Goal: Task Accomplishment & Management: Manage account settings

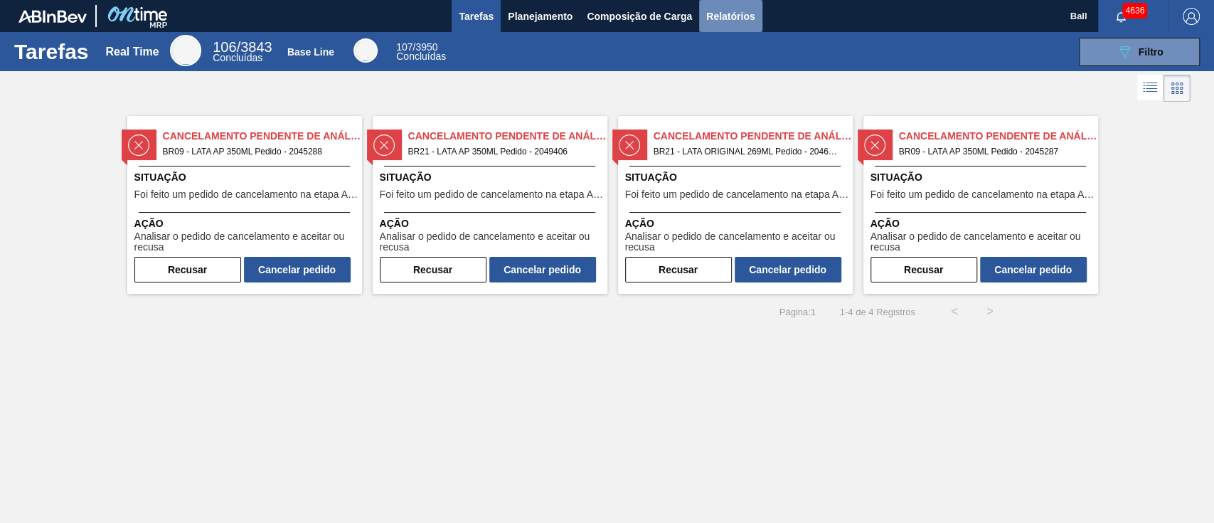
click at [740, 11] on span "Relatórios" at bounding box center [730, 16] width 48 height 17
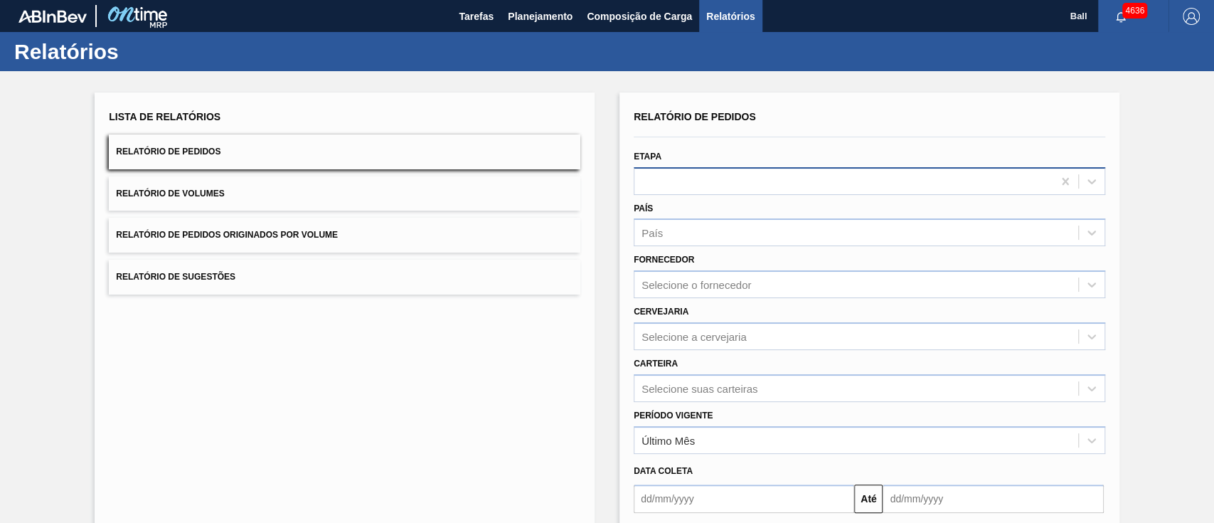
click at [722, 185] on div at bounding box center [843, 181] width 418 height 21
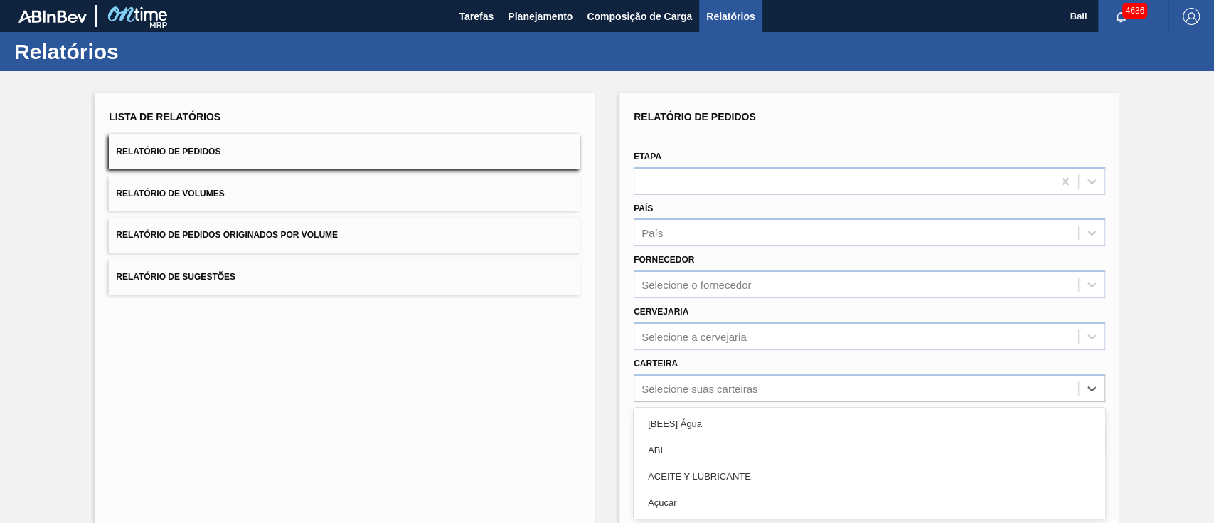
click at [736, 385] on div "option [BEES] Água focused, 1 of 101. 101 results available. Use Up and Down to…" at bounding box center [869, 388] width 471 height 28
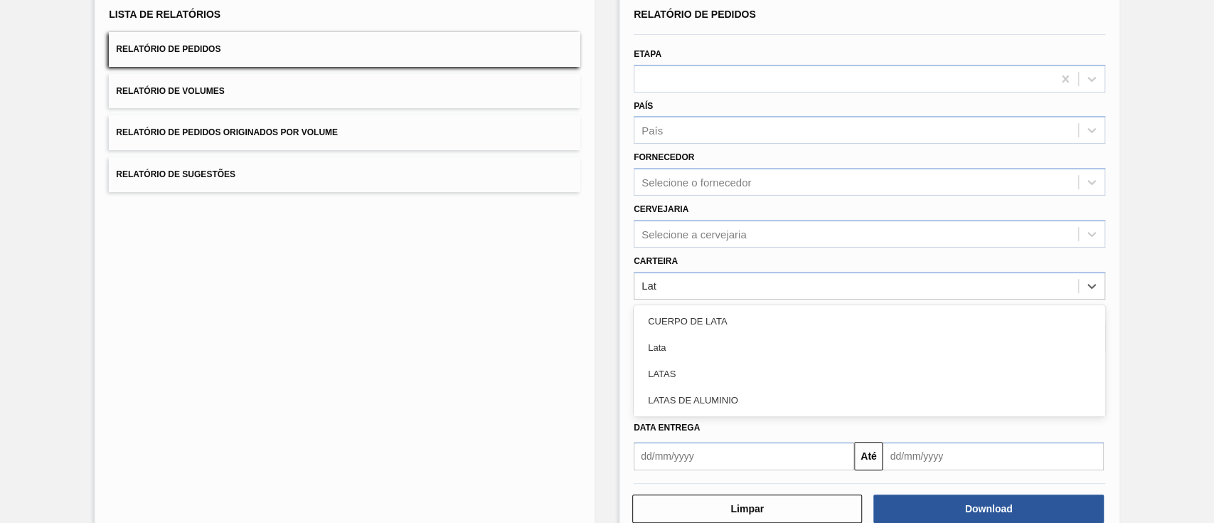
type input "Lata"
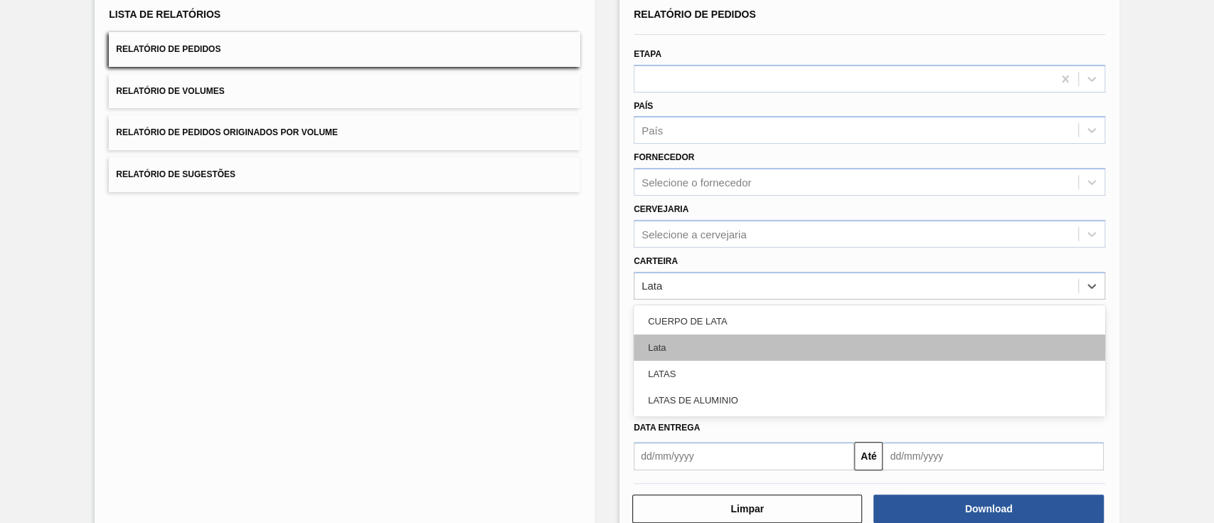
click at [754, 346] on div "Lata" at bounding box center [869, 347] width 471 height 26
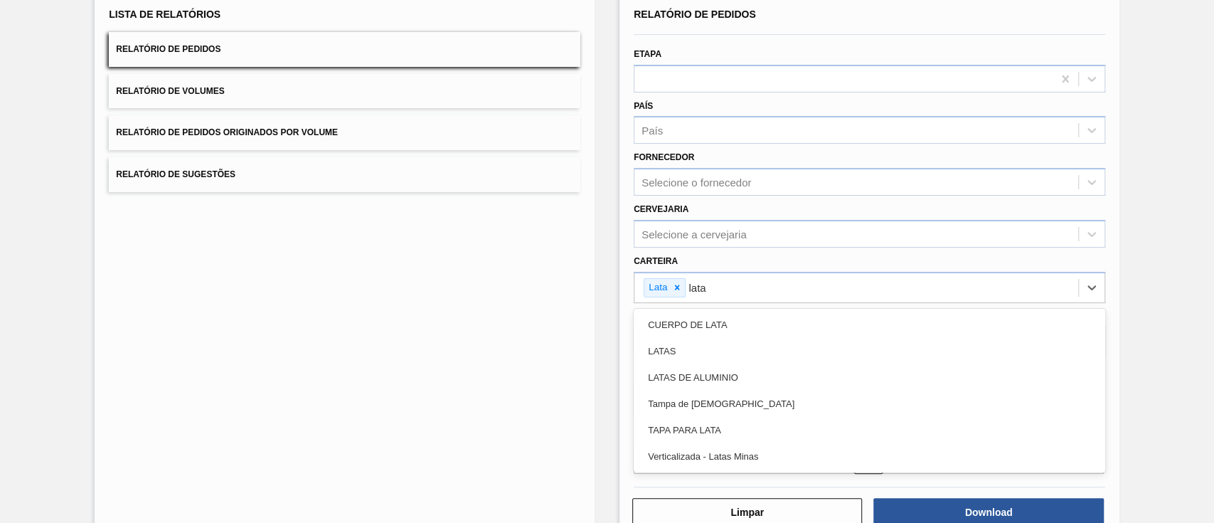
type input "latas"
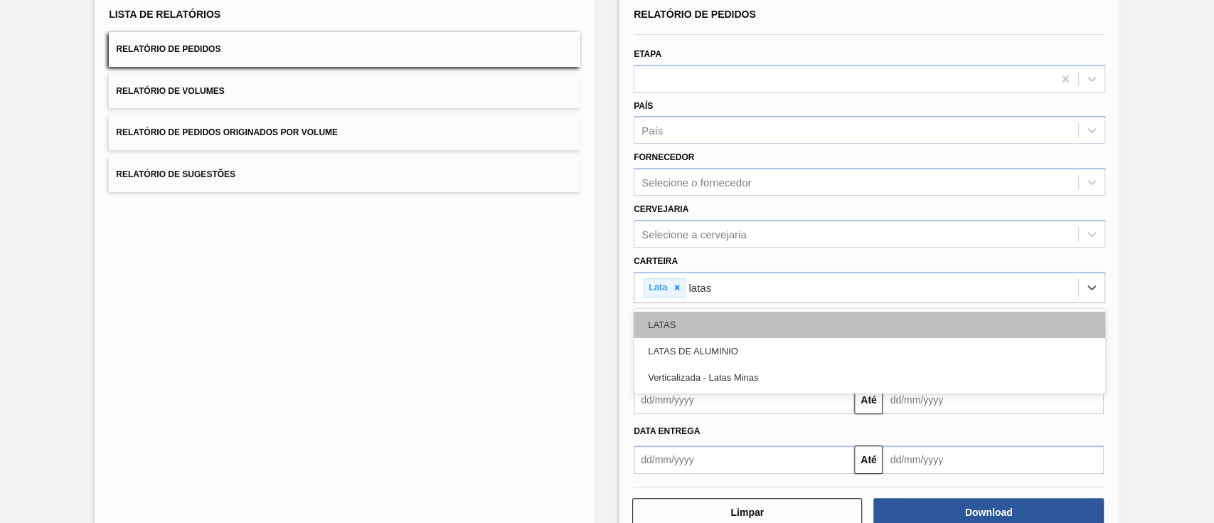
click at [760, 324] on div "LATAS" at bounding box center [869, 324] width 471 height 26
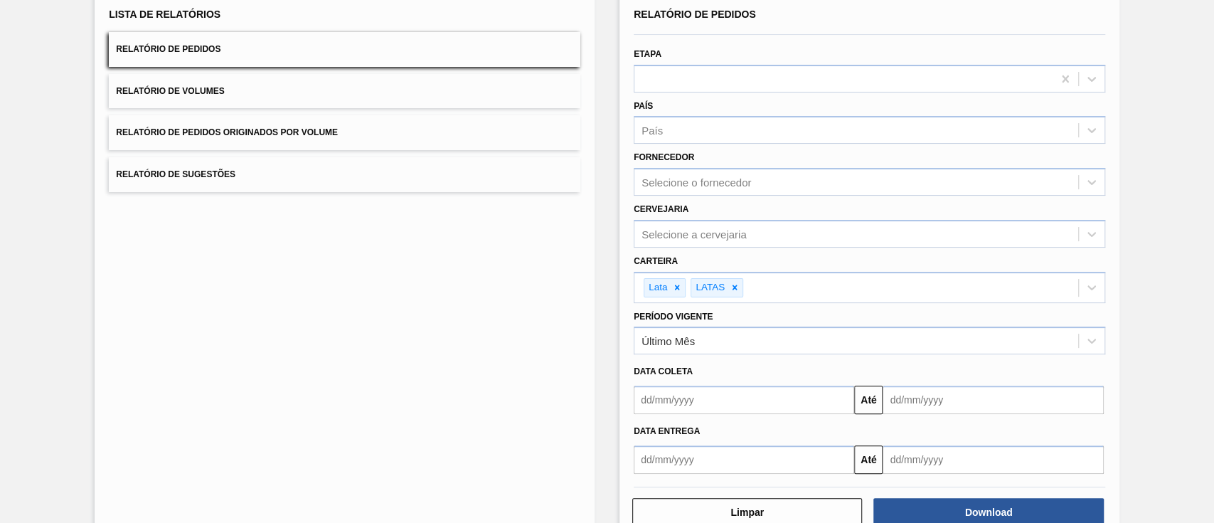
click at [552, 342] on div "Lista de Relatórios Relatório de Pedidos Relatório de Volumes Relatório de Pedi…" at bounding box center [345, 266] width 500 height 552
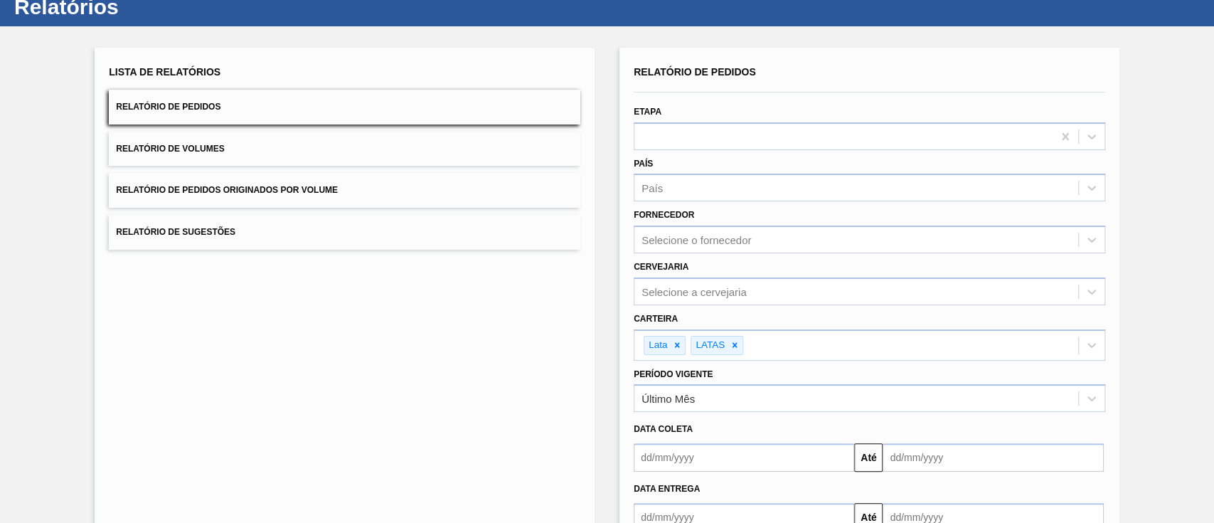
scroll to position [137, 0]
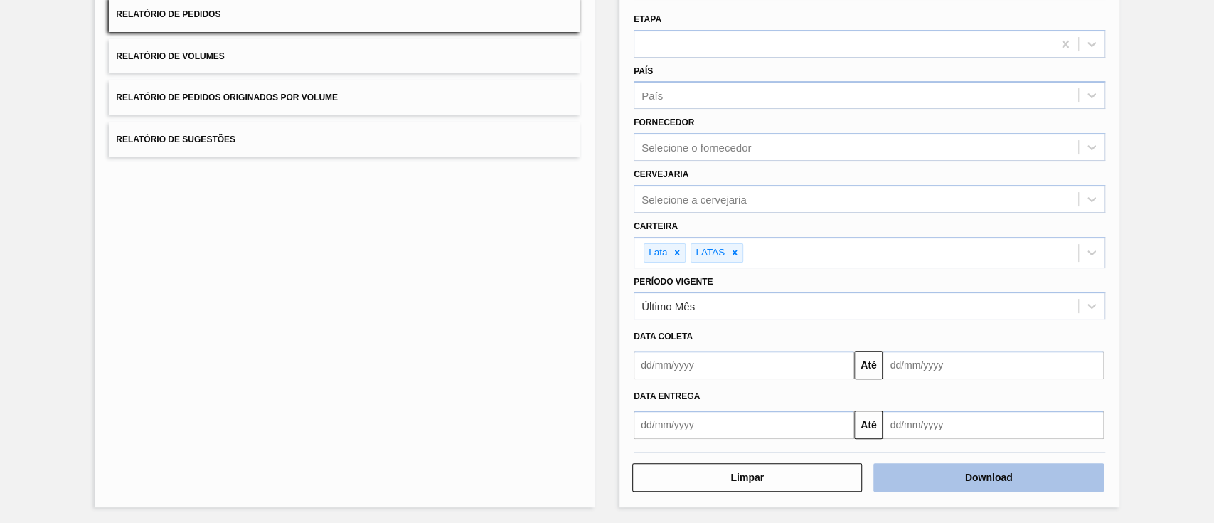
click at [1006, 478] on button "Download" at bounding box center [988, 477] width 230 height 28
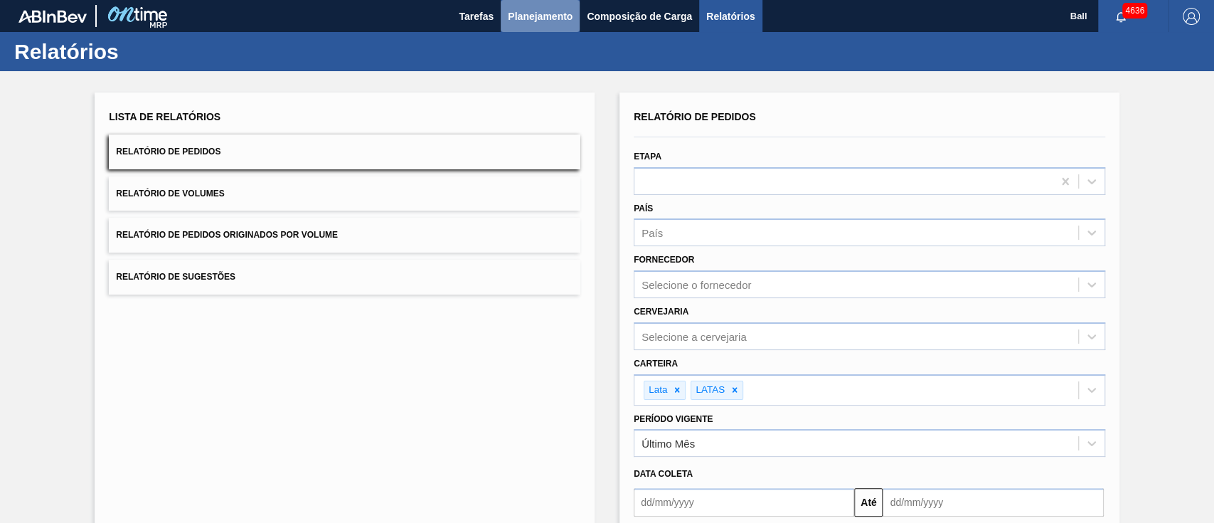
click at [562, 3] on button "Planejamento" at bounding box center [540, 16] width 79 height 32
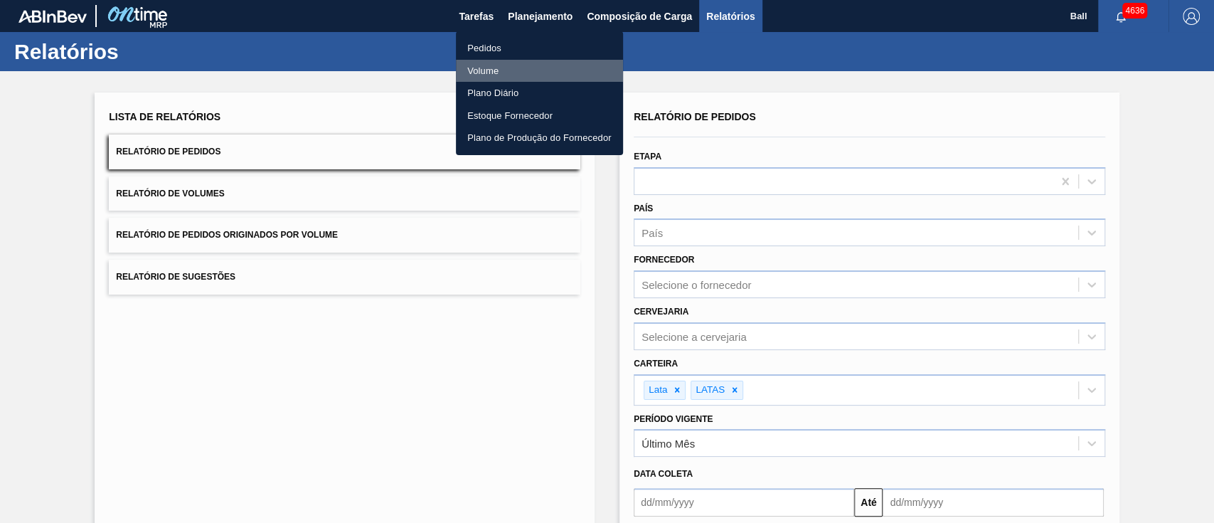
click at [486, 66] on li "Volume" at bounding box center [539, 71] width 167 height 23
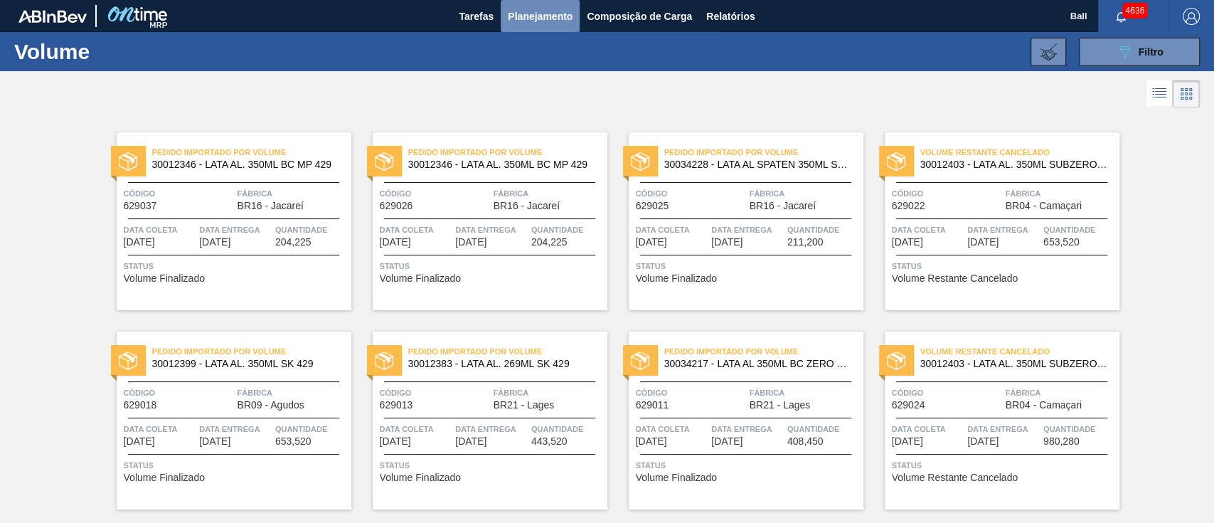
click at [553, 28] on button "Planejamento" at bounding box center [540, 16] width 79 height 32
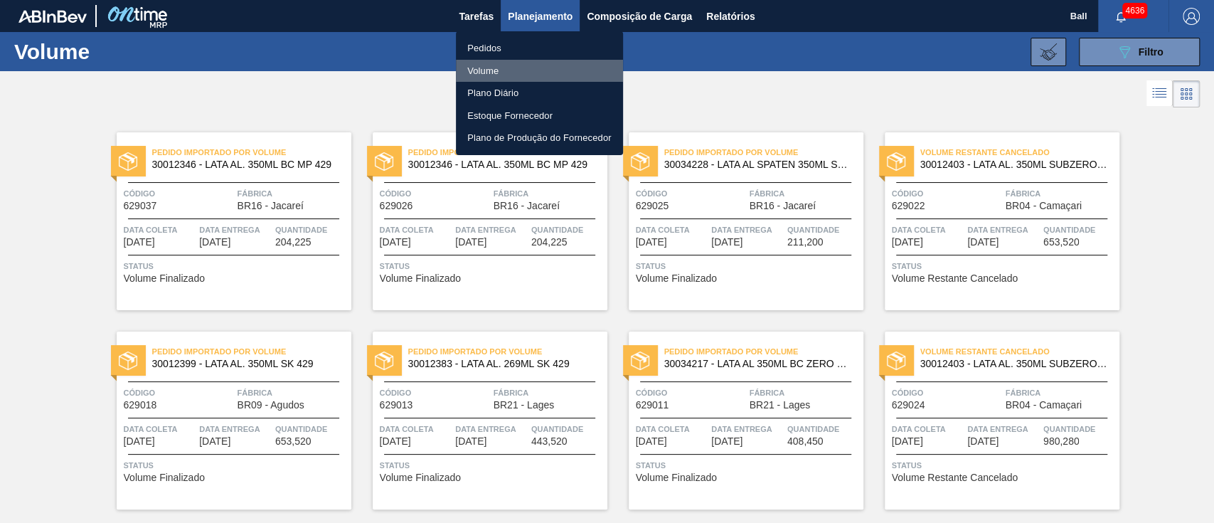
click at [491, 65] on li "Volume" at bounding box center [539, 71] width 167 height 23
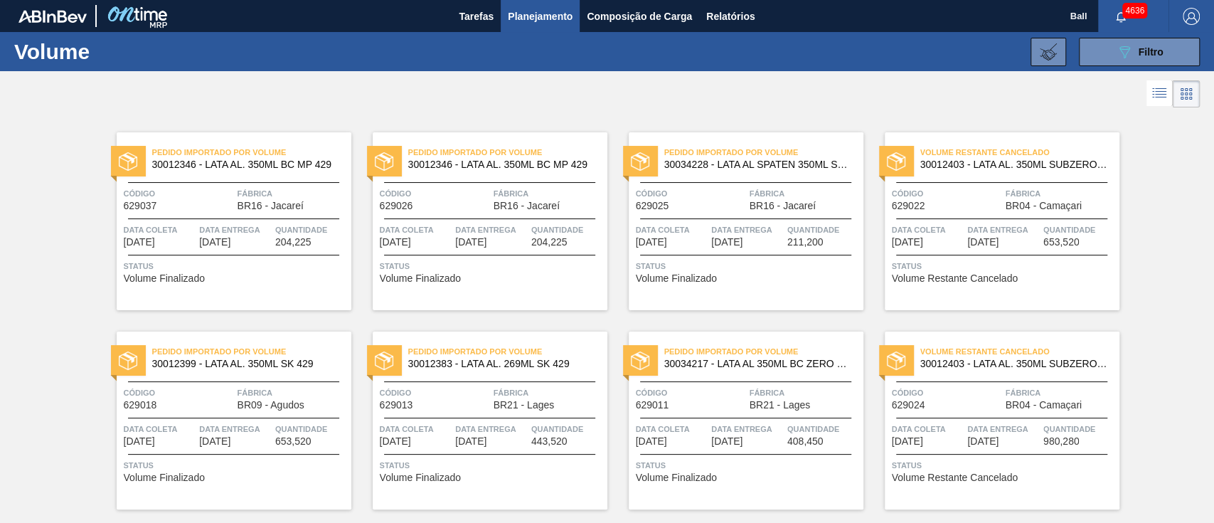
click at [546, 28] on button "Planejamento" at bounding box center [540, 16] width 79 height 32
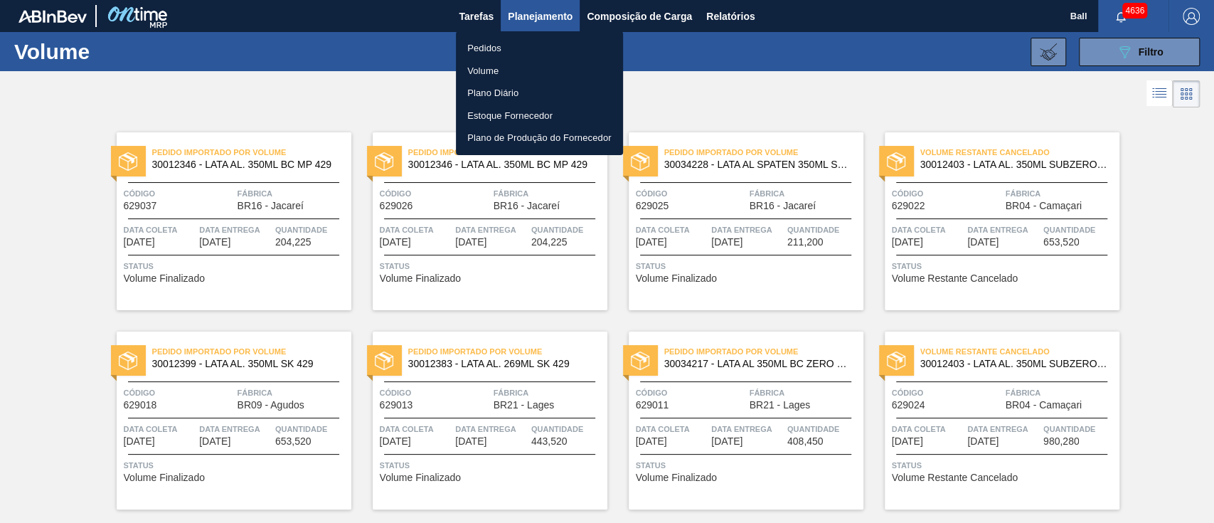
click at [1164, 44] on div at bounding box center [607, 261] width 1214 height 523
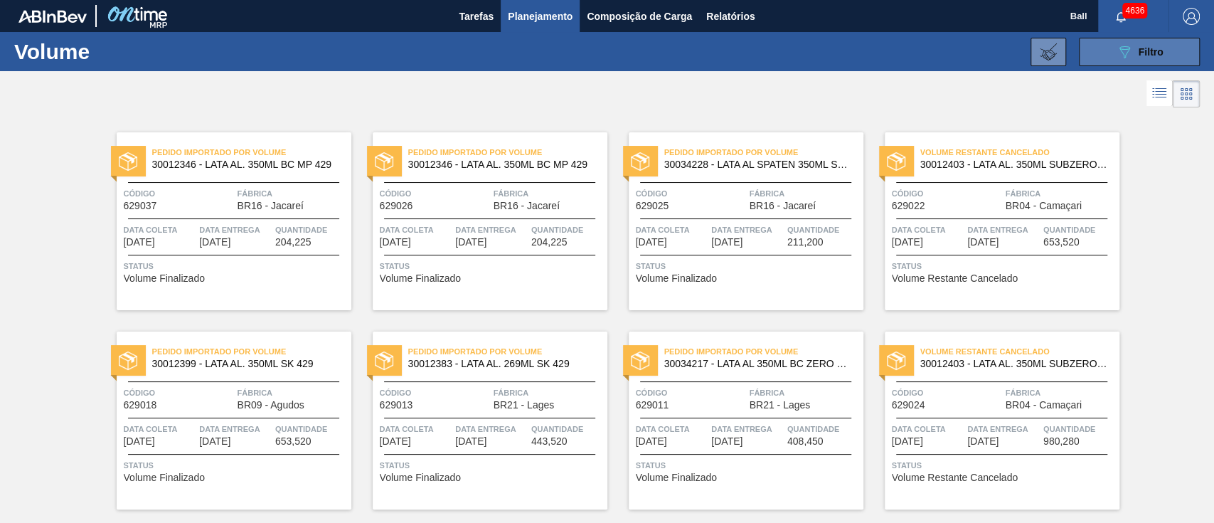
click at [1168, 43] on button "089F7B8B-B2A5-4AFE-B5C0-19BA573D28AC Filtro" at bounding box center [1139, 52] width 121 height 28
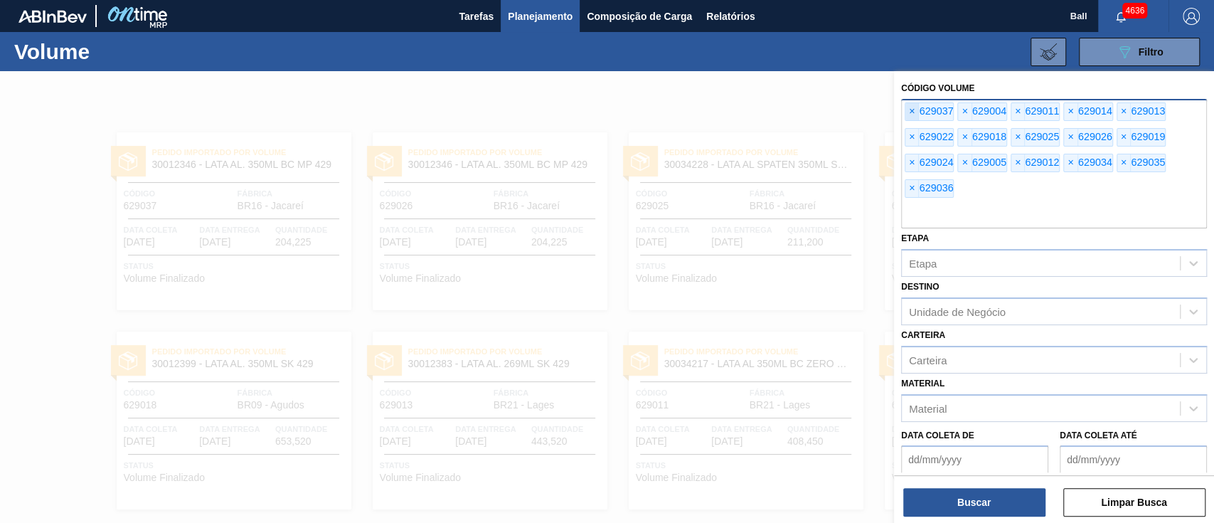
click at [912, 116] on span "×" at bounding box center [912, 111] width 14 height 17
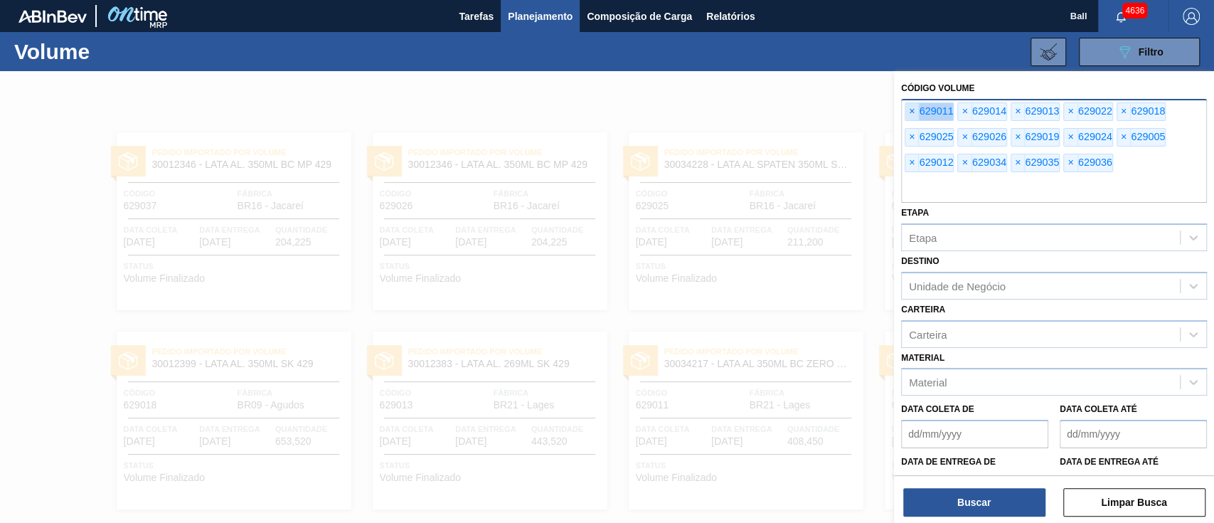
click at [912, 116] on span "×" at bounding box center [912, 111] width 14 height 17
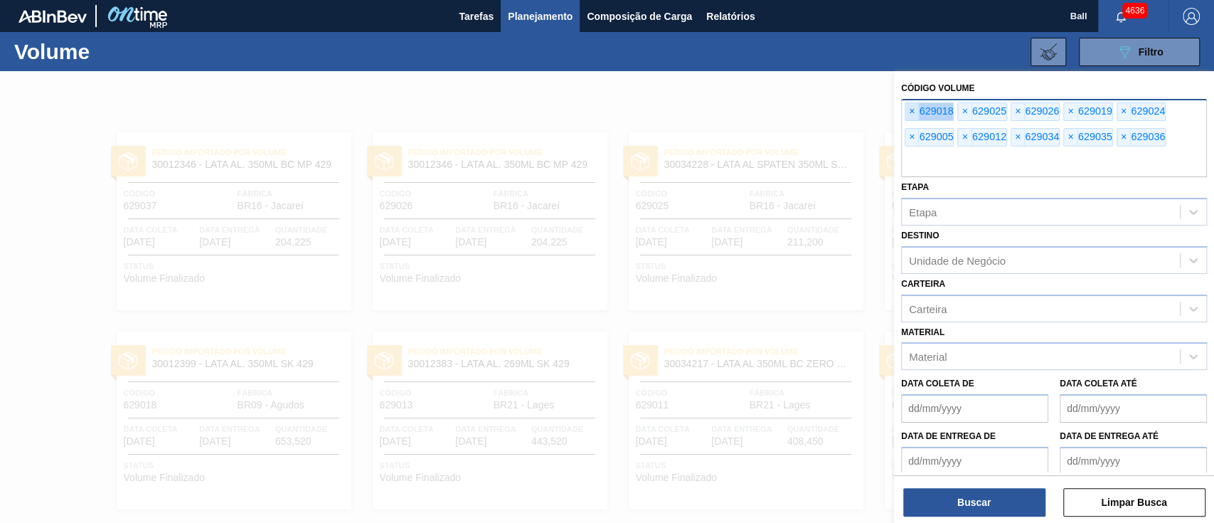
click at [912, 116] on span "×" at bounding box center [912, 111] width 14 height 17
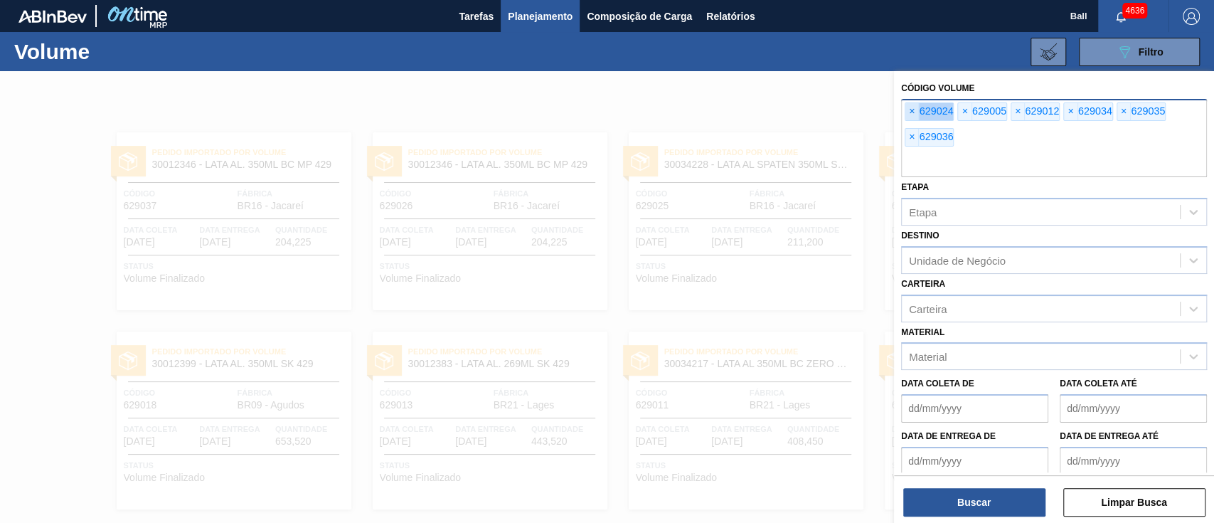
click at [912, 116] on span "×" at bounding box center [912, 111] width 14 height 17
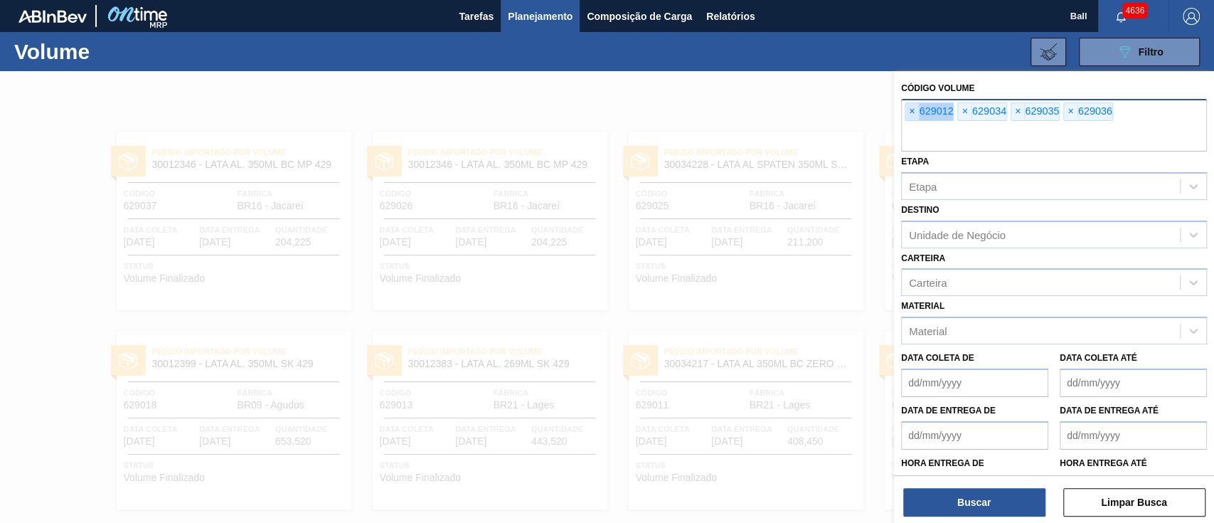
click at [912, 116] on span "×" at bounding box center [912, 111] width 14 height 17
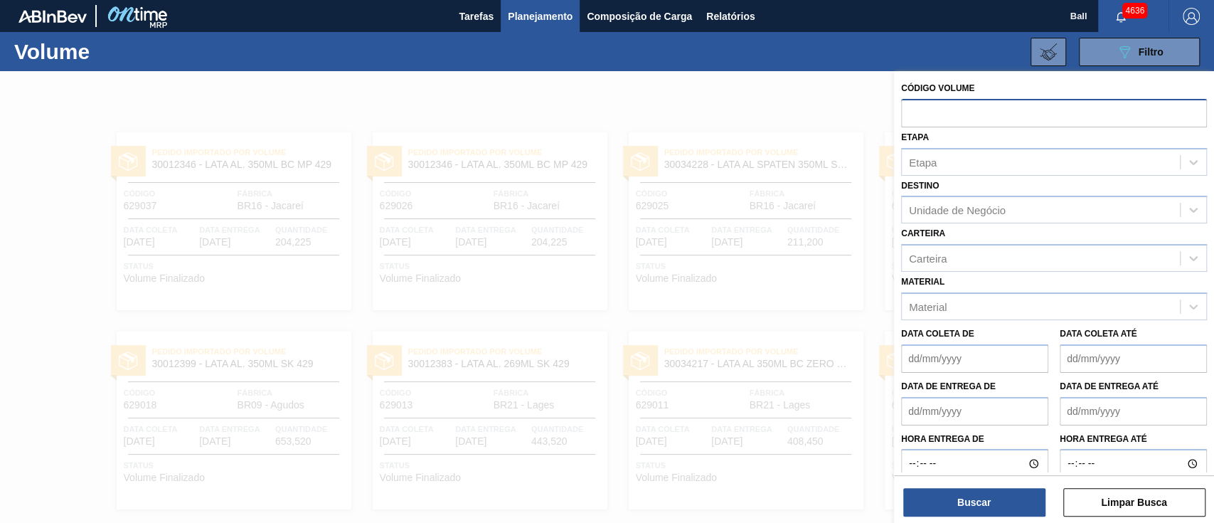
paste input "V629022"
click at [915, 112] on input "V629022" at bounding box center [1054, 112] width 306 height 27
type input "629022"
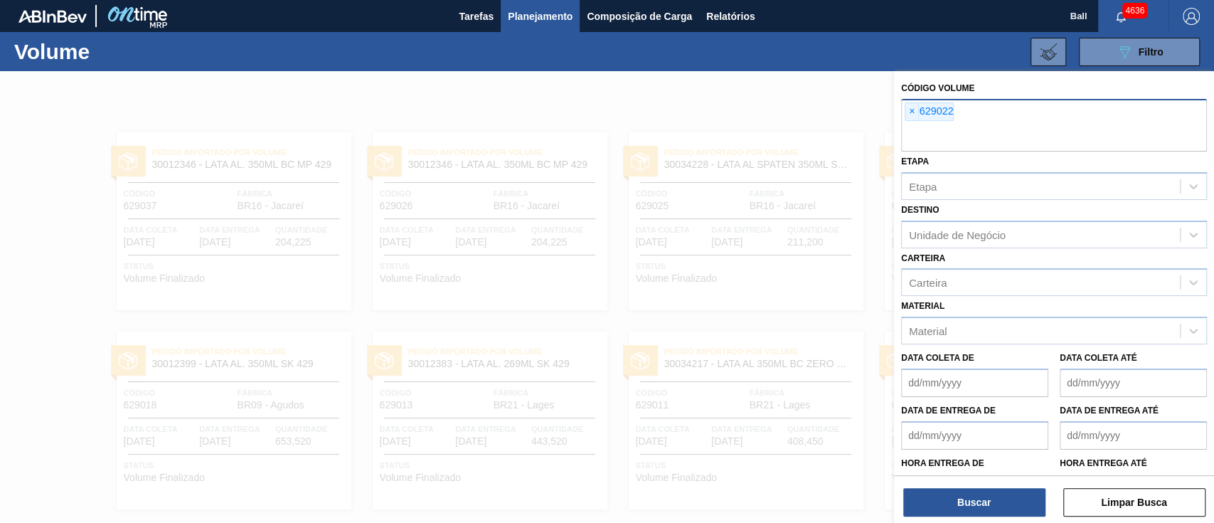
paste input "V629019"
click at [916, 139] on input "V629019" at bounding box center [1054, 137] width 306 height 27
type input "629019"
click at [1126, 122] on div "× 629022 × 629019" at bounding box center [1054, 125] width 306 height 53
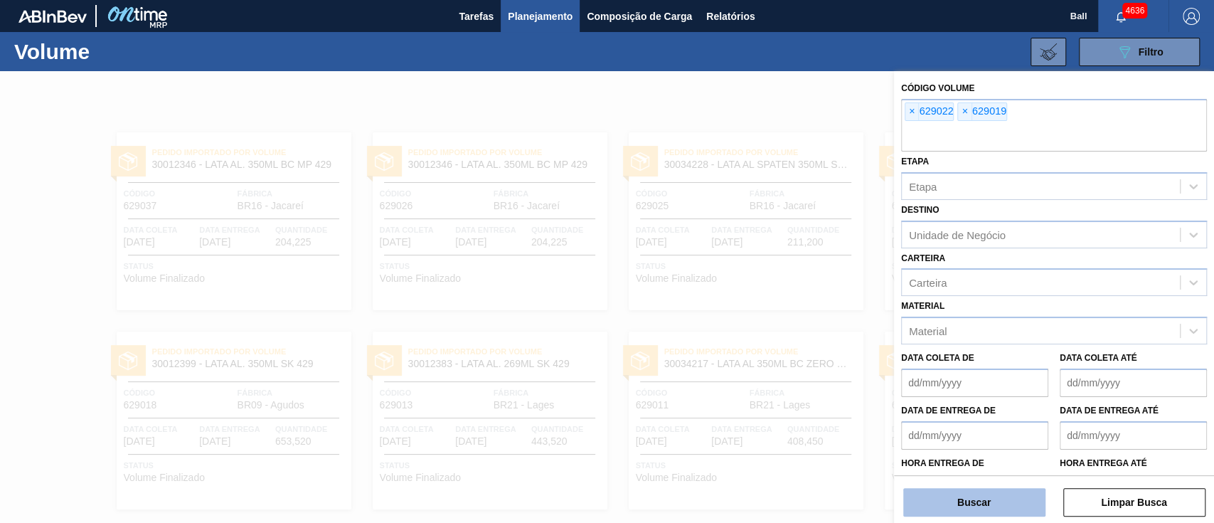
click at [957, 510] on button "Buscar" at bounding box center [974, 502] width 142 height 28
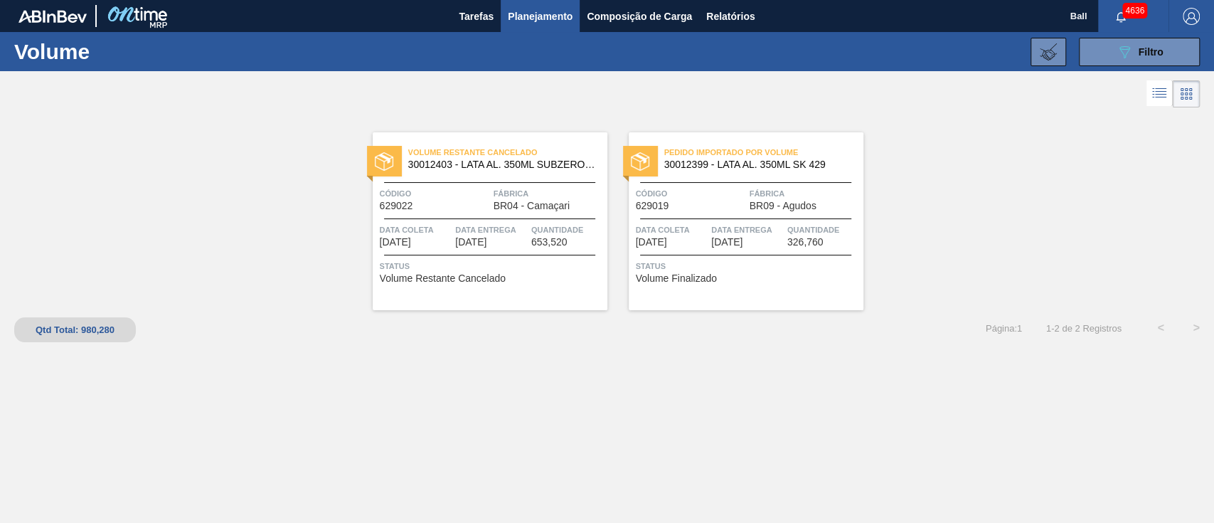
click at [706, 186] on span "Código" at bounding box center [691, 193] width 110 height 14
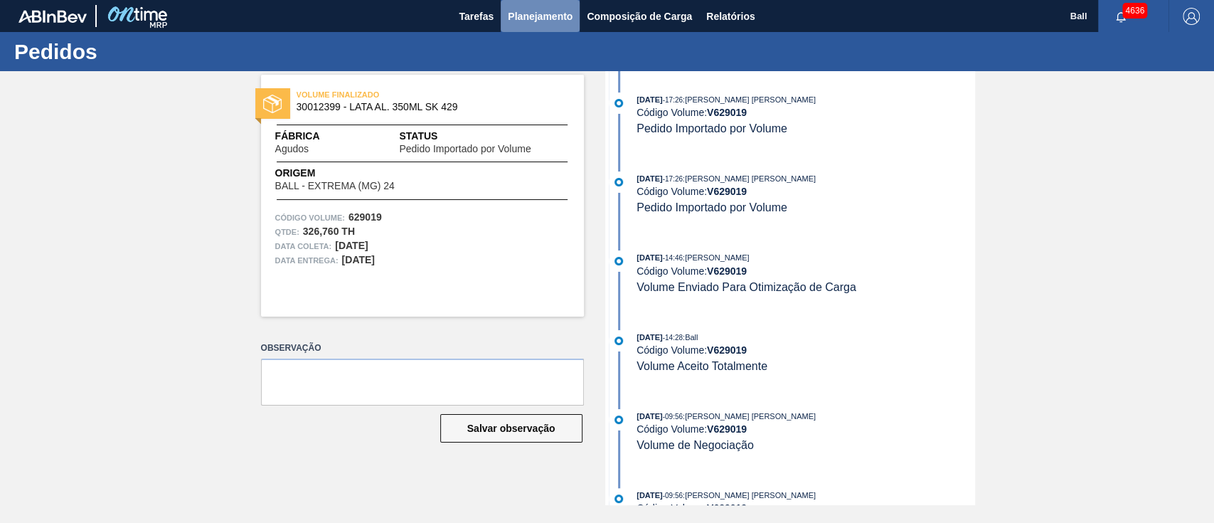
click at [542, 9] on span "Planejamento" at bounding box center [540, 16] width 65 height 17
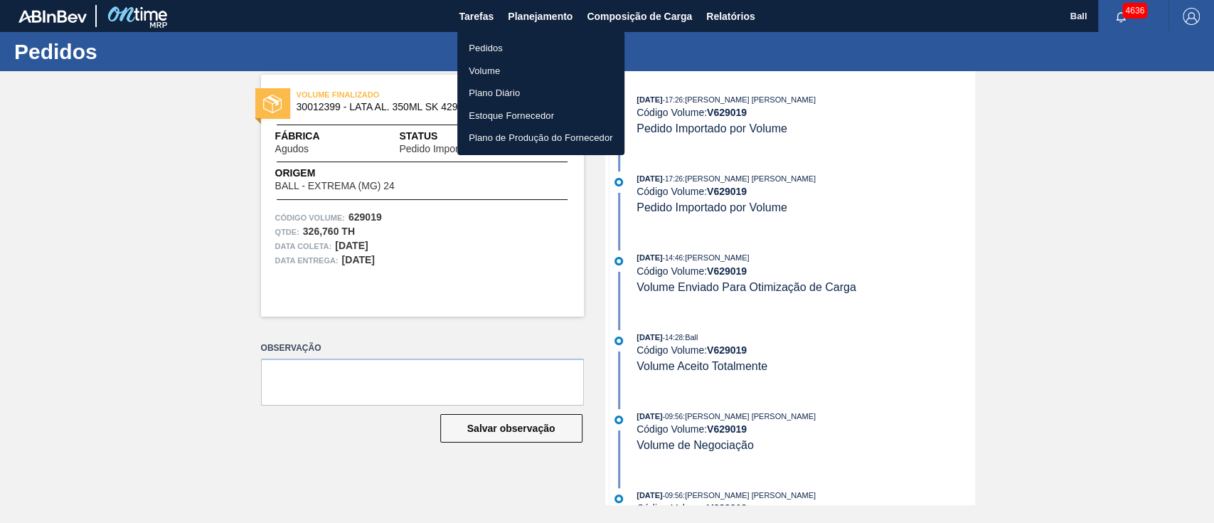
click at [496, 46] on li "Pedidos" at bounding box center [540, 48] width 167 height 23
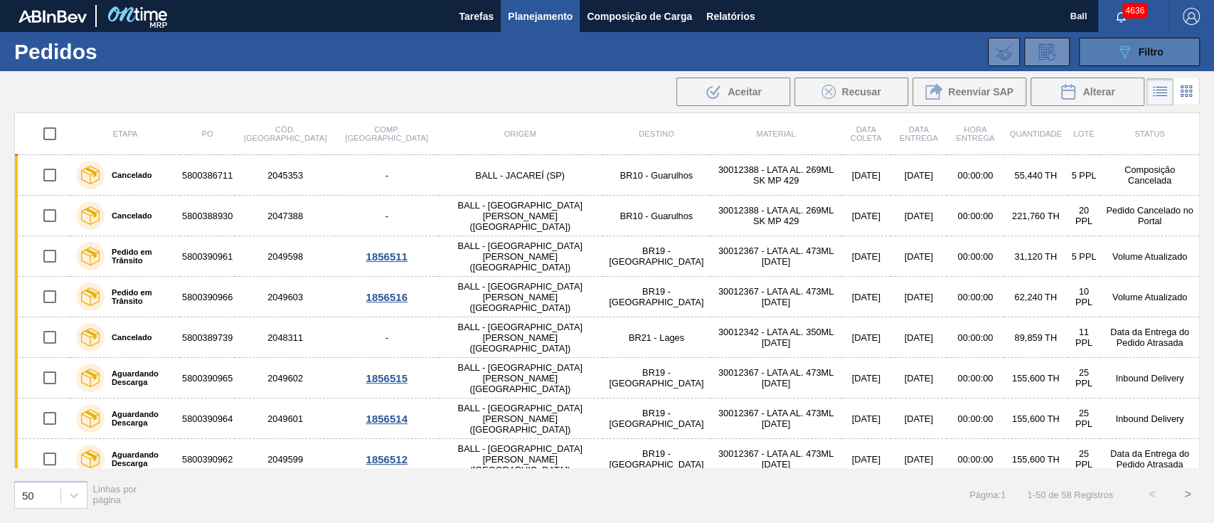
click at [1112, 43] on button "089F7B8B-B2A5-4AFE-B5C0-19BA573D28AC Filtro" at bounding box center [1139, 52] width 121 height 28
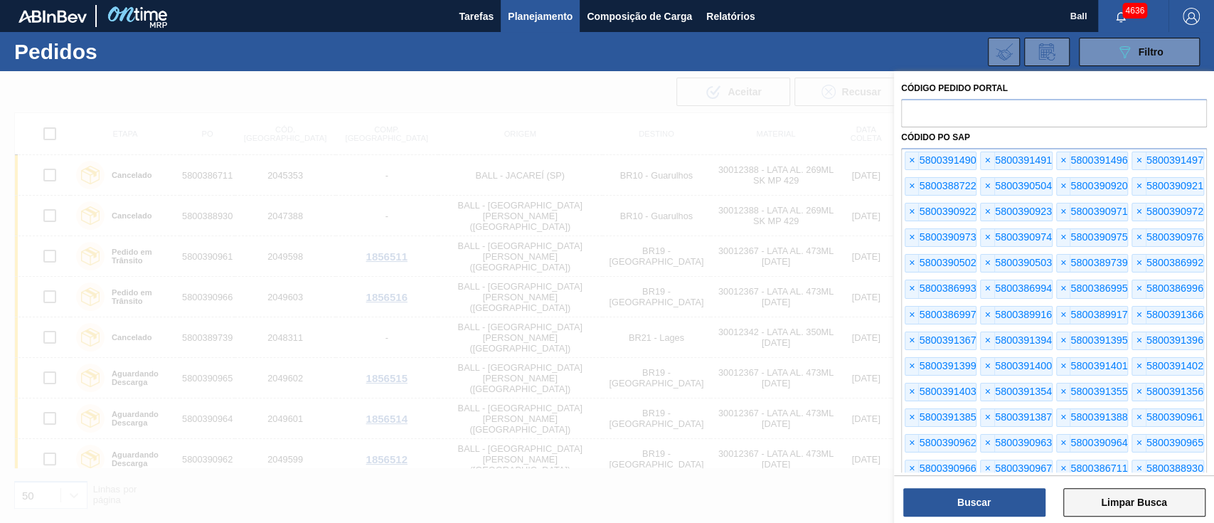
click at [1143, 507] on button "Limpar Busca" at bounding box center [1134, 502] width 142 height 28
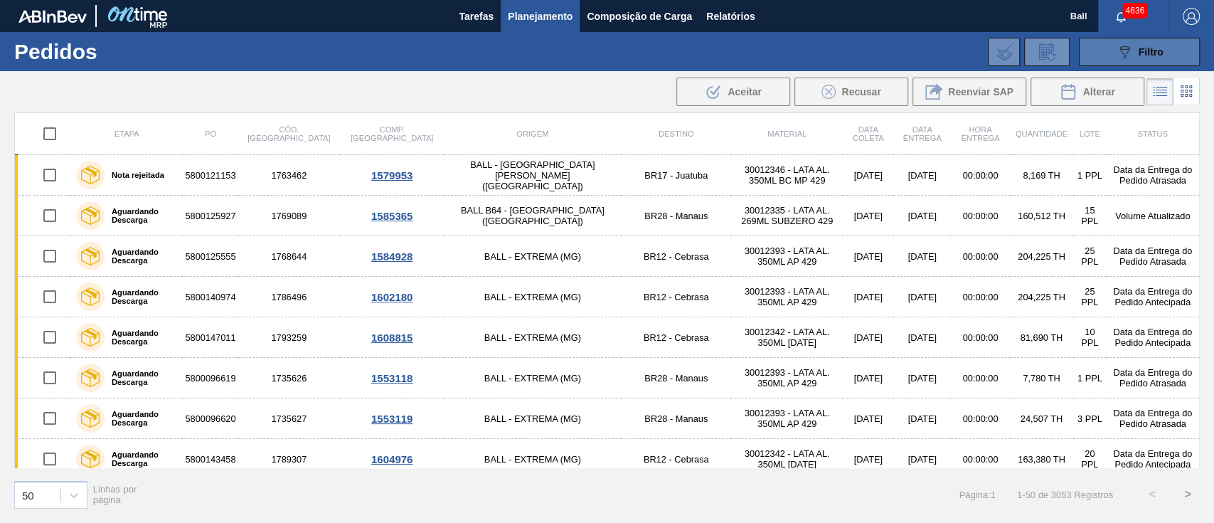
click at [1143, 51] on span "Filtro" at bounding box center [1151, 51] width 25 height 11
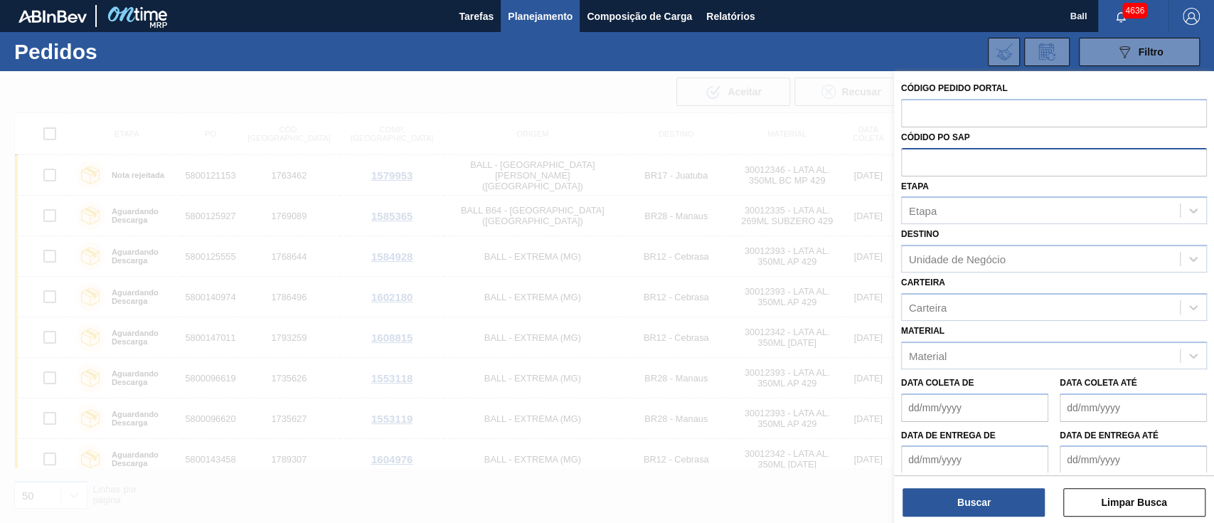
click at [1031, 161] on input "text" at bounding box center [1054, 161] width 306 height 27
paste input "5800388356"
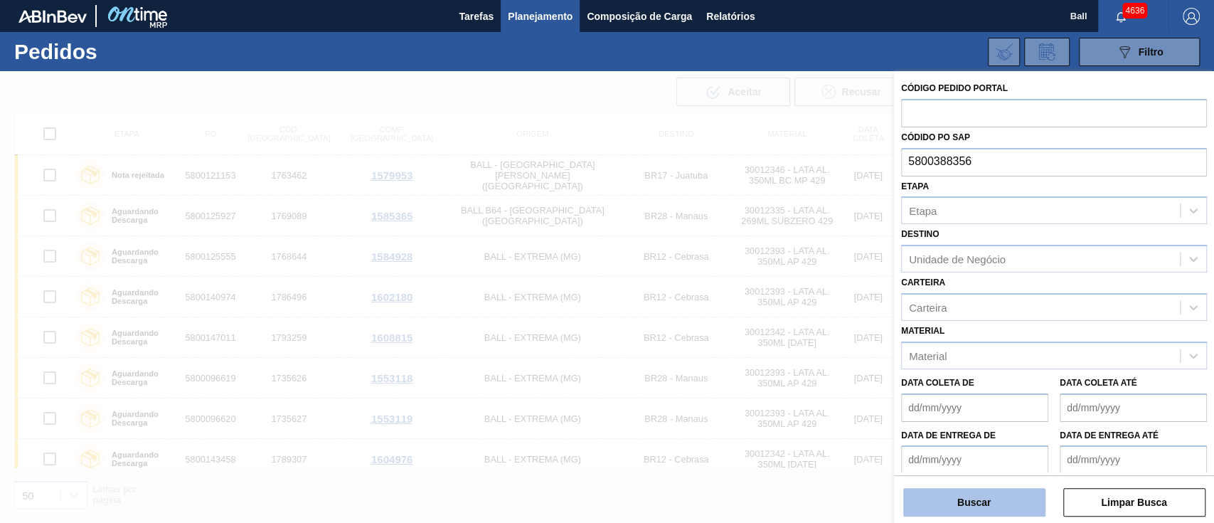
type input "5800388356"
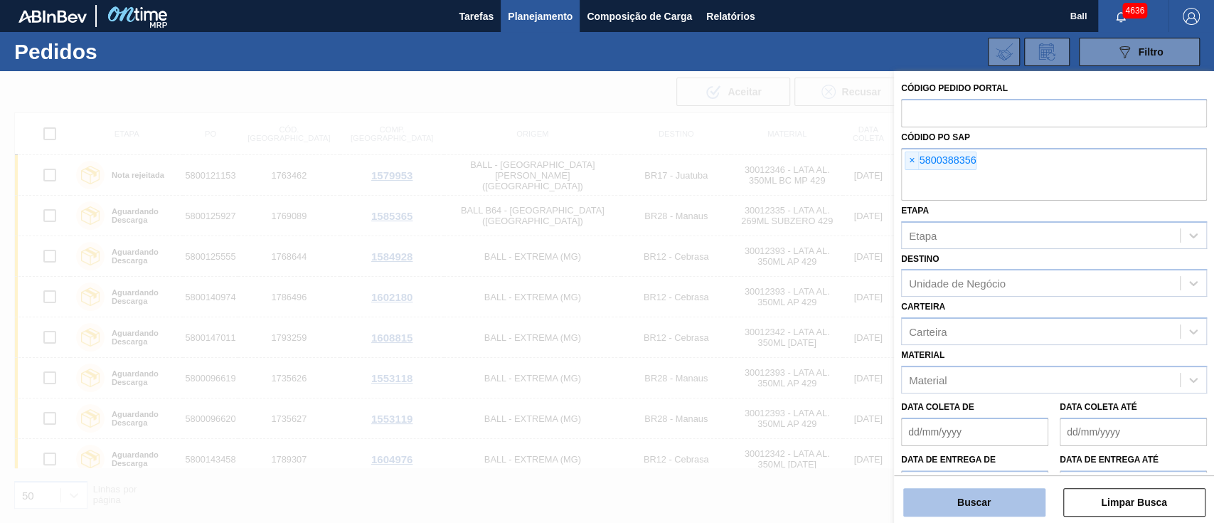
click at [999, 493] on button "Buscar" at bounding box center [974, 502] width 142 height 28
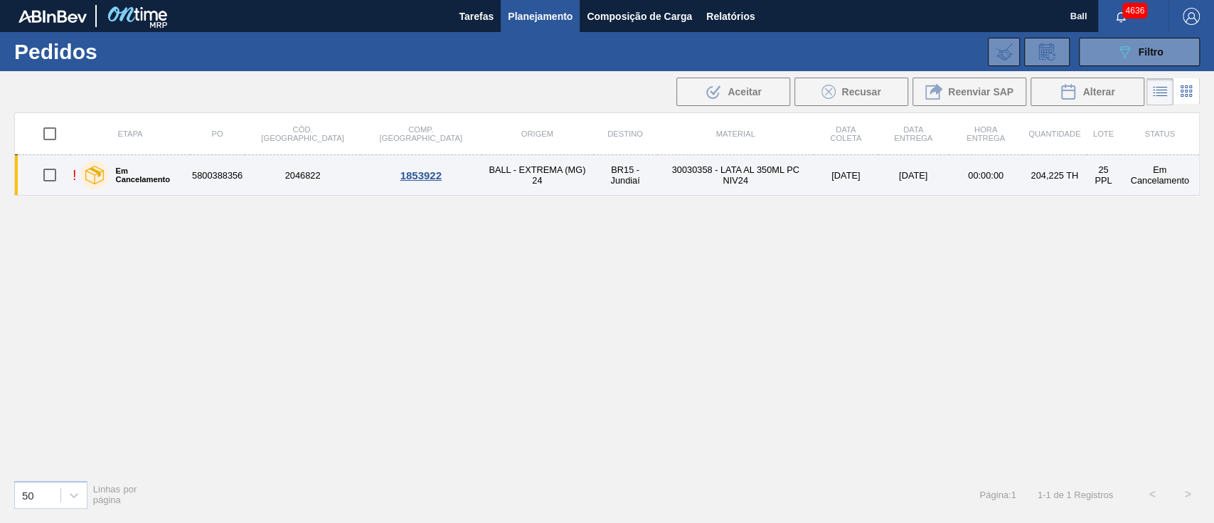
click at [48, 176] on input "checkbox" at bounding box center [50, 175] width 30 height 30
checkbox input "true"
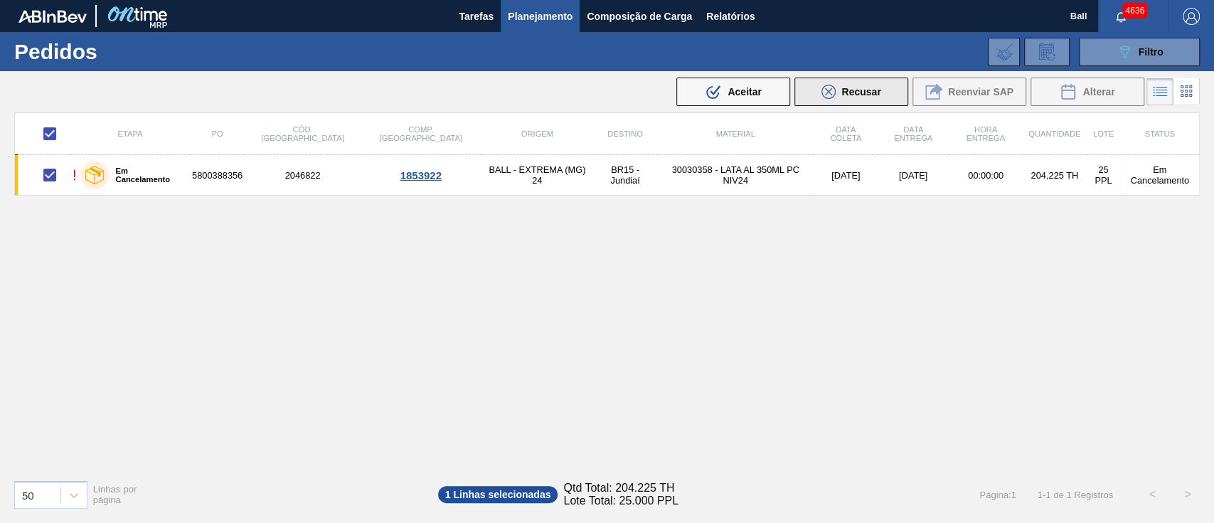
click at [878, 90] on span "Recusar" at bounding box center [860, 91] width 39 height 11
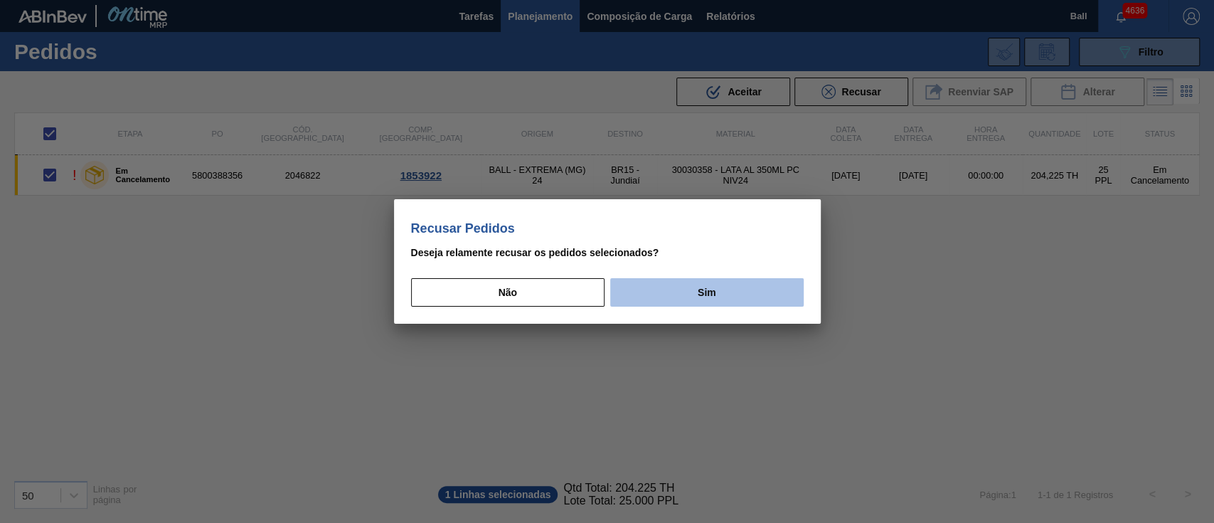
click at [667, 291] on button "Sim" at bounding box center [706, 292] width 193 height 28
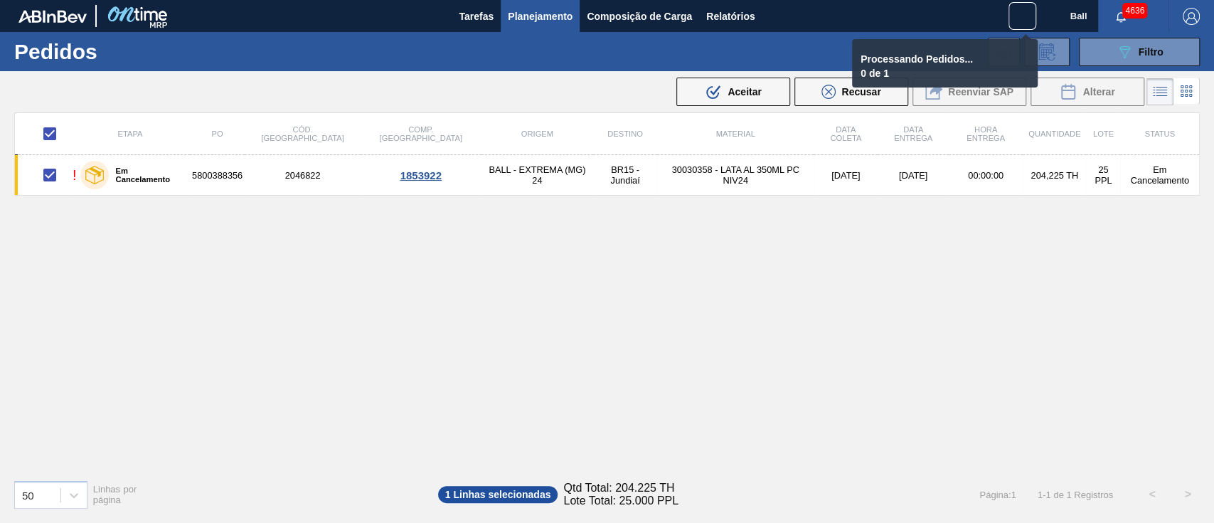
checkbox input "false"
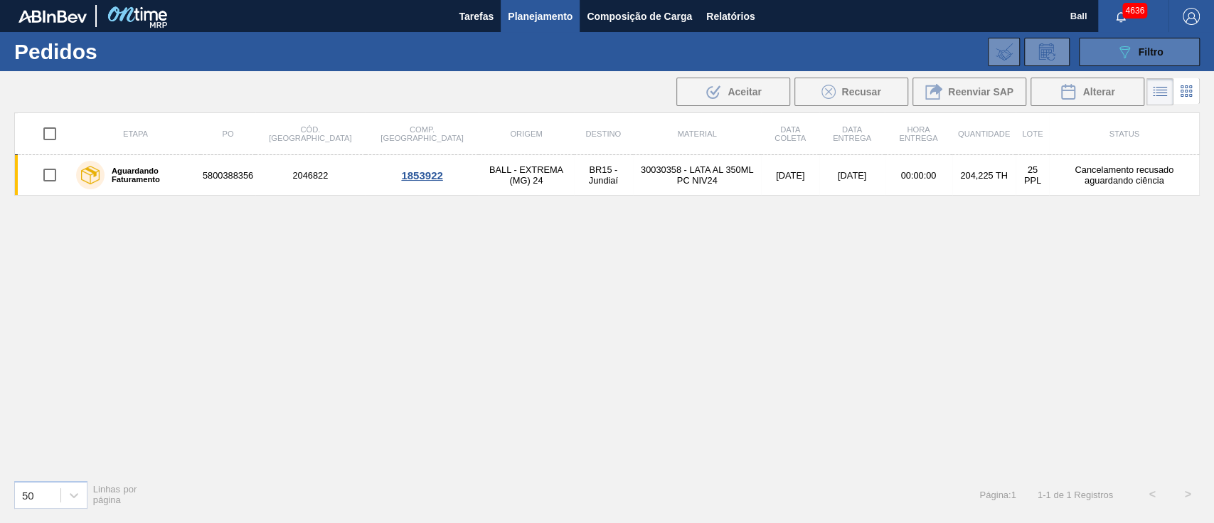
click at [1102, 46] on button "089F7B8B-B2A5-4AFE-B5C0-19BA573D28AC Filtro" at bounding box center [1139, 52] width 121 height 28
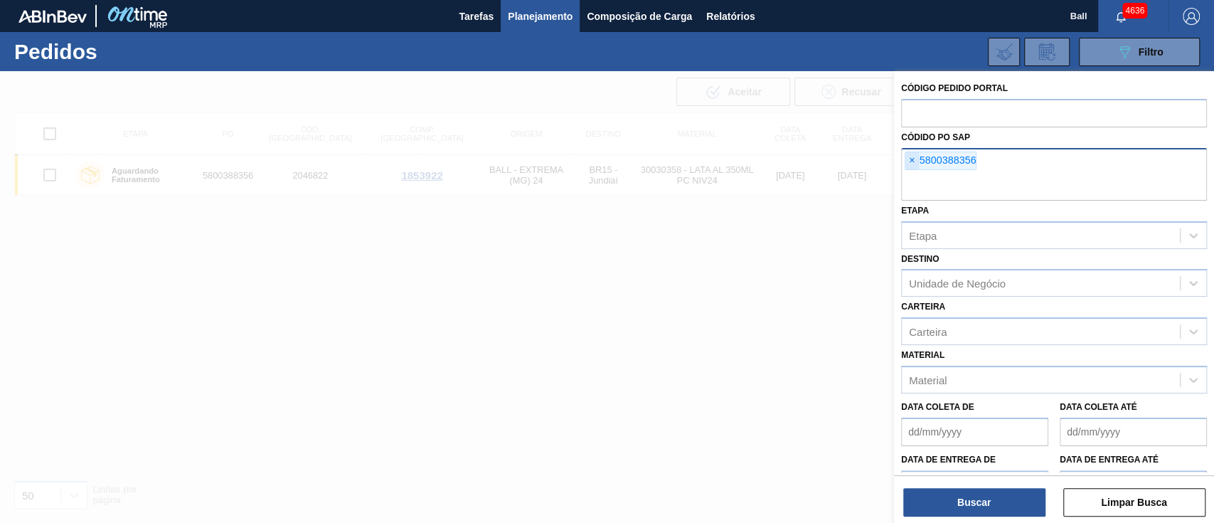
click at [913, 159] on span "×" at bounding box center [912, 160] width 14 height 17
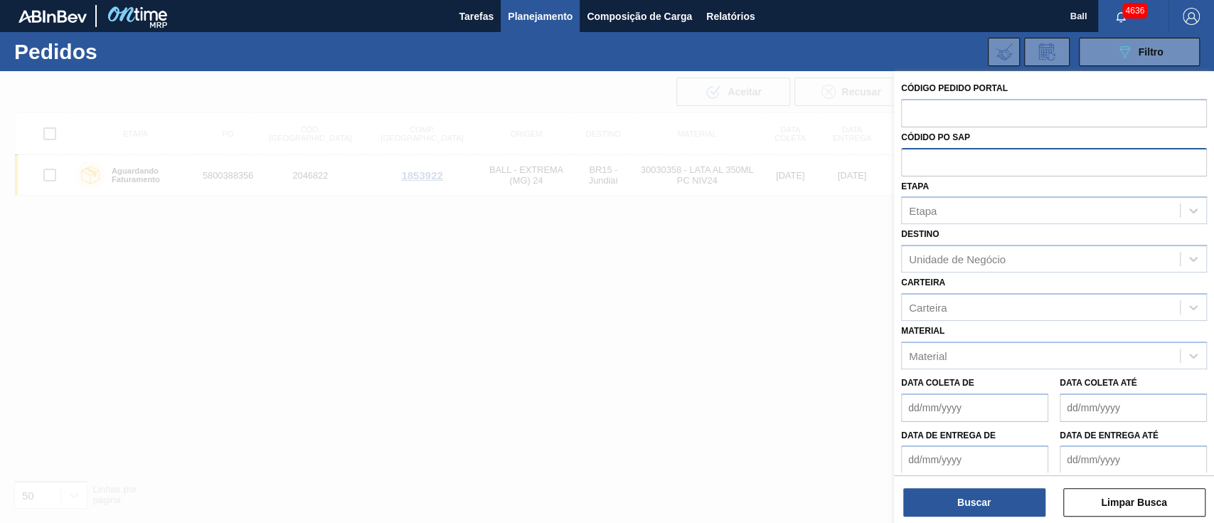
paste input "text"
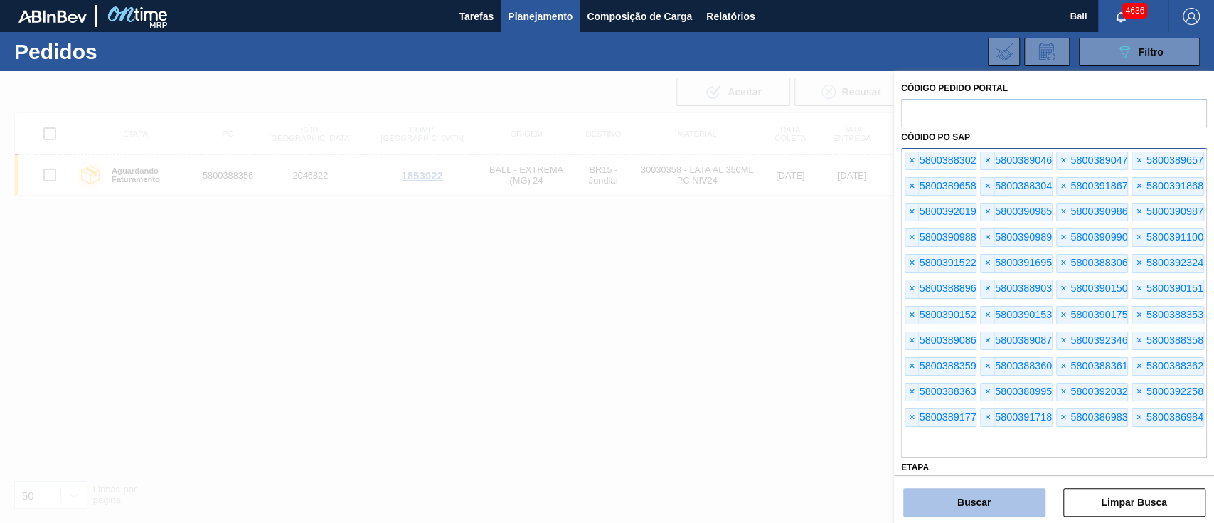
click at [986, 492] on button "Buscar" at bounding box center [974, 502] width 142 height 28
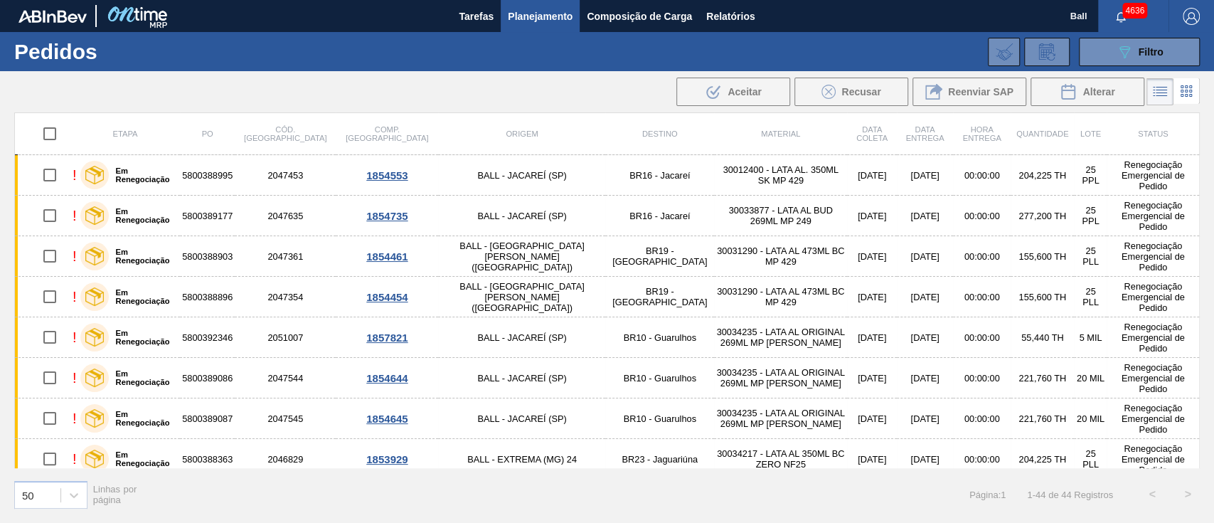
drag, startPoint x: 1200, startPoint y: 151, endPoint x: 1198, endPoint y: 299, distance: 148.6
click at [1198, 299] on div "Etapa PO Cód. Pedido Comp. Carga Origem Destino Material Data coleta Data Entre…" at bounding box center [607, 316] width 1214 height 408
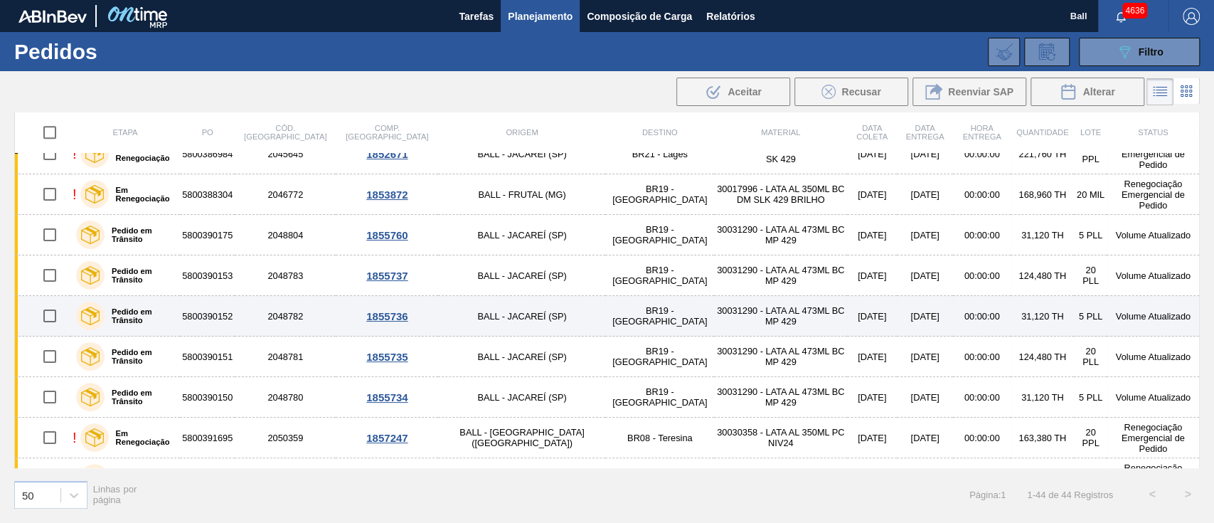
scroll to position [1277, 0]
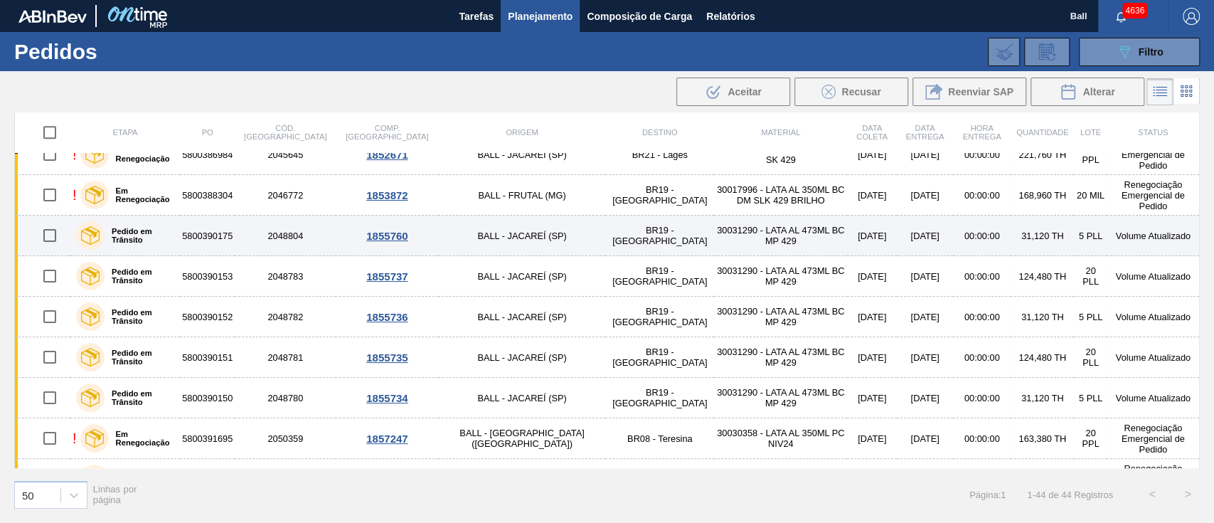
click at [847, 238] on td "[DATE]" at bounding box center [871, 235] width 49 height 41
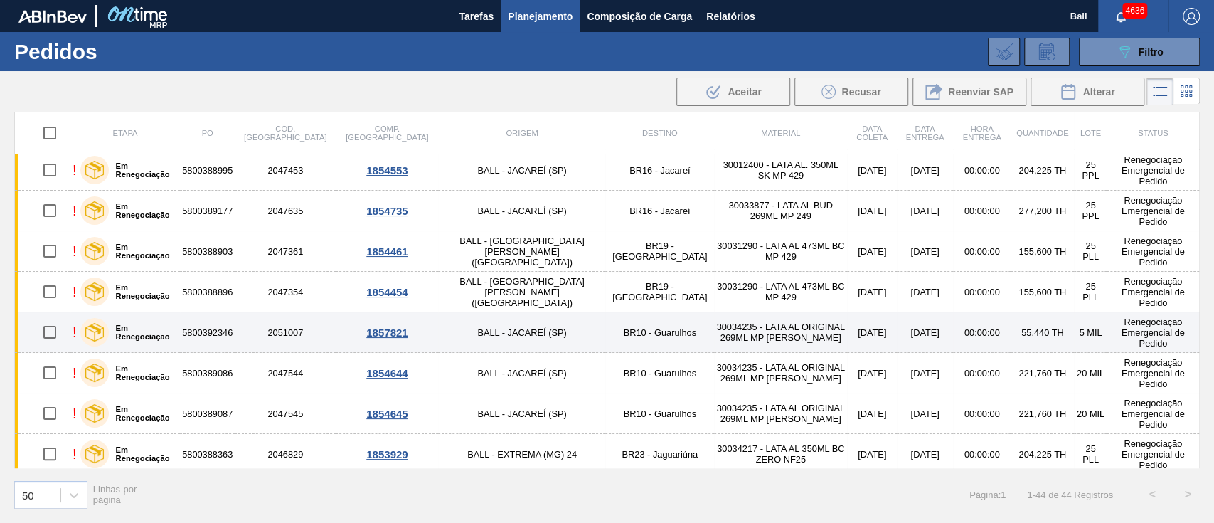
scroll to position [0, 0]
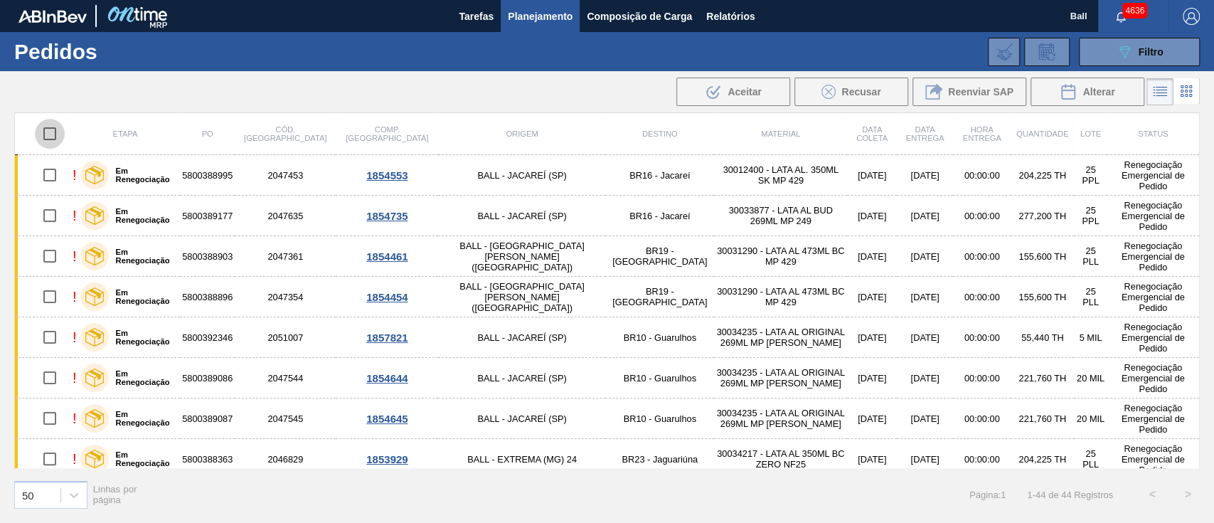
click at [53, 132] on input "checkbox" at bounding box center [50, 134] width 30 height 30
checkbox input "true"
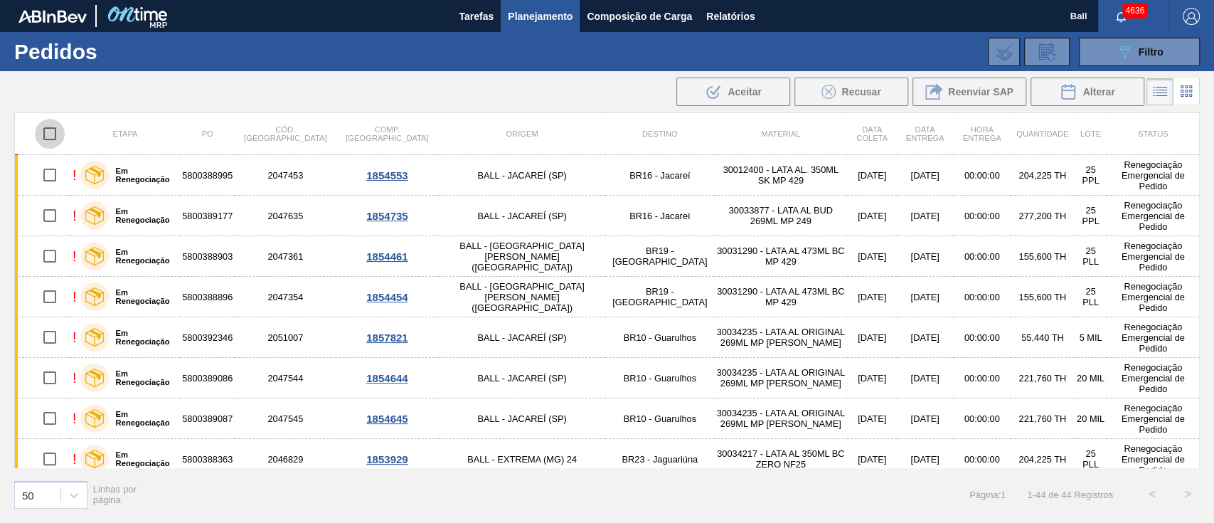
checkbox input "true"
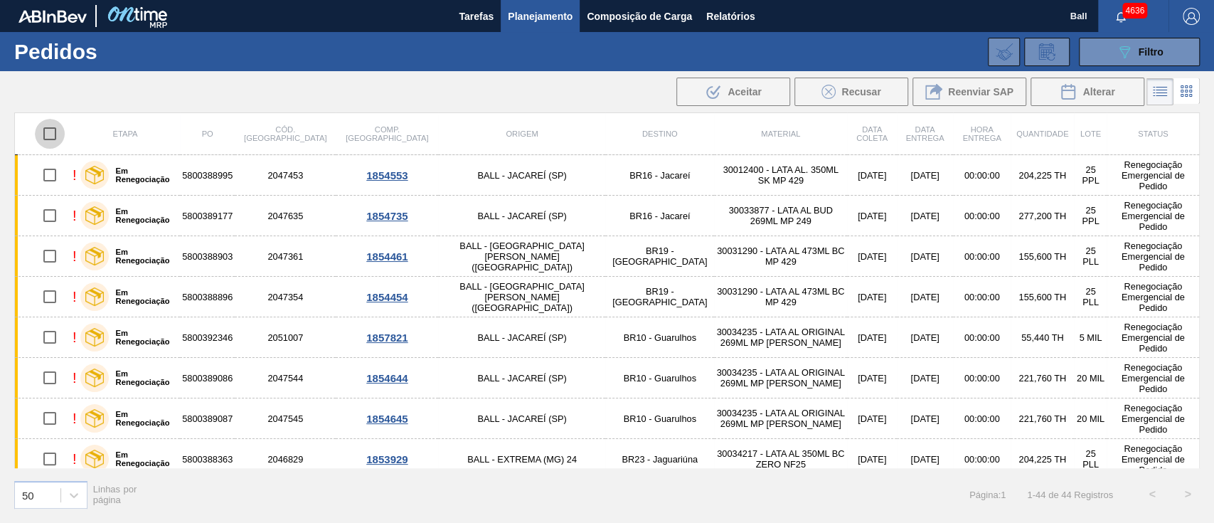
checkbox input "true"
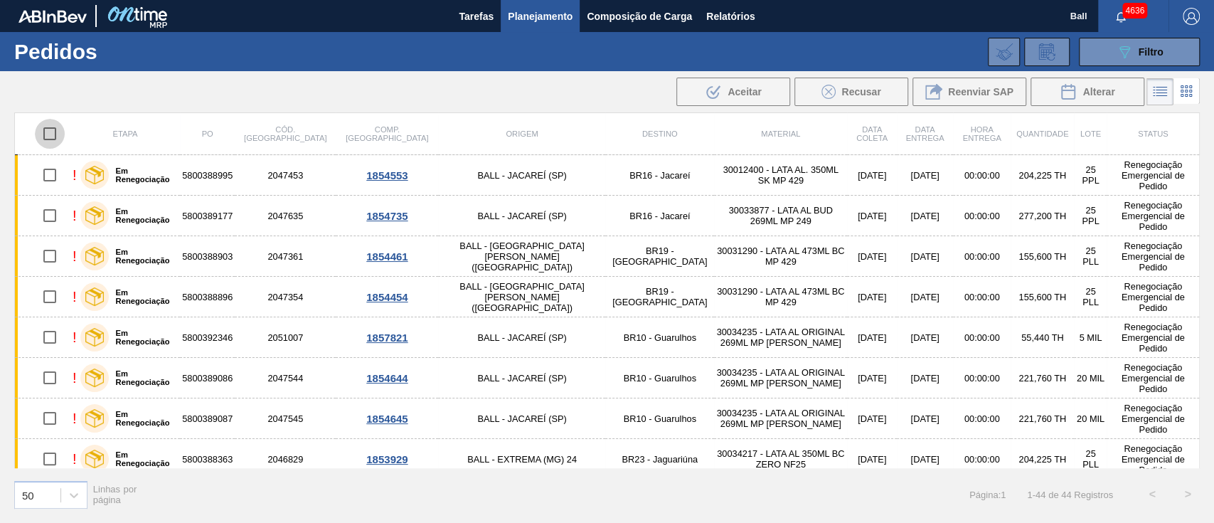
checkbox input "true"
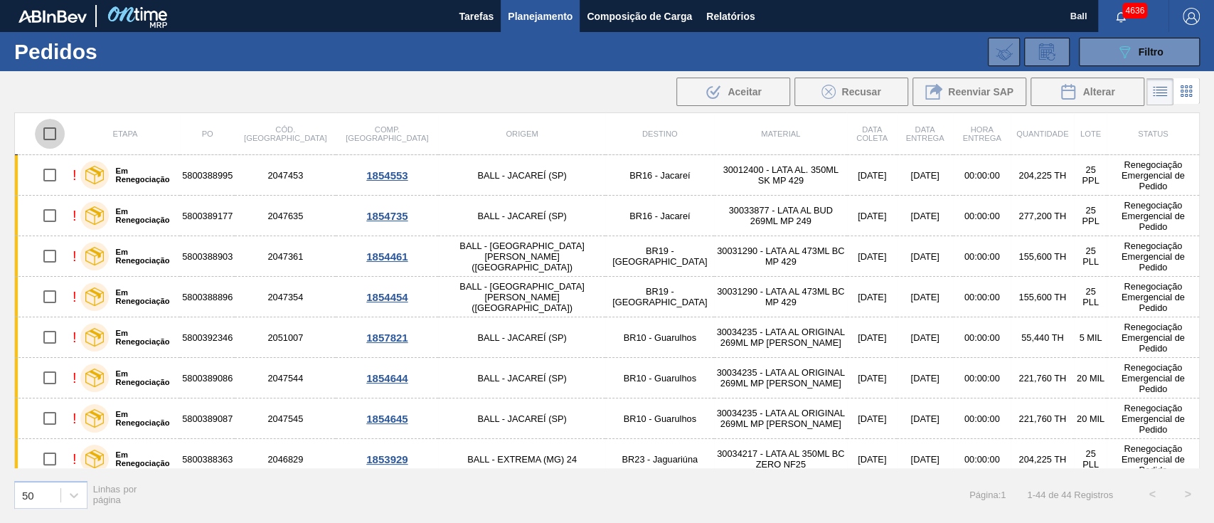
checkbox input "true"
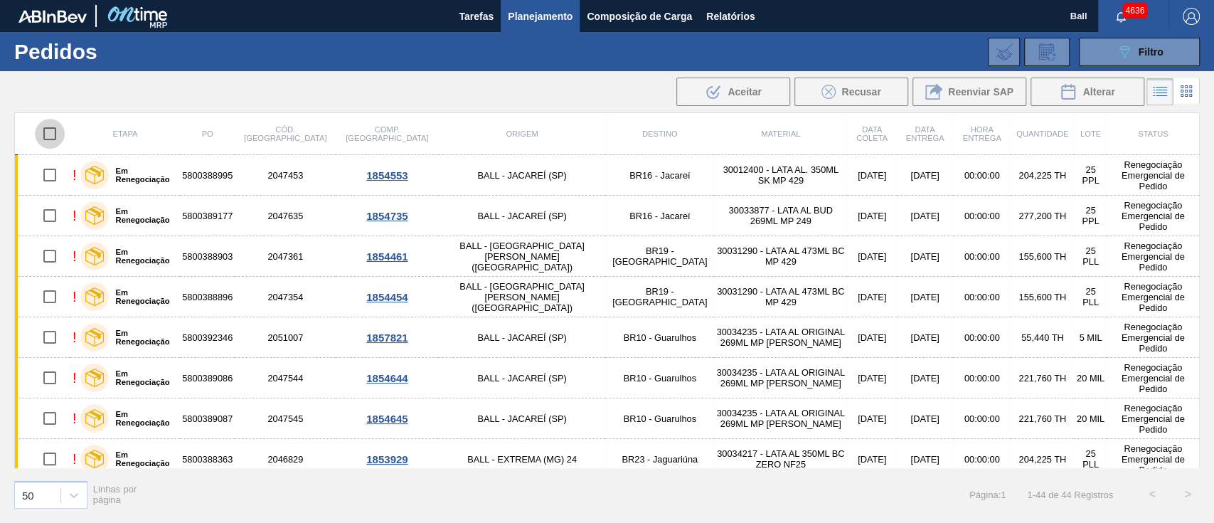
checkbox input "true"
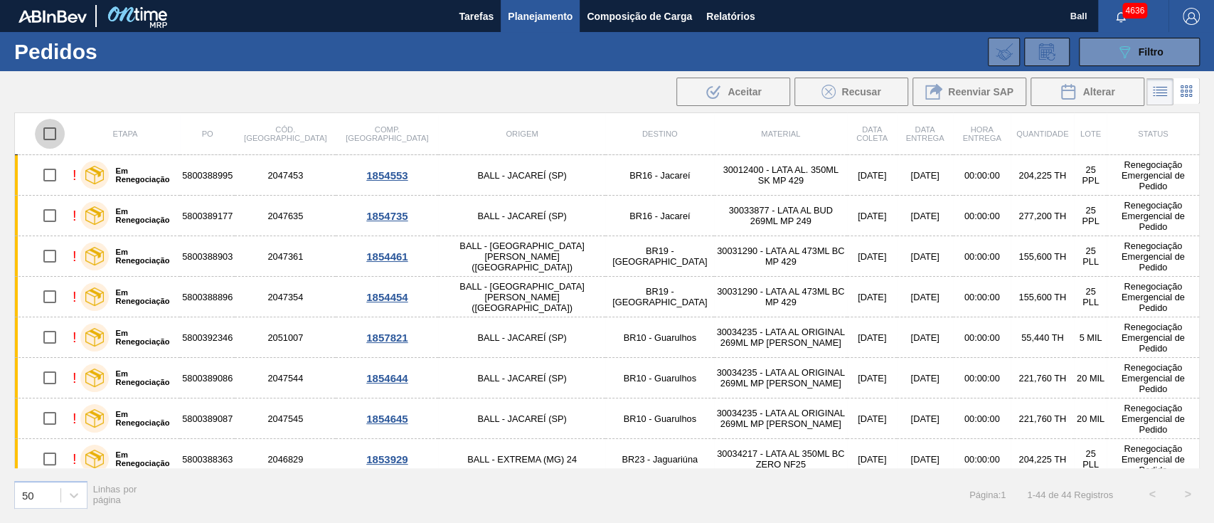
checkbox input "true"
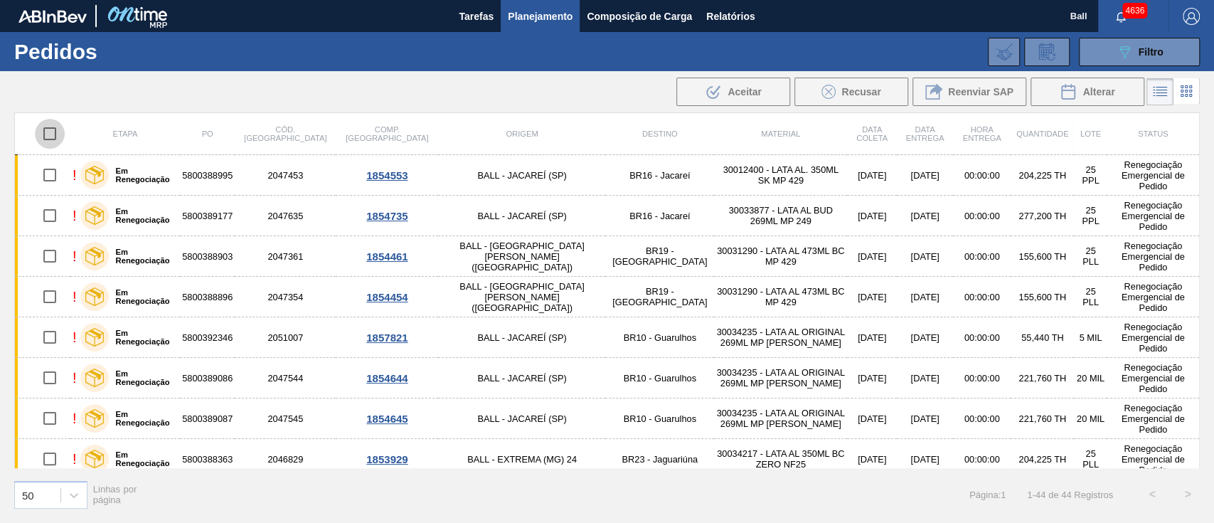
checkbox input "true"
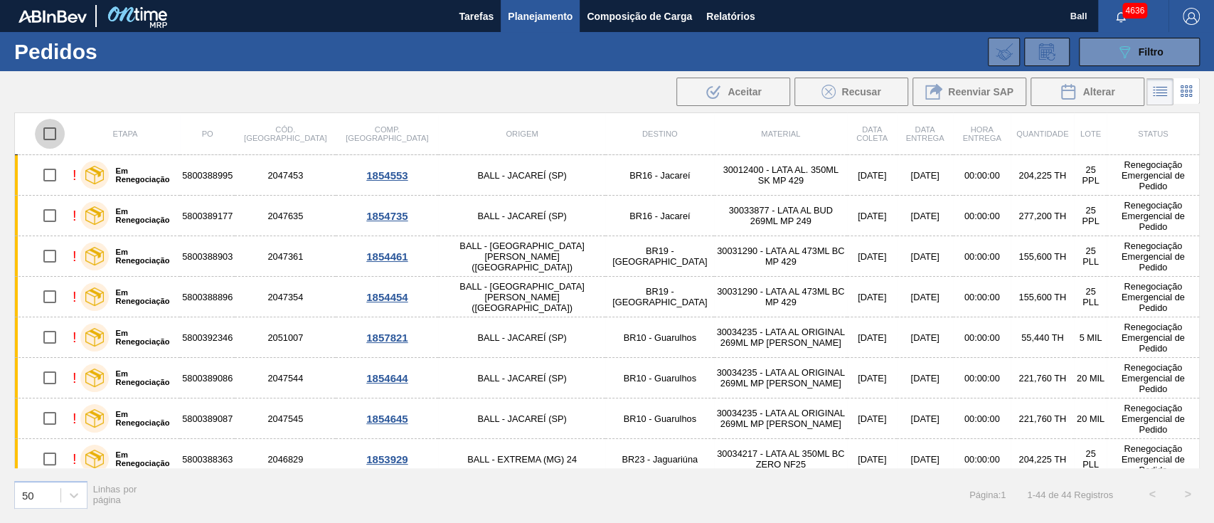
checkbox input "true"
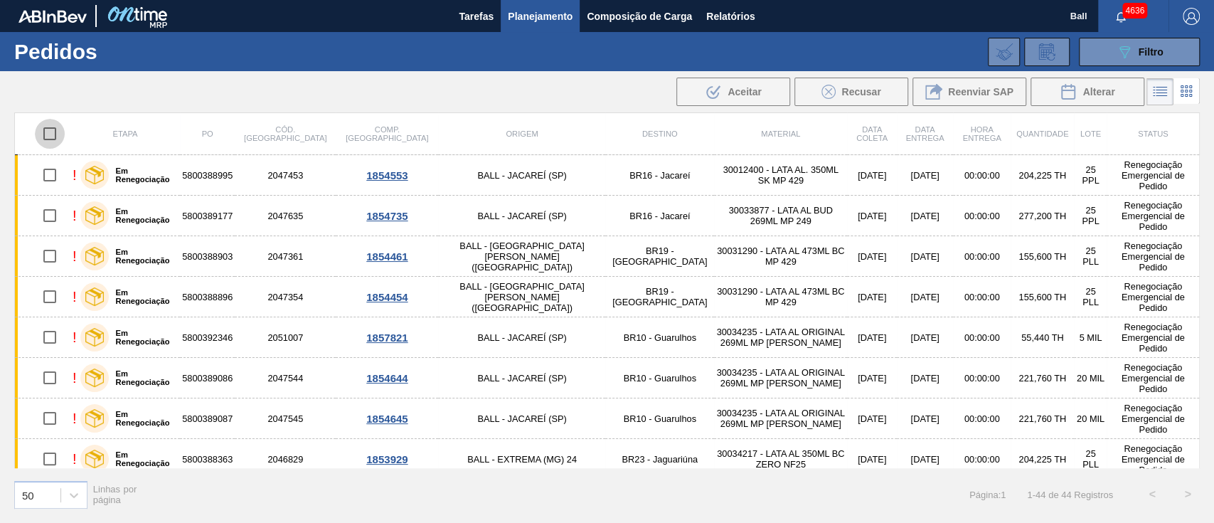
checkbox input "true"
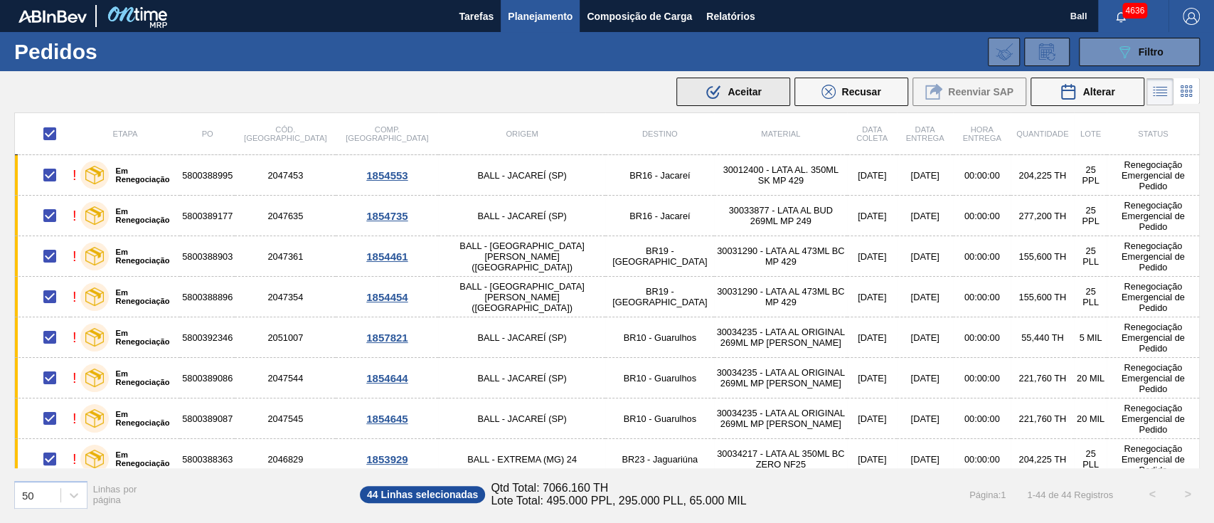
click at [757, 94] on span "Aceitar" at bounding box center [743, 91] width 33 height 11
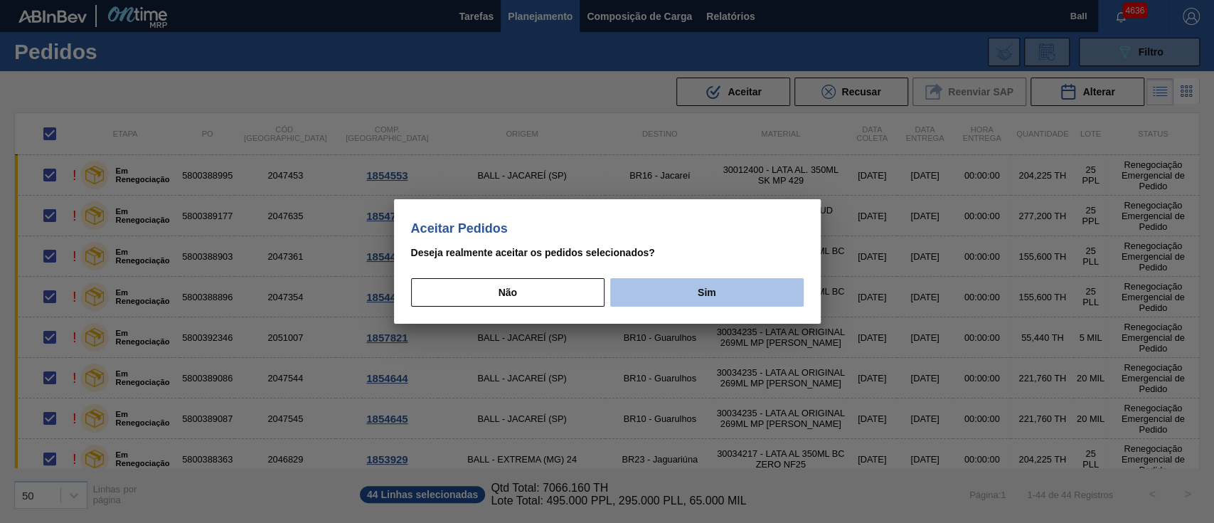
click at [693, 284] on button "Sim" at bounding box center [706, 292] width 193 height 28
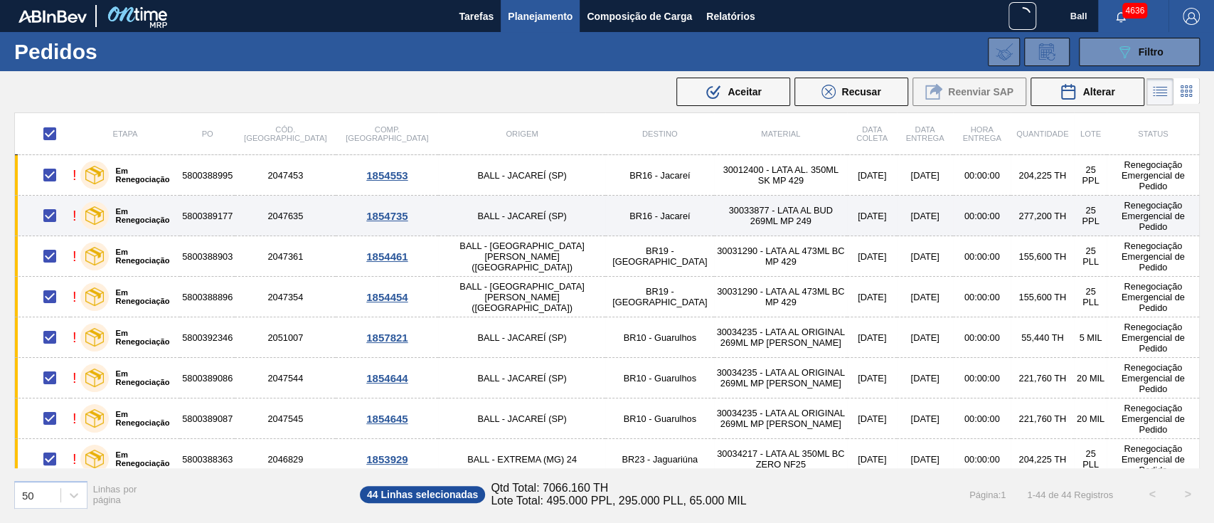
scroll to position [95, 0]
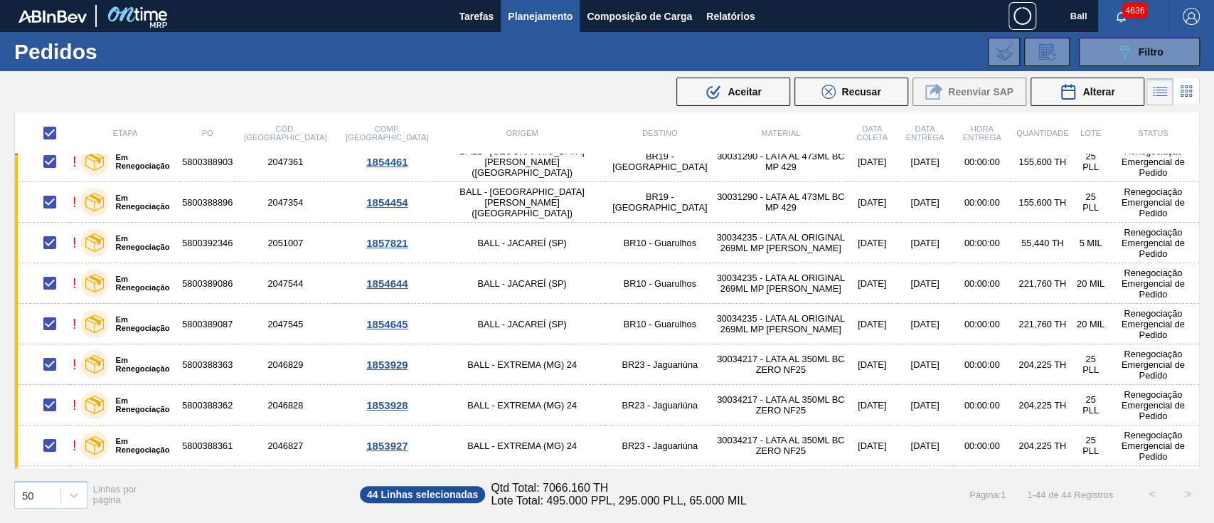
checkbox input "false"
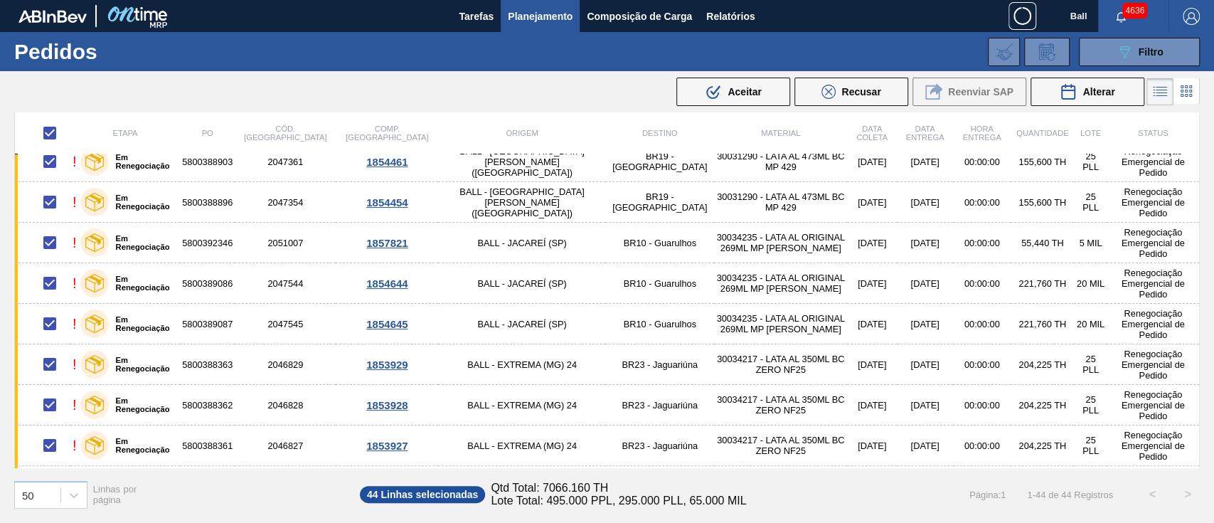
checkbox input "false"
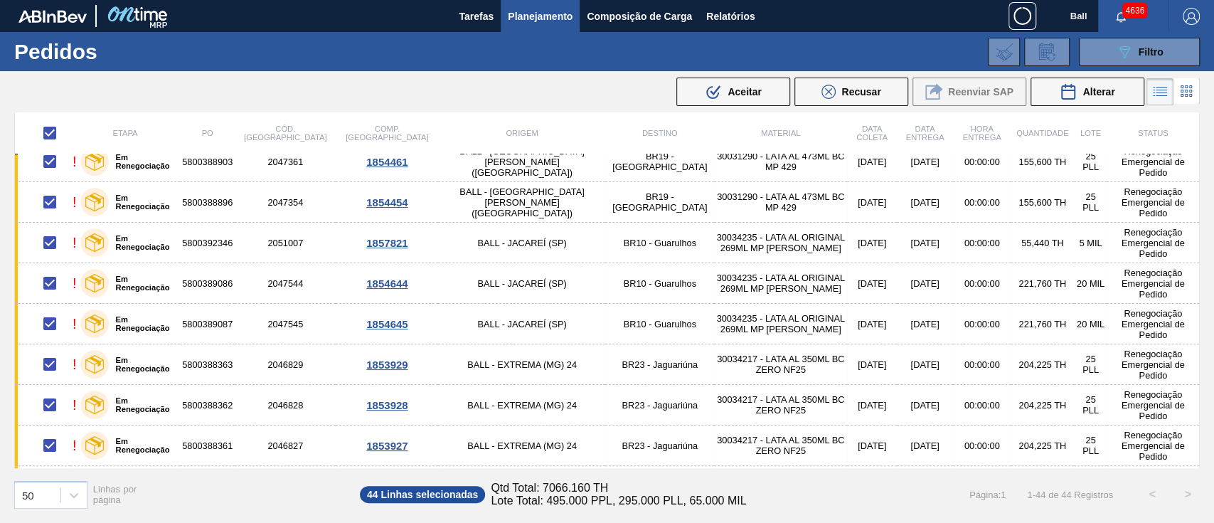
checkbox input "false"
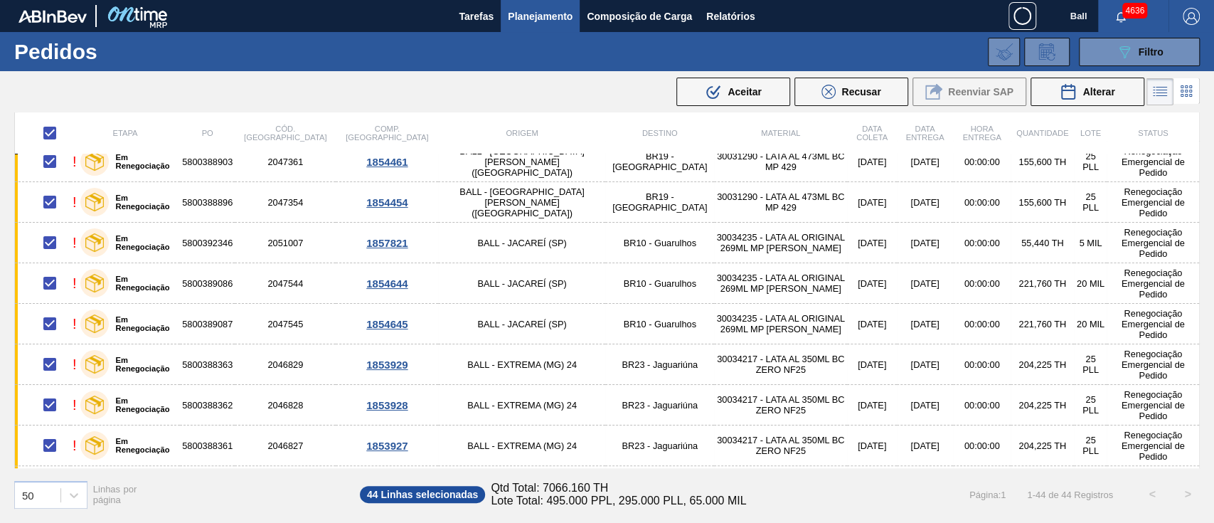
checkbox input "false"
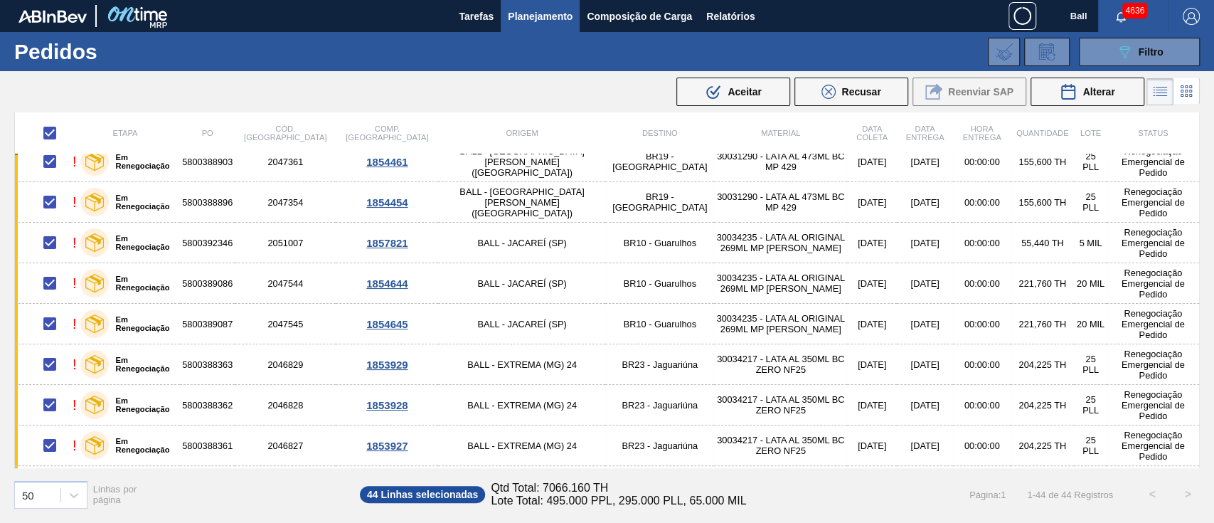
checkbox input "false"
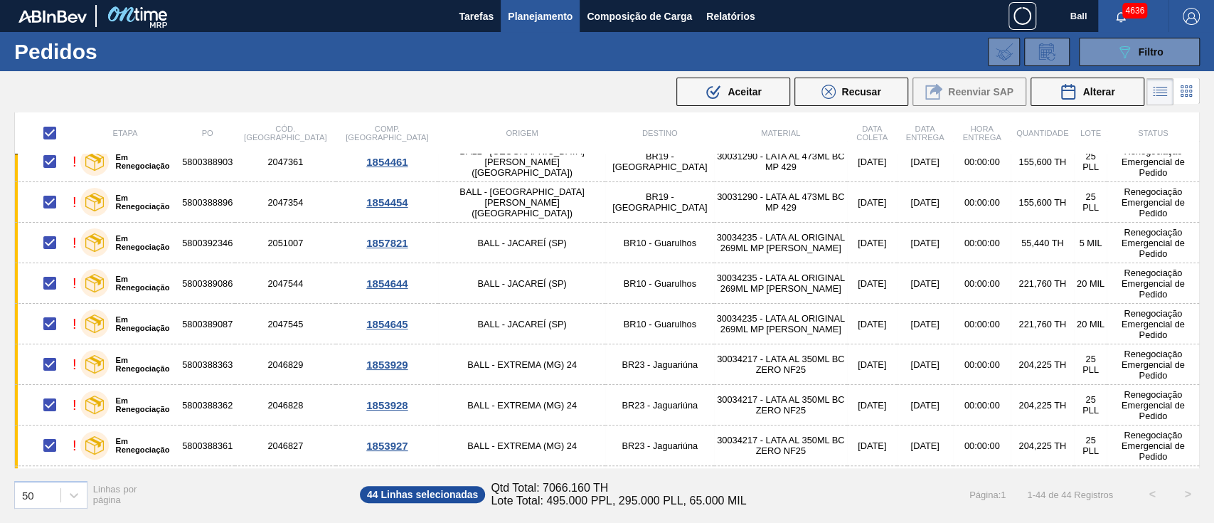
checkbox input "false"
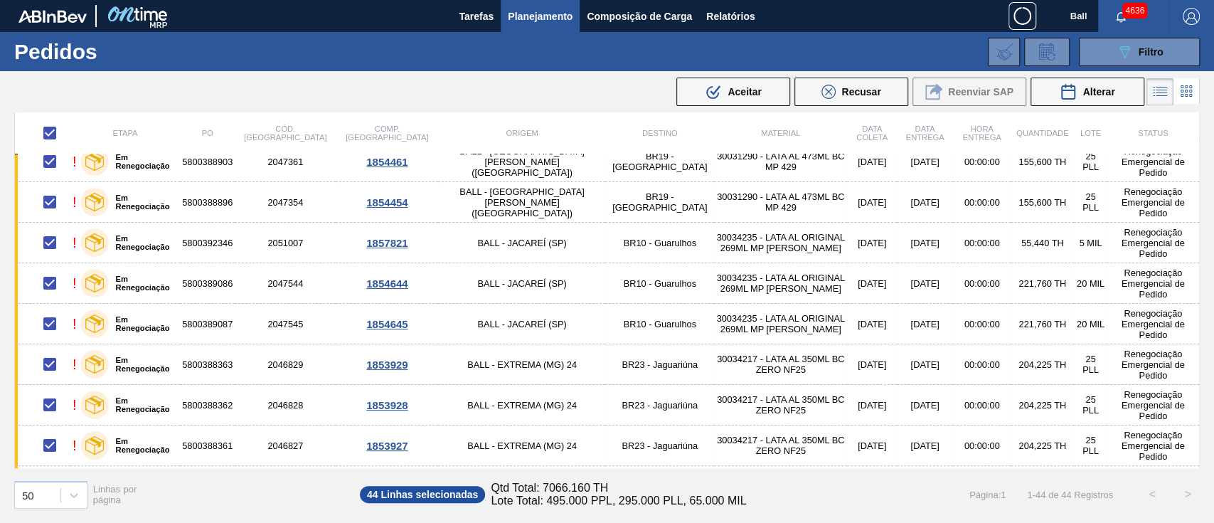
checkbox input "false"
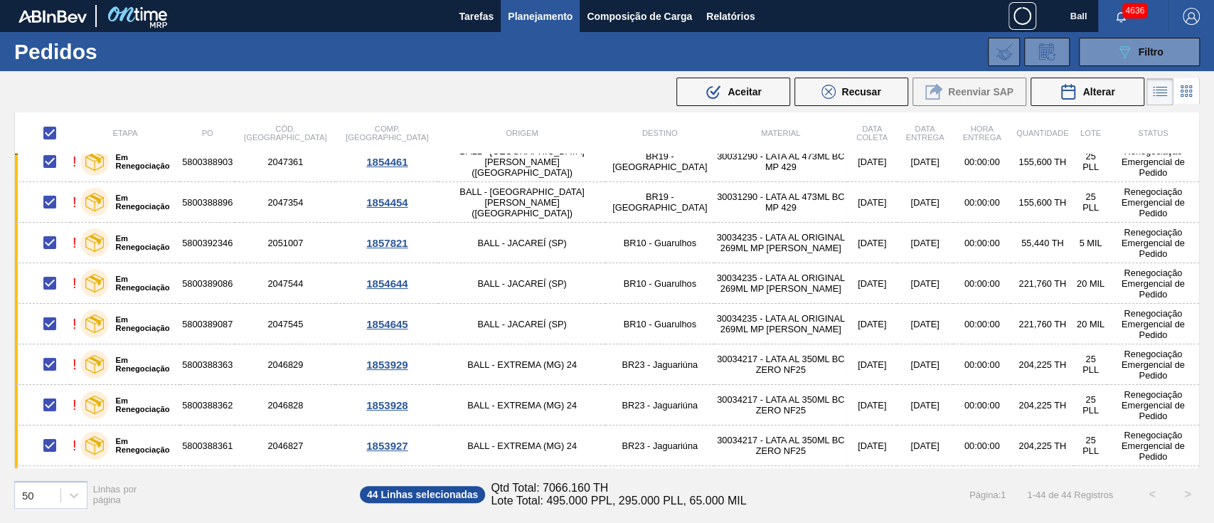
checkbox input "false"
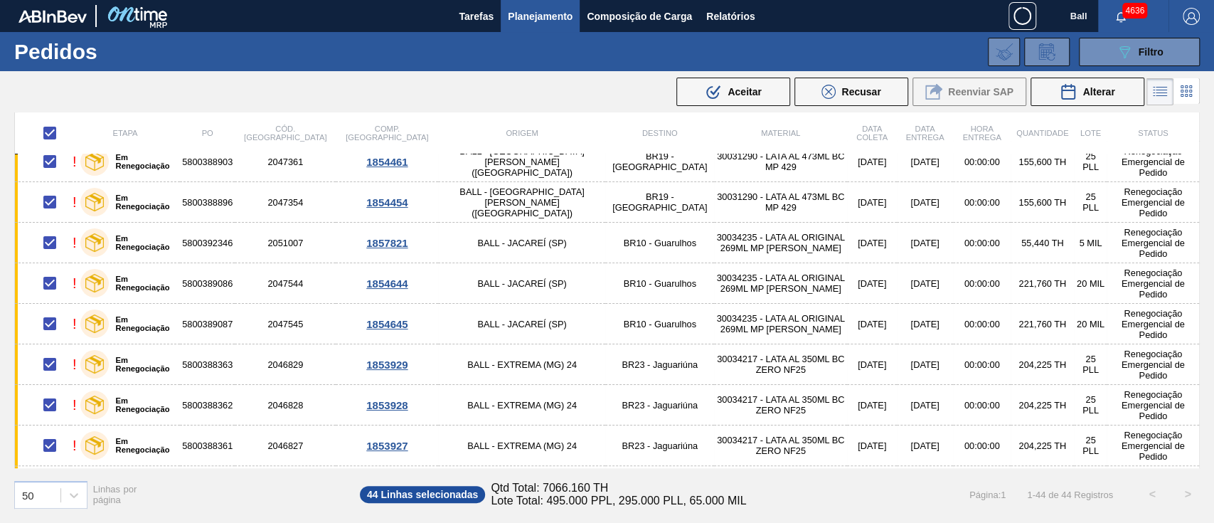
checkbox input "false"
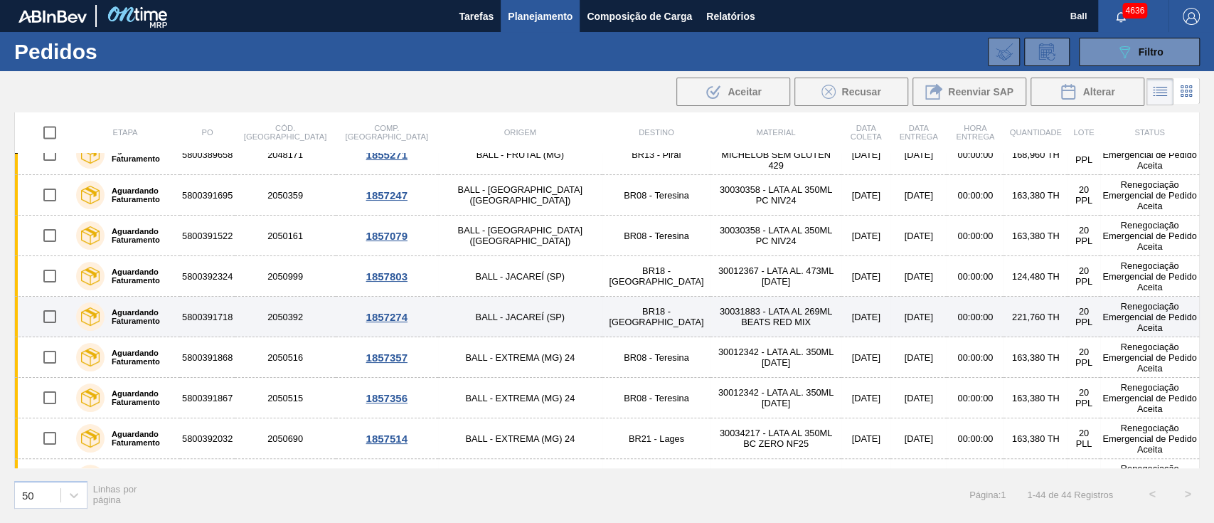
scroll to position [1466, 0]
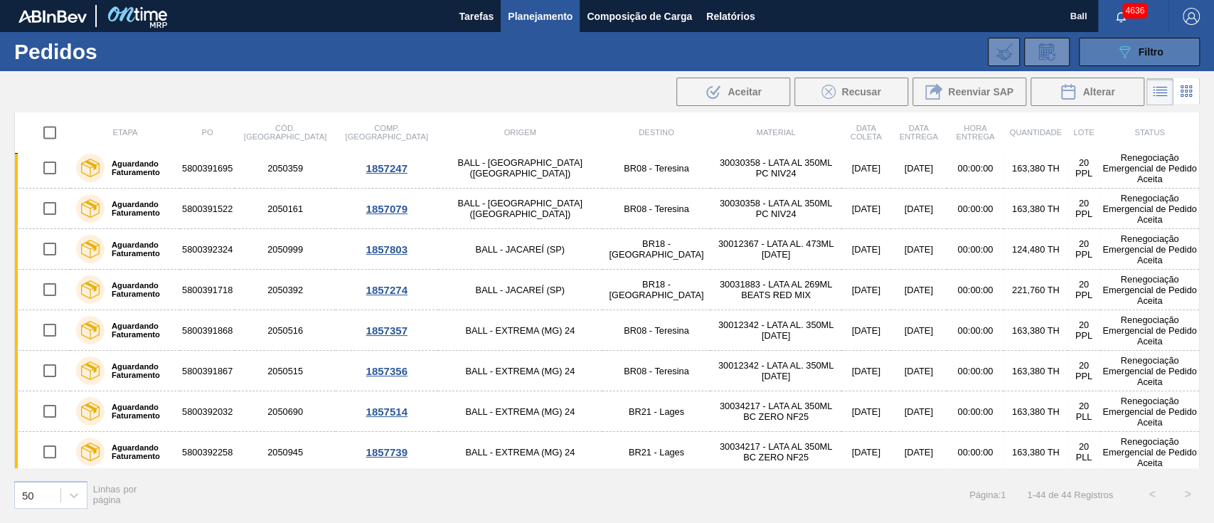
click at [1167, 62] on button "089F7B8B-B2A5-4AFE-B5C0-19BA573D28AC Filtro" at bounding box center [1139, 52] width 121 height 28
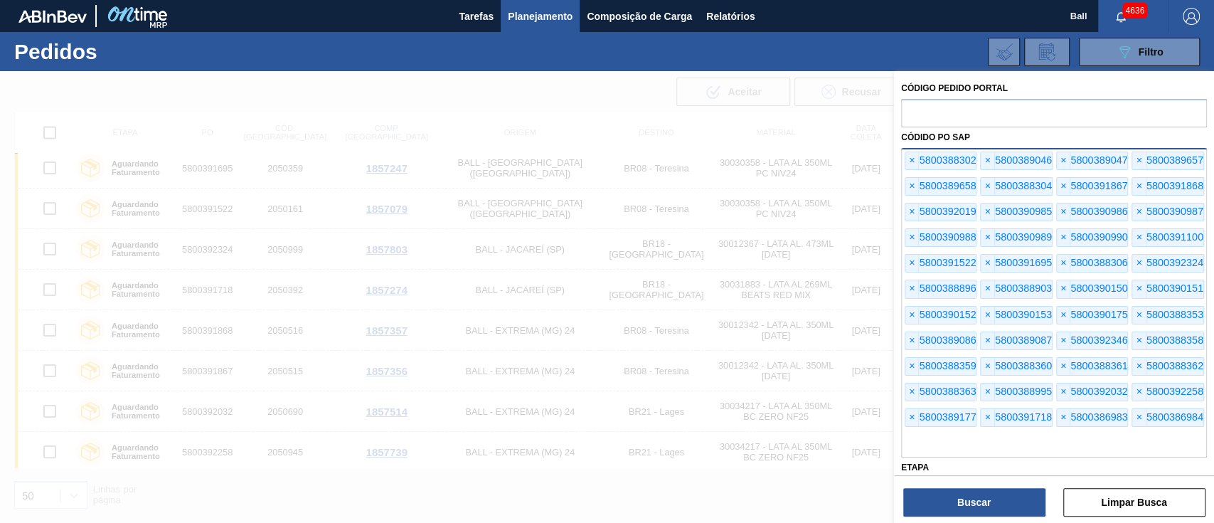
click at [698, 297] on div at bounding box center [607, 332] width 1214 height 523
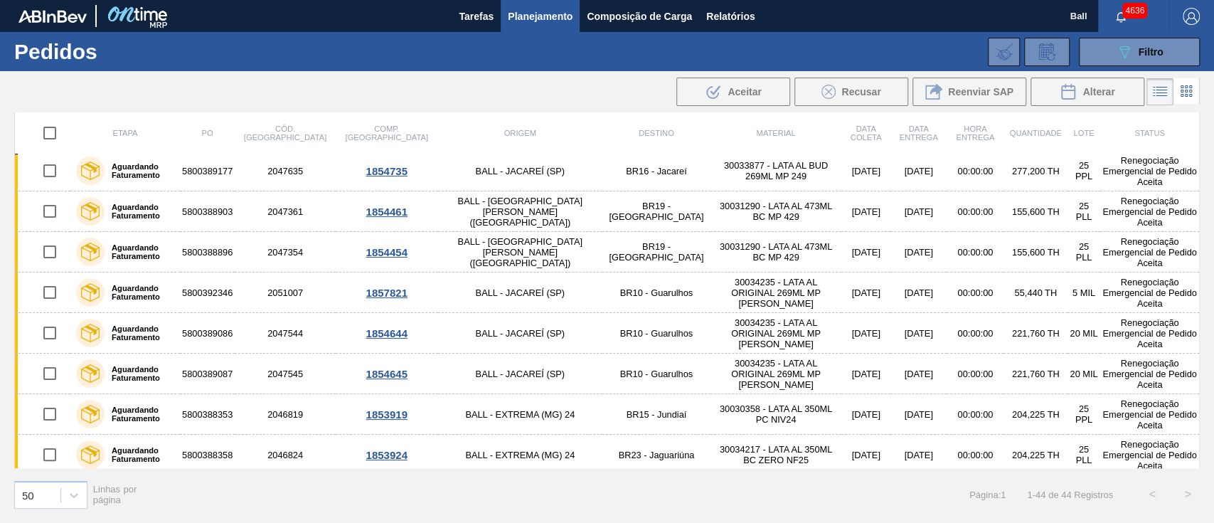
scroll to position [0, 0]
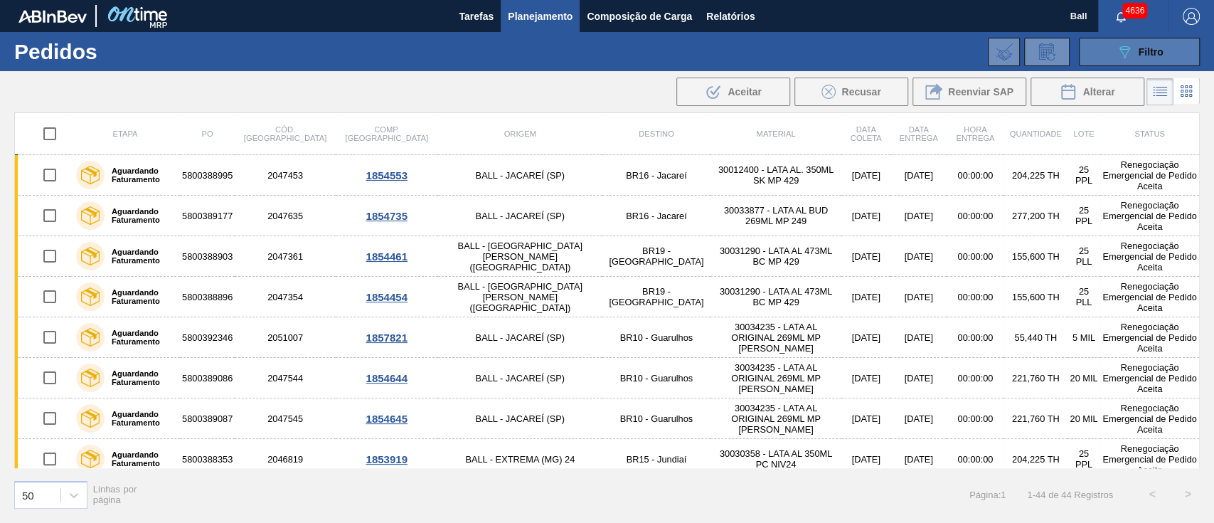
click at [1154, 48] on span "Filtro" at bounding box center [1151, 51] width 25 height 11
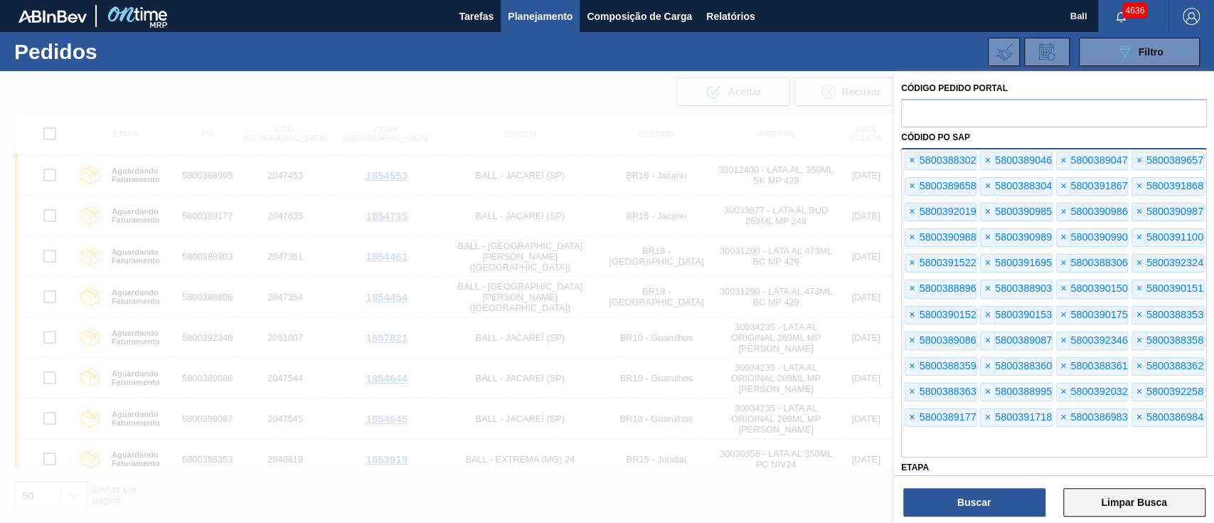
click at [1119, 513] on button "Limpar Busca" at bounding box center [1134, 502] width 142 height 28
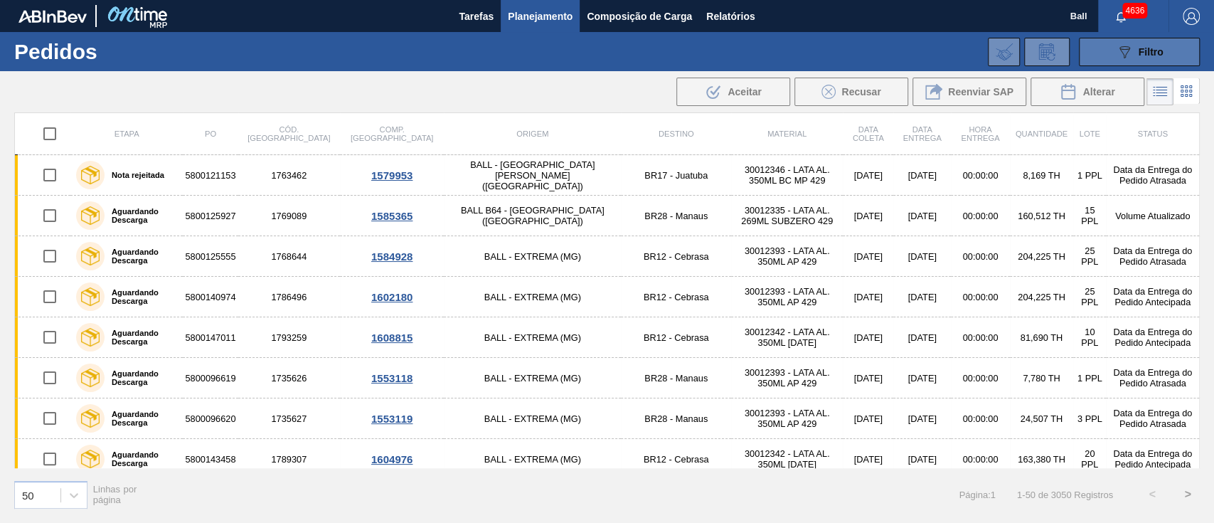
click at [1162, 58] on div "089F7B8B-B2A5-4AFE-B5C0-19BA573D28AC Filtro" at bounding box center [1140, 51] width 48 height 17
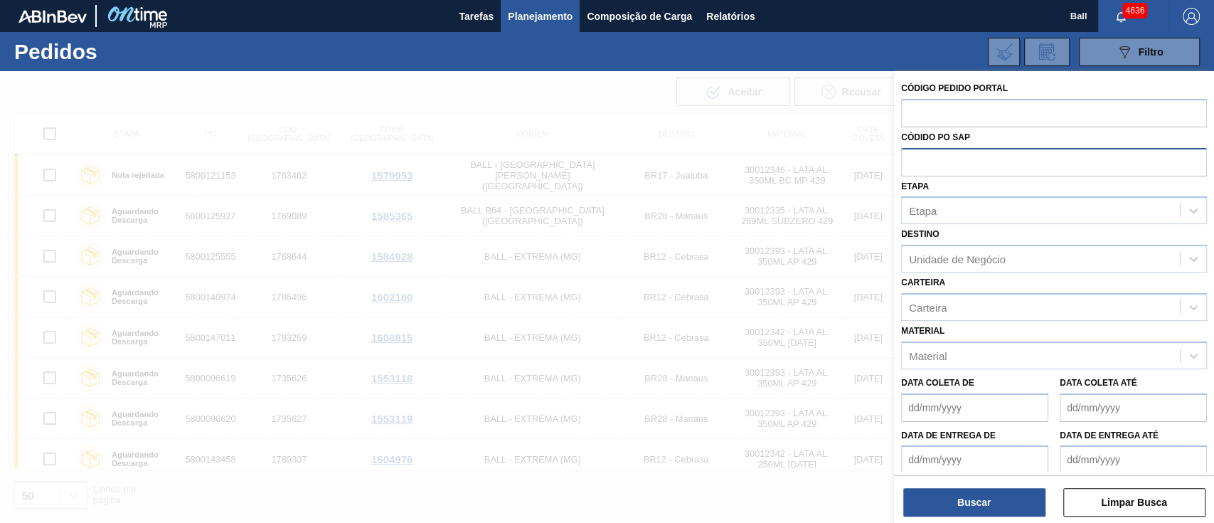
click at [936, 154] on input "text" at bounding box center [1054, 161] width 306 height 27
paste input "text"
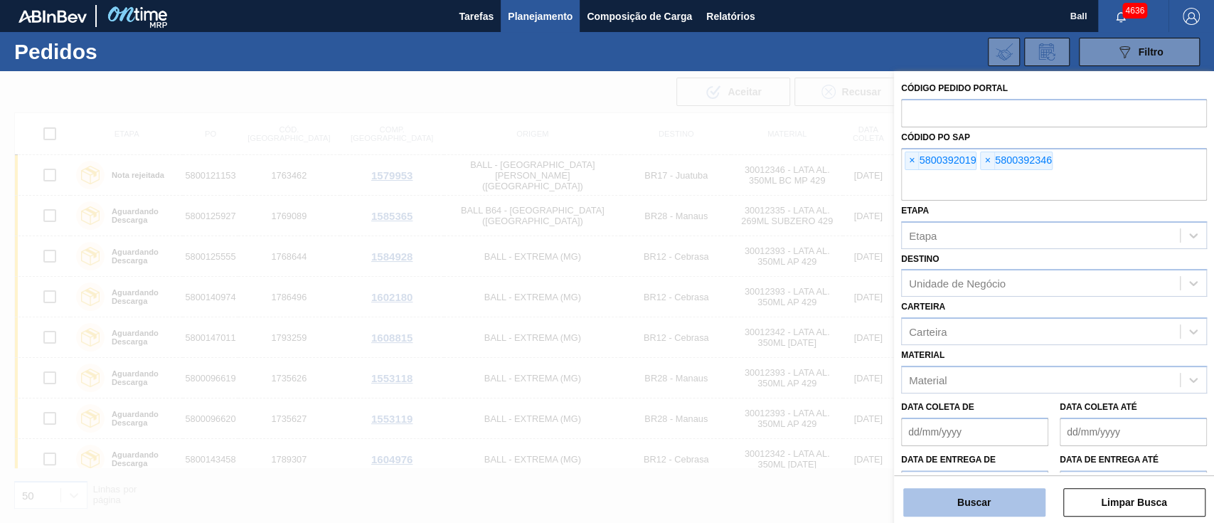
click at [1013, 494] on button "Buscar" at bounding box center [974, 502] width 142 height 28
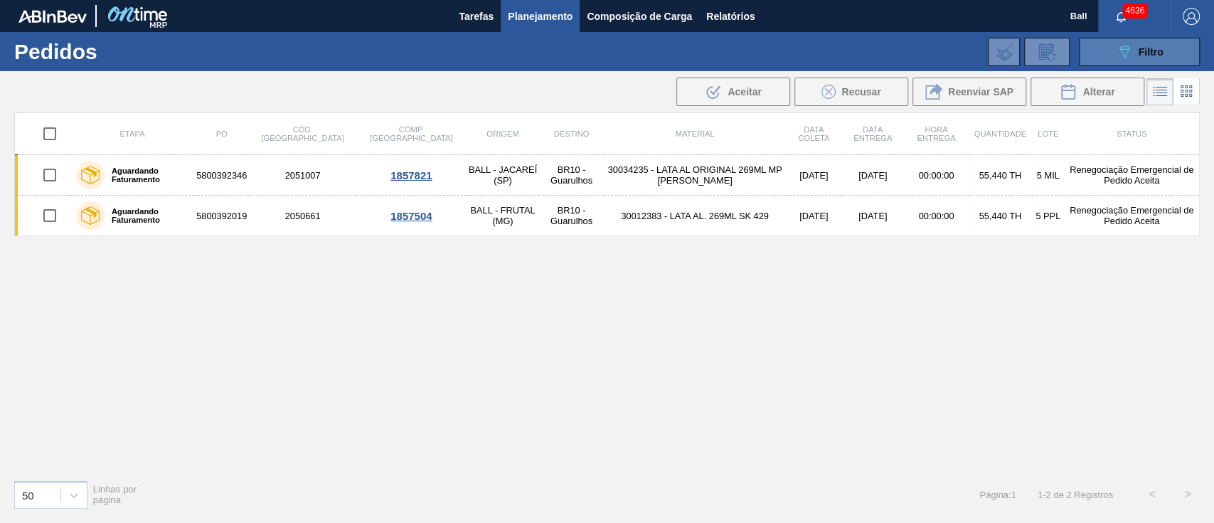
click at [1111, 43] on button "089F7B8B-B2A5-4AFE-B5C0-19BA573D28AC Filtro" at bounding box center [1139, 52] width 121 height 28
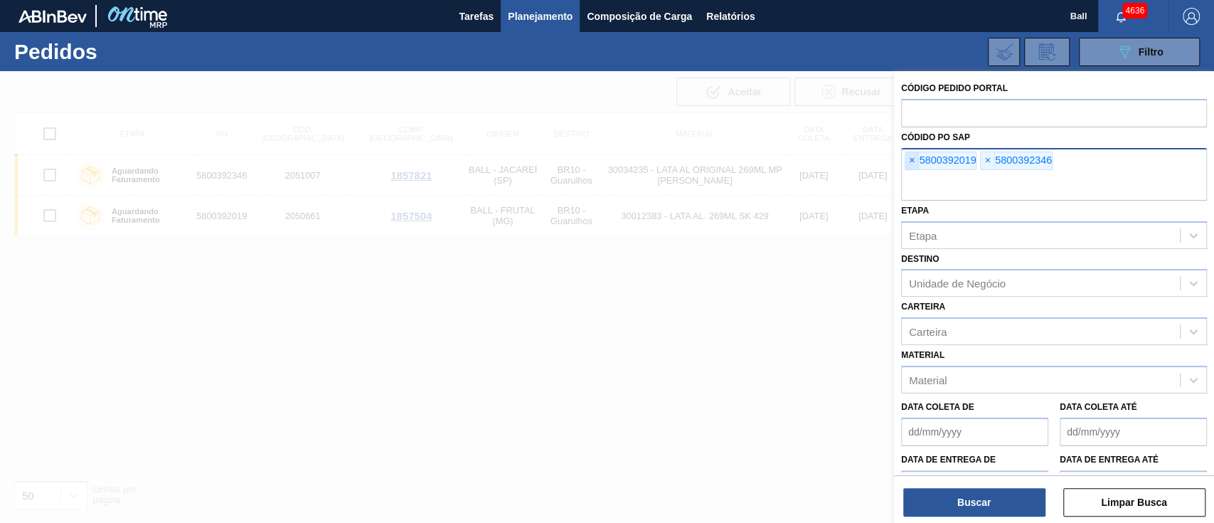
click at [915, 160] on span "×" at bounding box center [912, 160] width 14 height 17
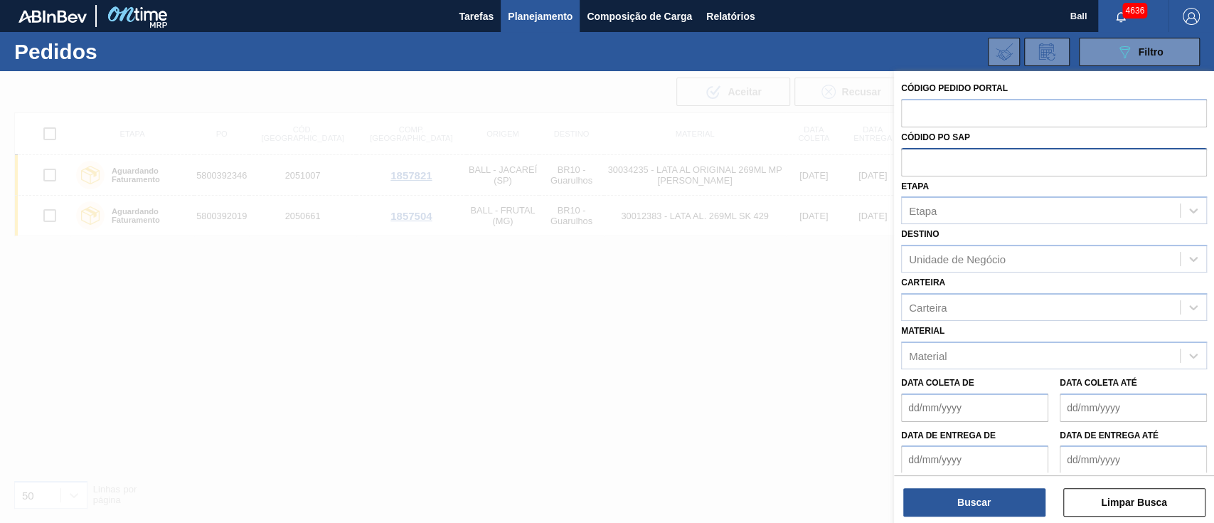
paste input "5800389727"
type input "5800389727"
click at [1017, 508] on button "Buscar" at bounding box center [974, 502] width 142 height 28
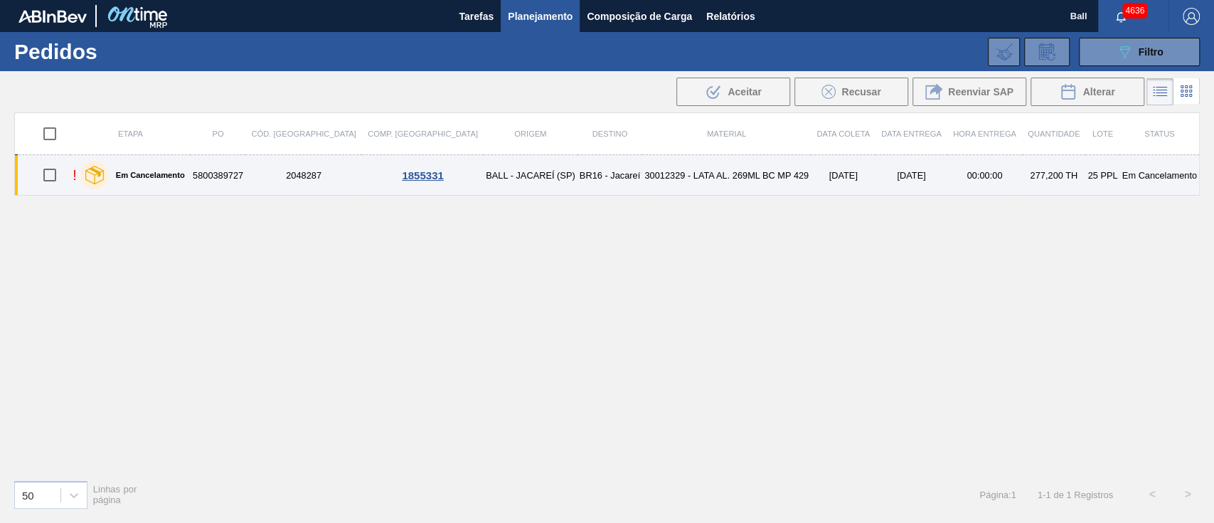
click at [364, 167] on td "1855331" at bounding box center [423, 175] width 122 height 41
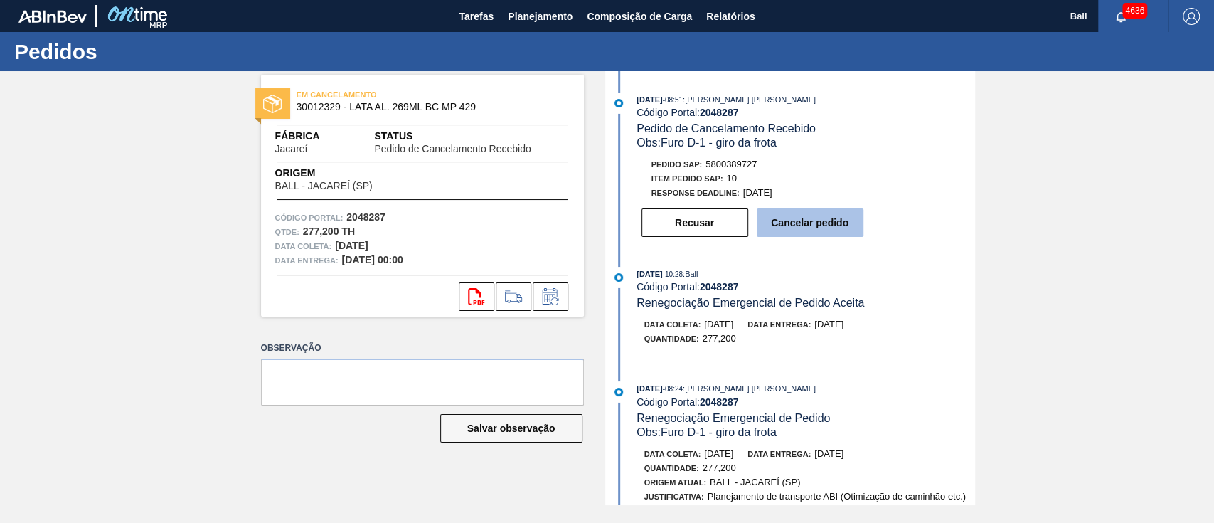
click at [844, 224] on button "Cancelar pedido" at bounding box center [810, 222] width 107 height 28
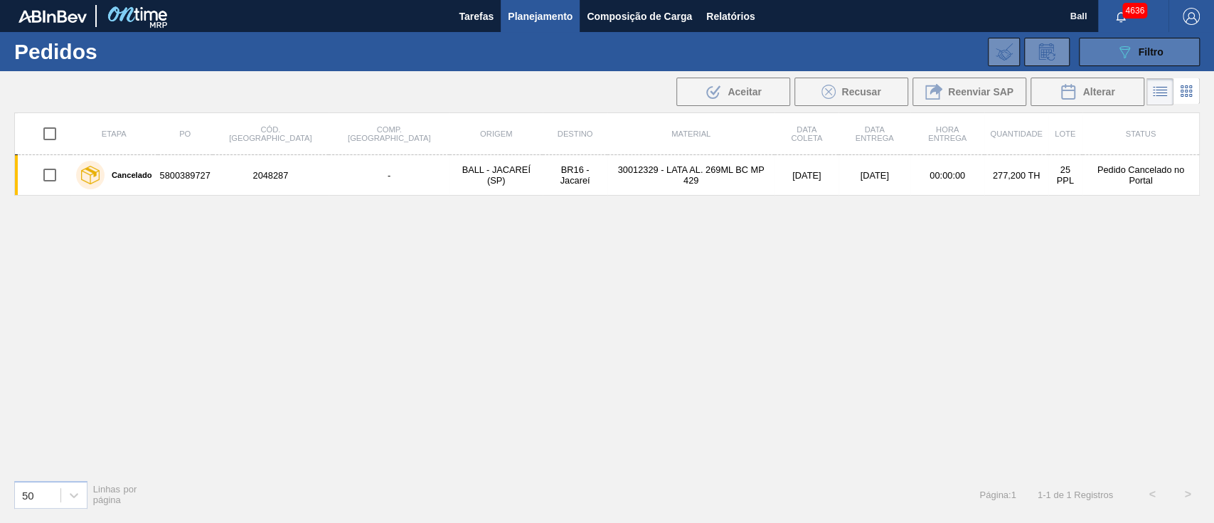
click at [1122, 51] on icon "089F7B8B-B2A5-4AFE-B5C0-19BA573D28AC" at bounding box center [1124, 51] width 17 height 17
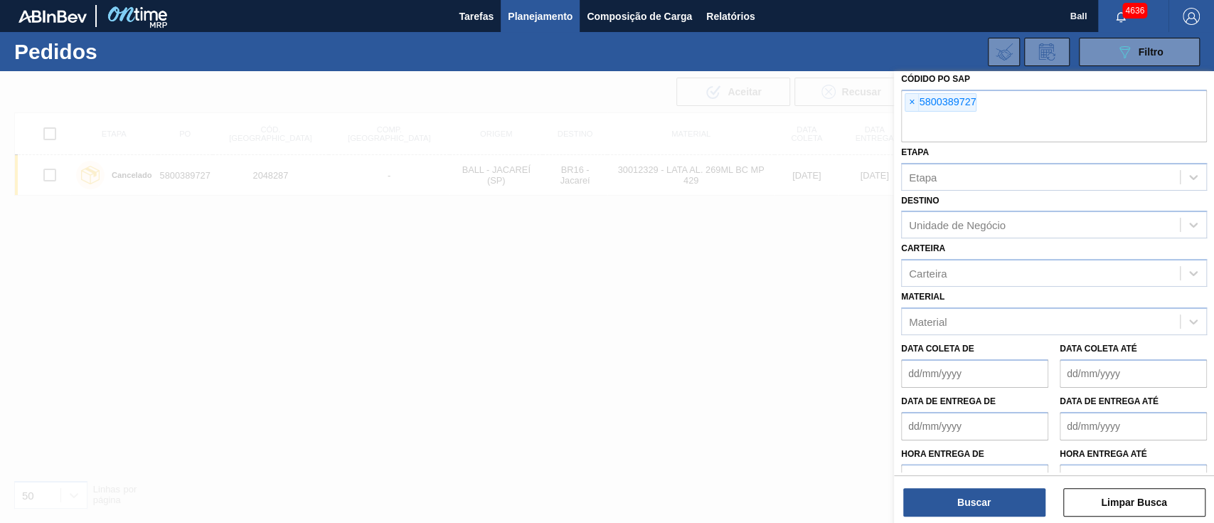
scroll to position [108, 0]
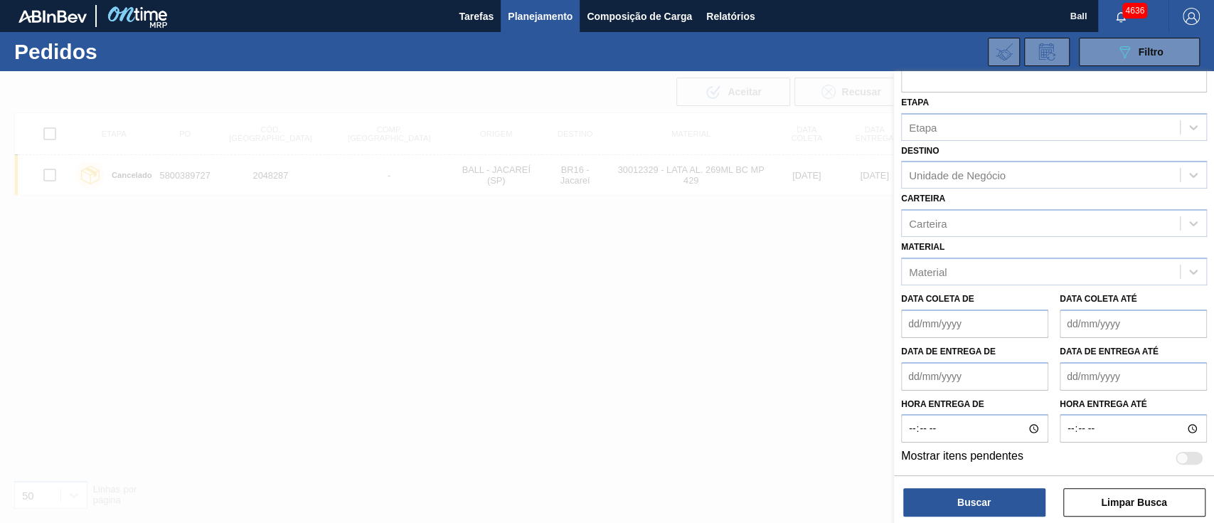
click at [1008, 320] on de "Data coleta de" at bounding box center [974, 323] width 147 height 28
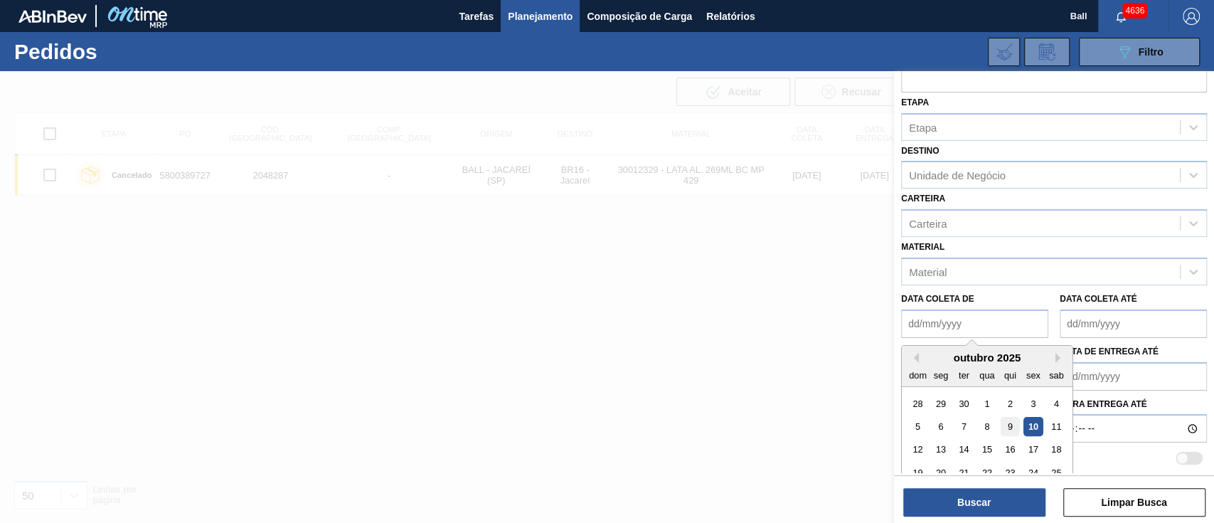
click at [1008, 430] on div "9" at bounding box center [1010, 426] width 19 height 19
type de "09/10/2025"
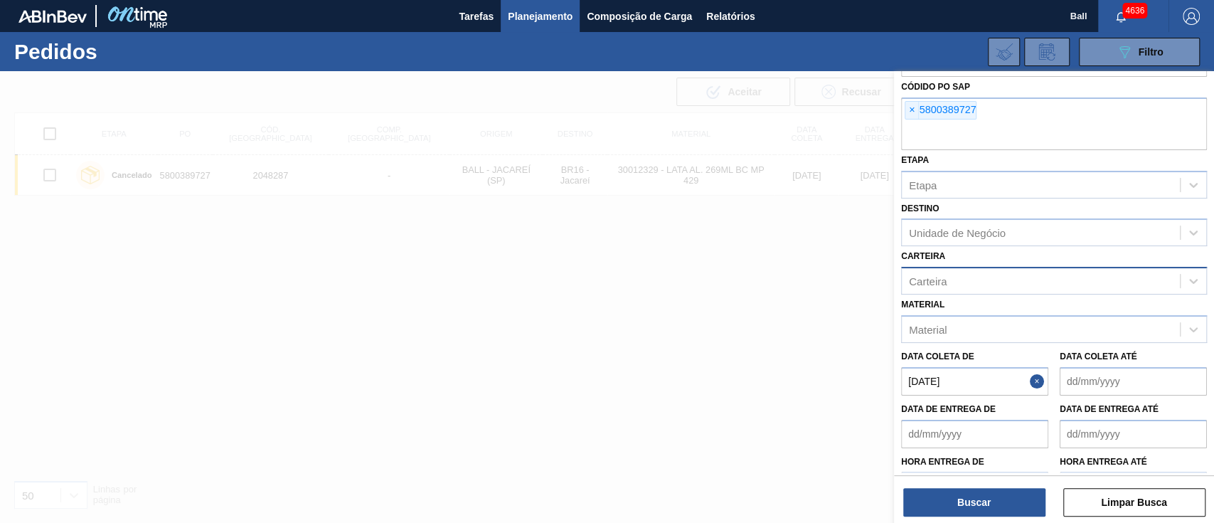
scroll to position [0, 0]
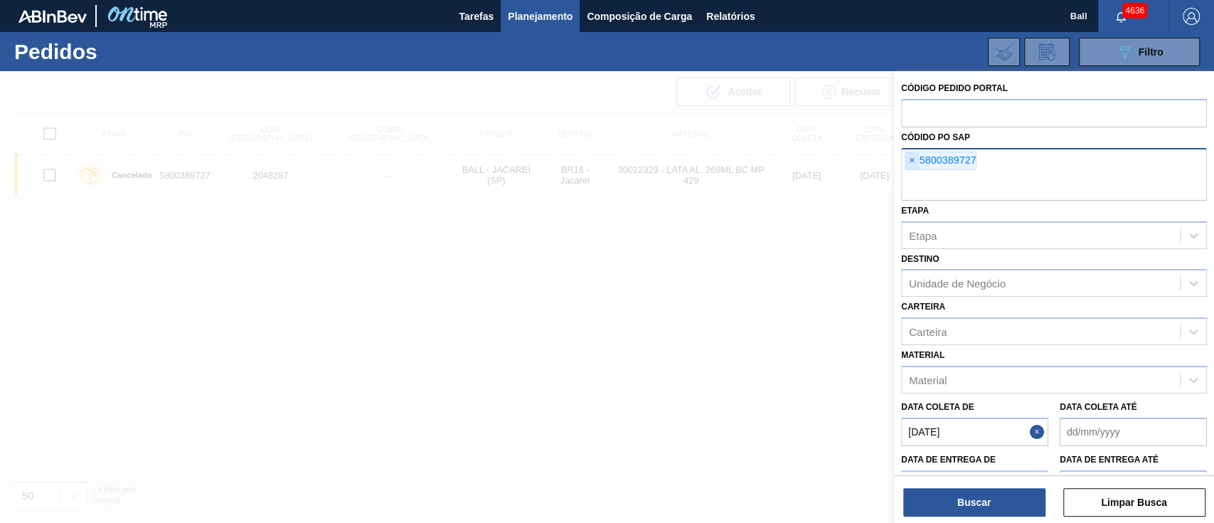
click at [916, 159] on span "×" at bounding box center [912, 160] width 14 height 17
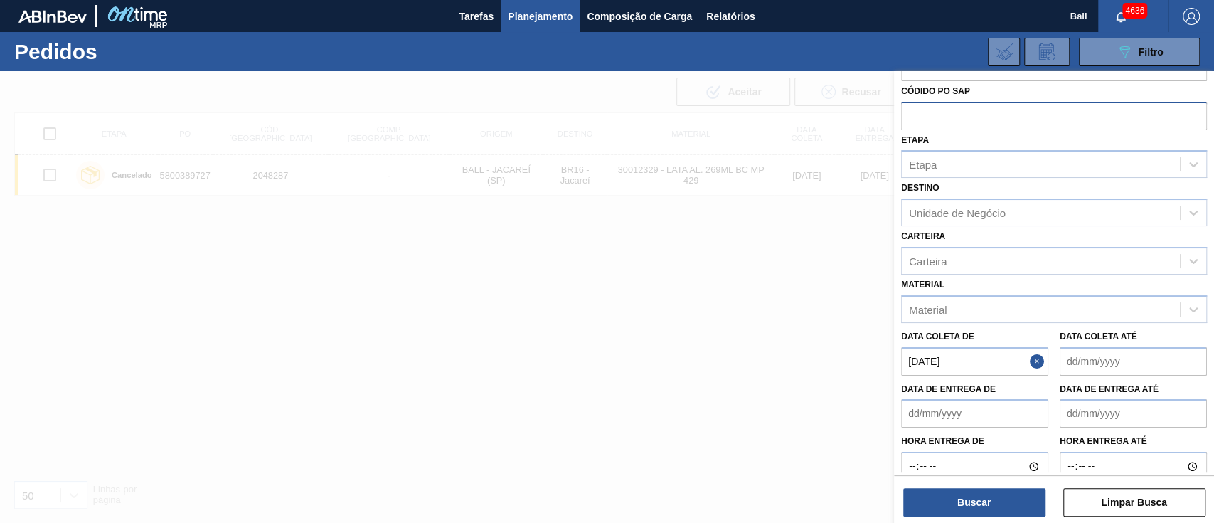
scroll to position [84, 0]
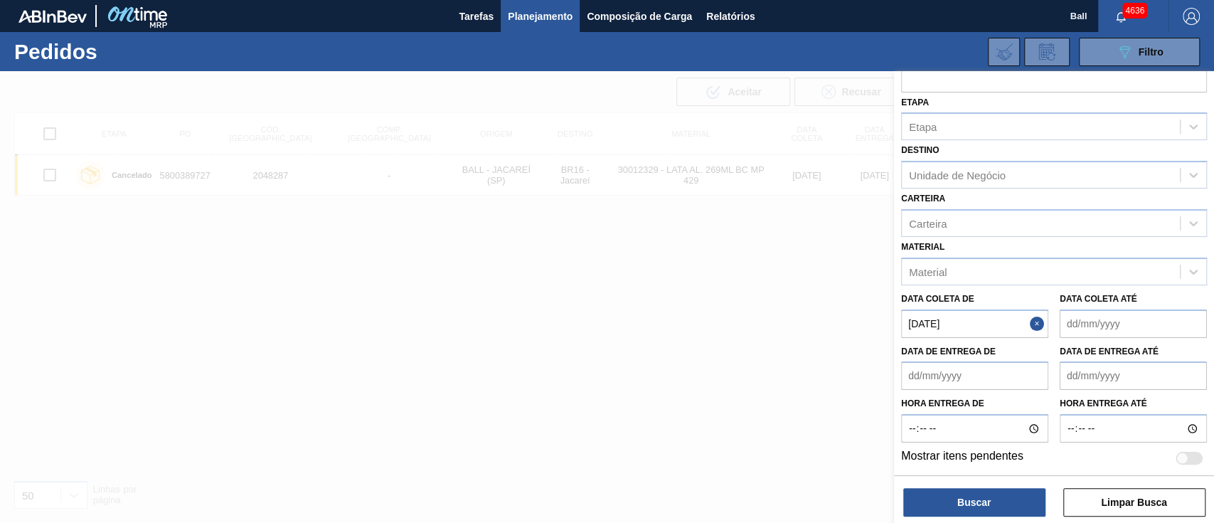
click at [1183, 460] on div at bounding box center [1182, 458] width 12 height 12
checkbox input "true"
click at [973, 494] on button "Buscar" at bounding box center [974, 502] width 142 height 28
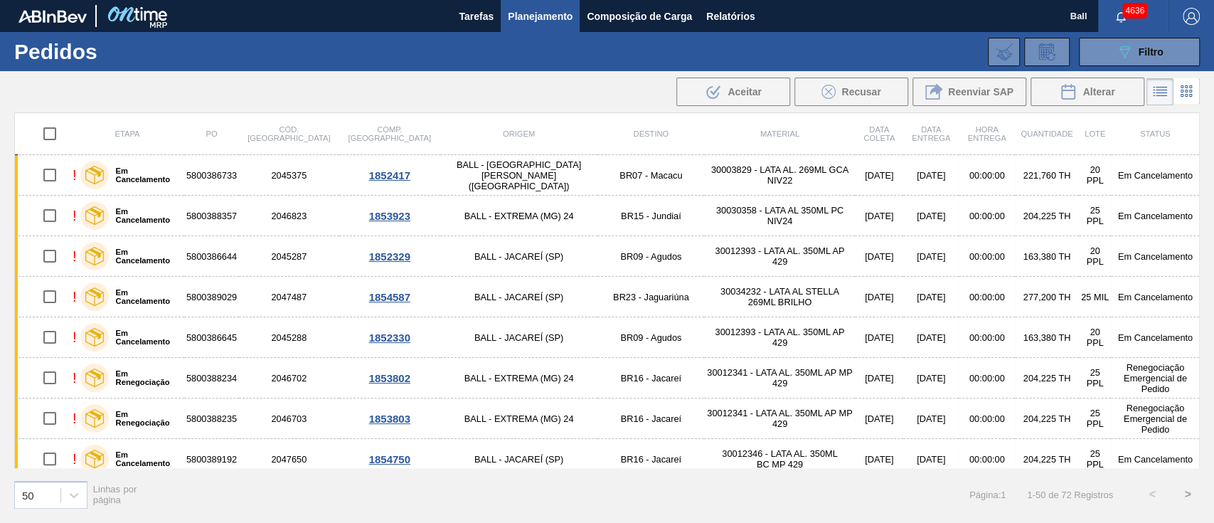
scroll to position [0, 0]
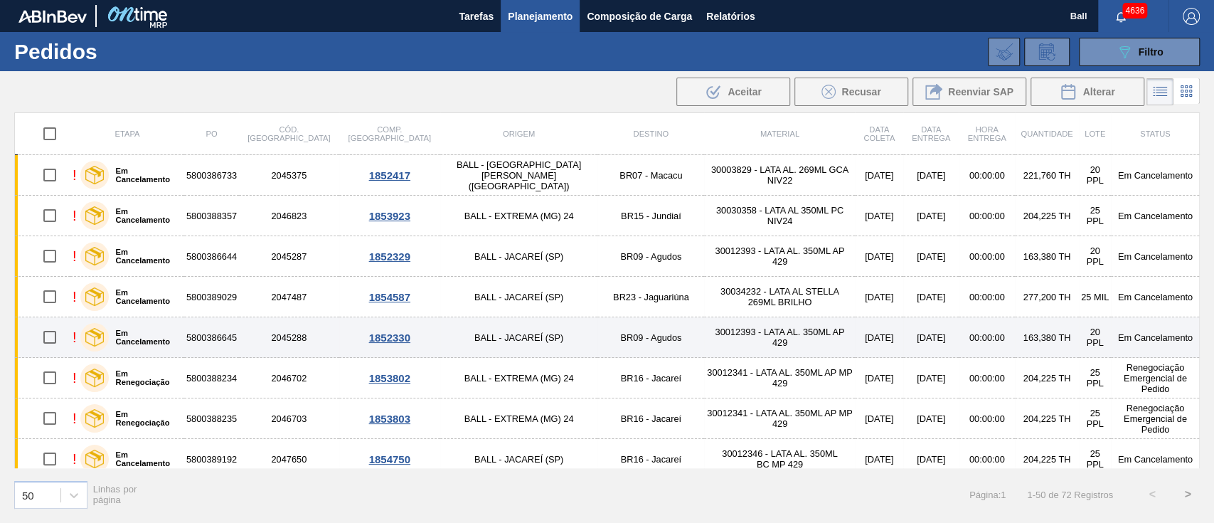
click at [46, 333] on input "checkbox" at bounding box center [50, 337] width 30 height 30
checkbox input "true"
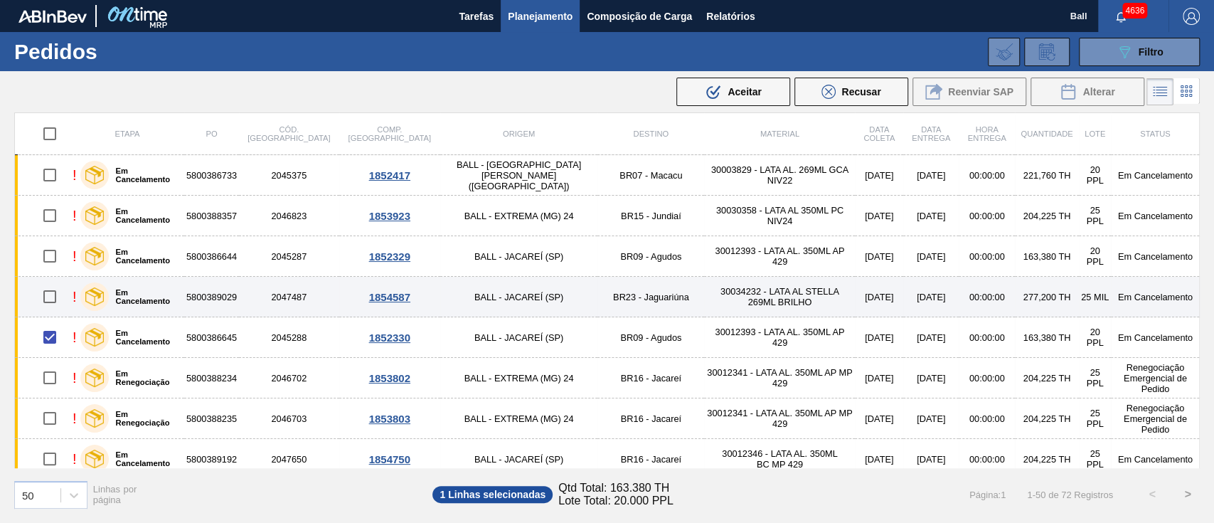
click at [51, 296] on input "checkbox" at bounding box center [50, 297] width 30 height 30
checkbox input "true"
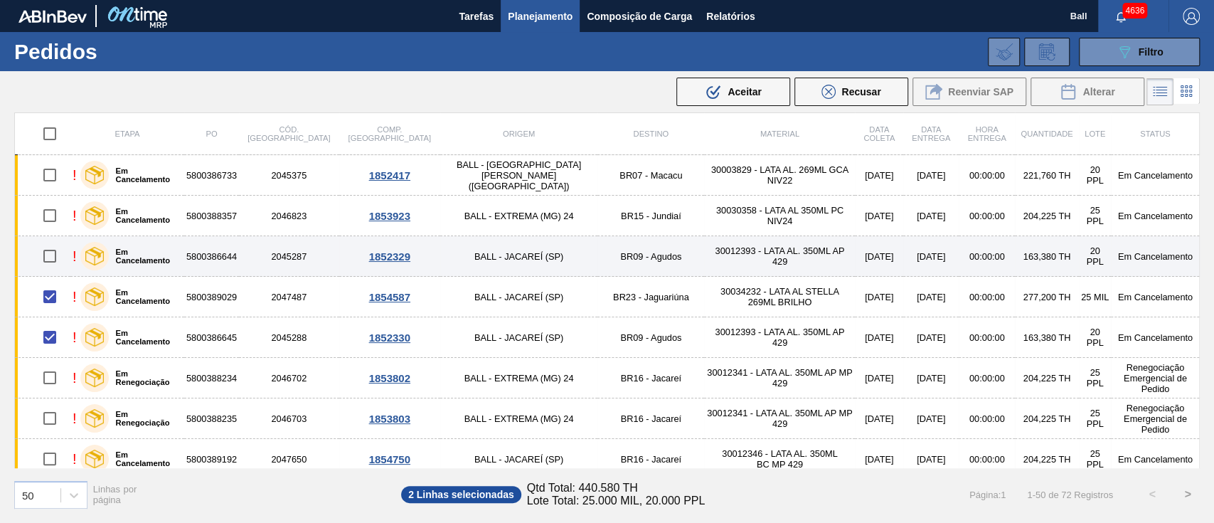
click at [51, 252] on input "checkbox" at bounding box center [50, 256] width 30 height 30
checkbox input "true"
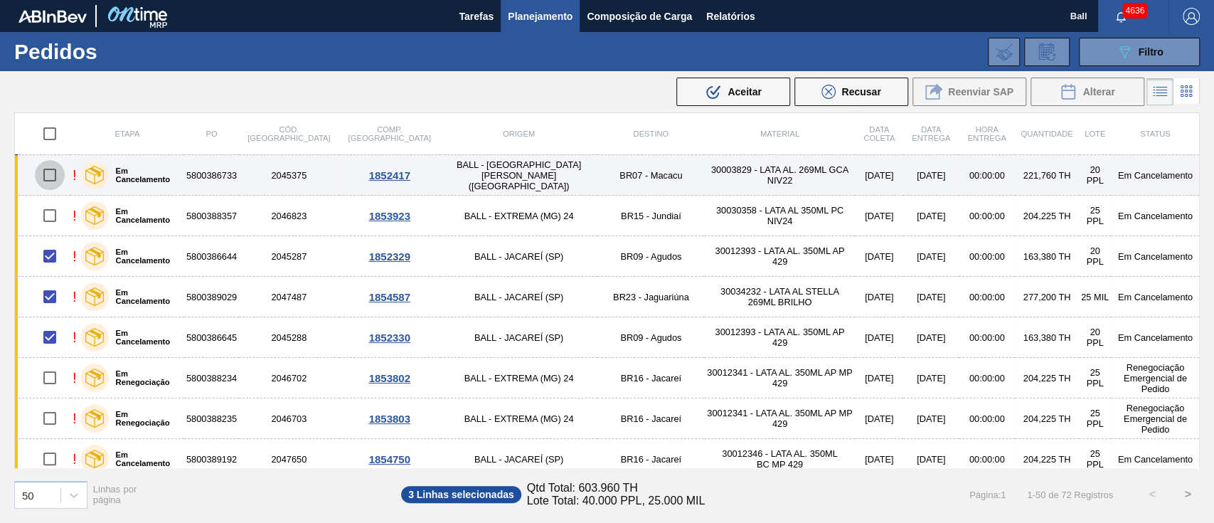
click at [53, 166] on input "checkbox" at bounding box center [50, 175] width 30 height 30
checkbox input "true"
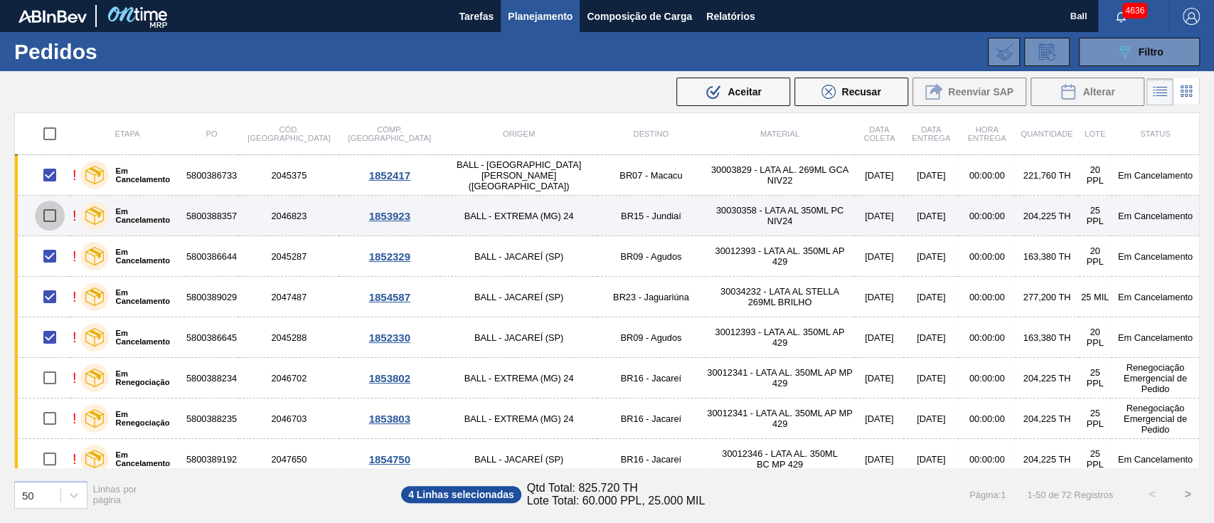
click at [50, 215] on input "checkbox" at bounding box center [50, 216] width 30 height 30
checkbox input "true"
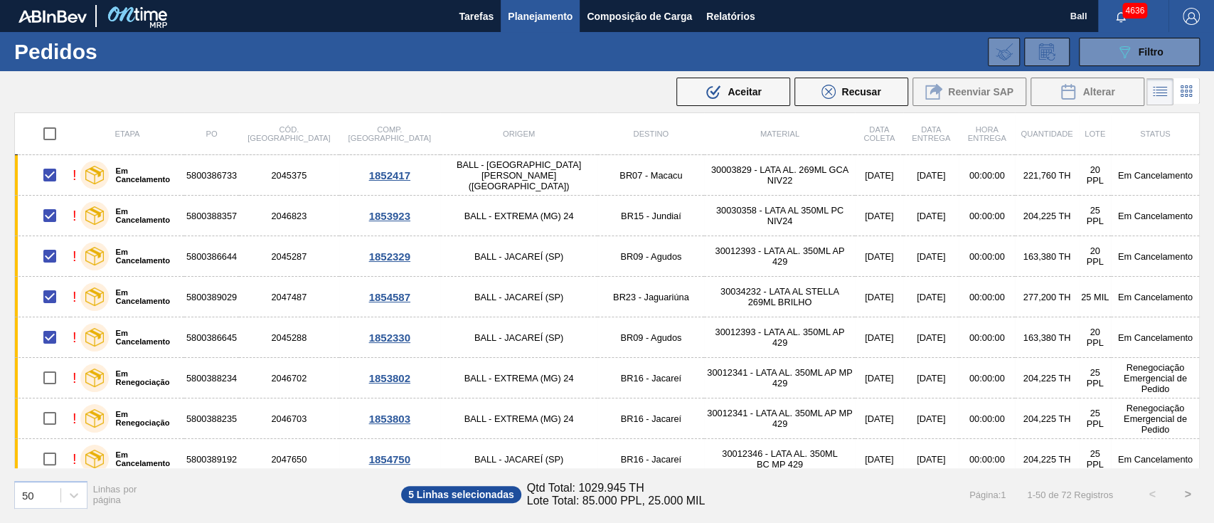
click at [0, 359] on div "Etapa PO Cód. Pedido Comp. Carga Origem Destino Material Data coleta Data Entre…" at bounding box center [607, 316] width 1214 height 408
click at [738, 94] on span "Aceitar" at bounding box center [743, 91] width 33 height 11
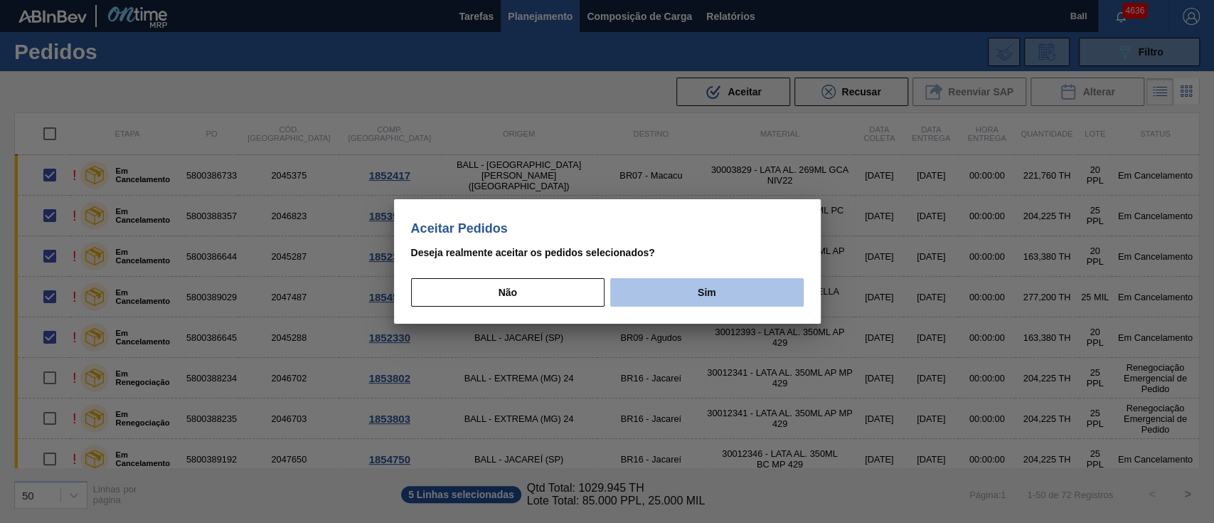
click at [691, 284] on button "Sim" at bounding box center [706, 292] width 193 height 28
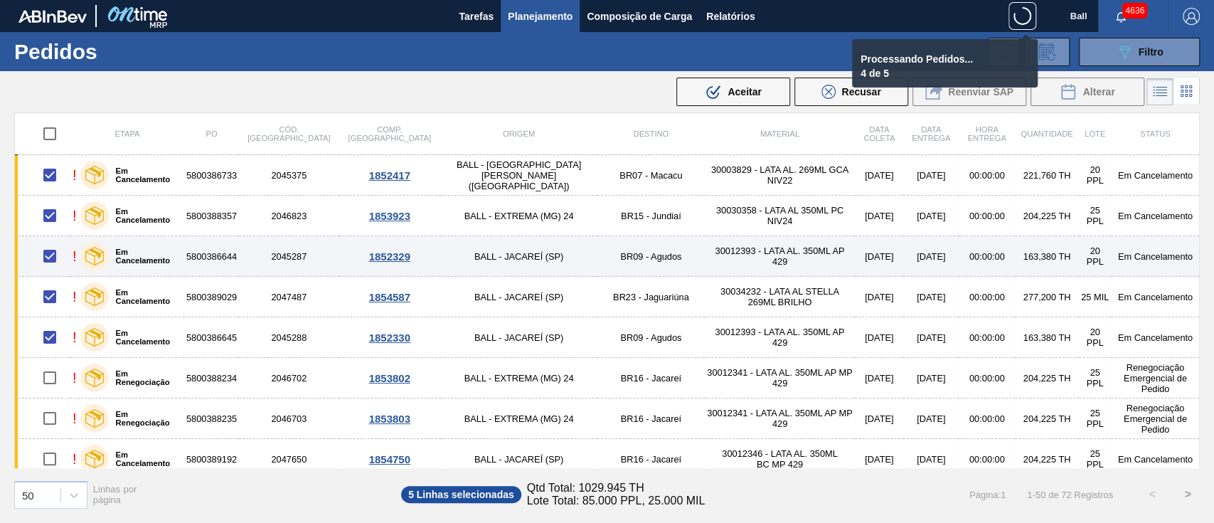
checkbox input "false"
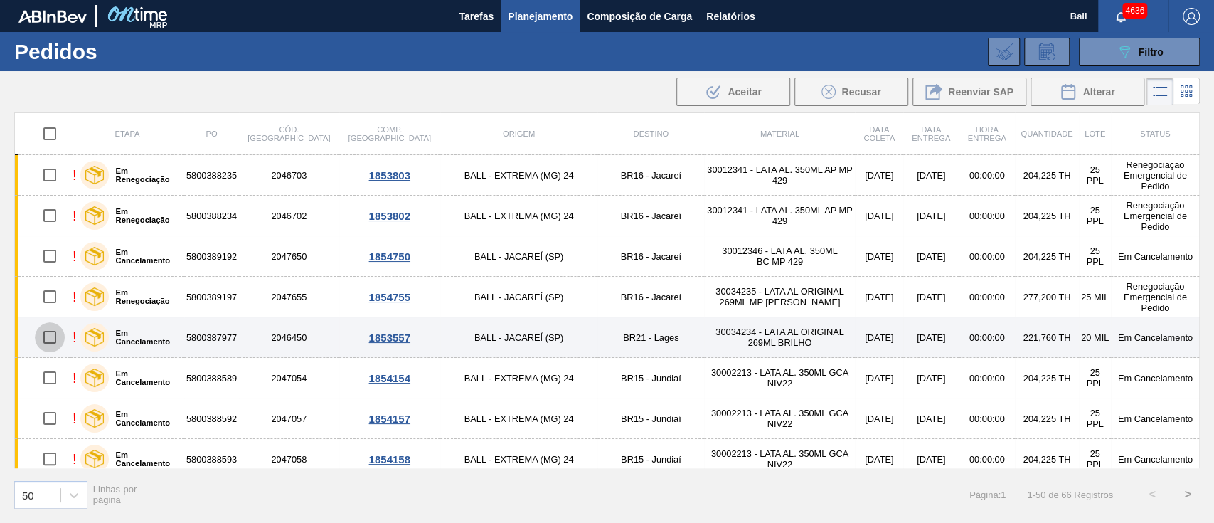
click at [50, 338] on input "checkbox" at bounding box center [50, 337] width 30 height 30
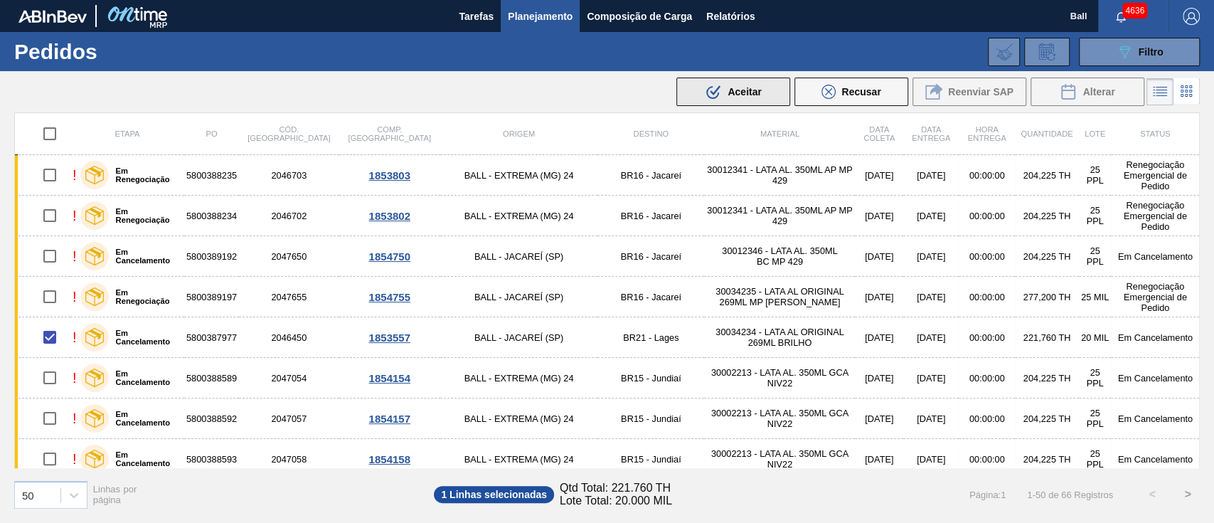
click at [721, 87] on icon ".b{fill:var(--color-action-default)}" at bounding box center [713, 91] width 17 height 17
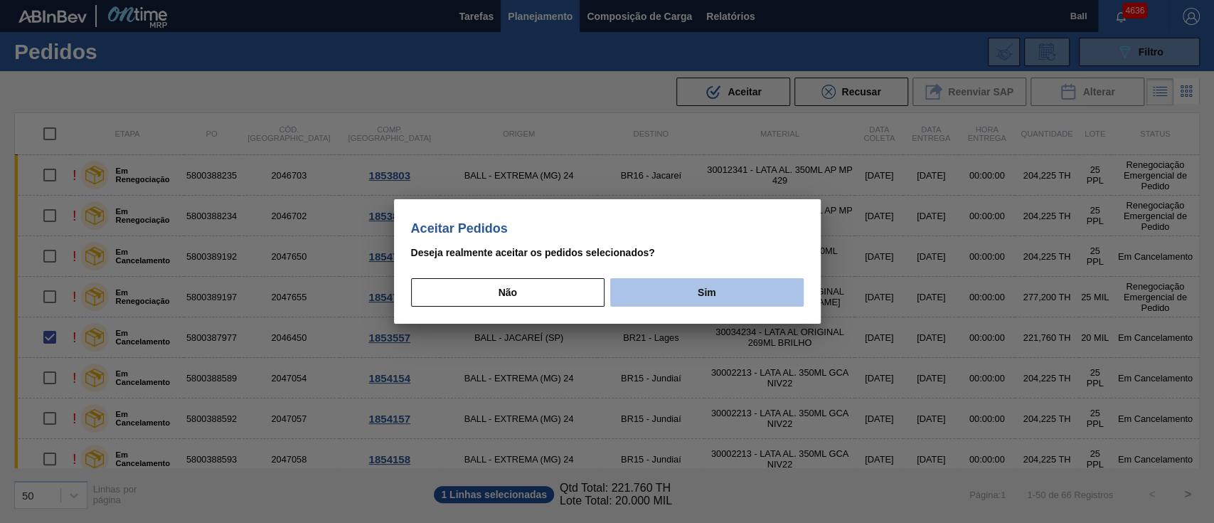
click at [725, 294] on button "Sim" at bounding box center [706, 292] width 193 height 28
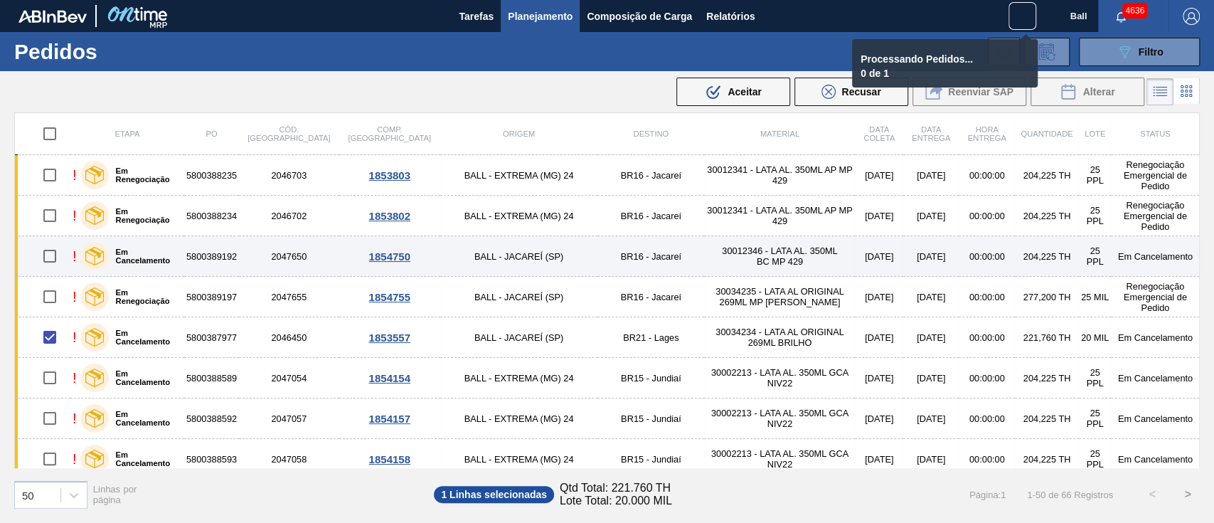
checkbox input "false"
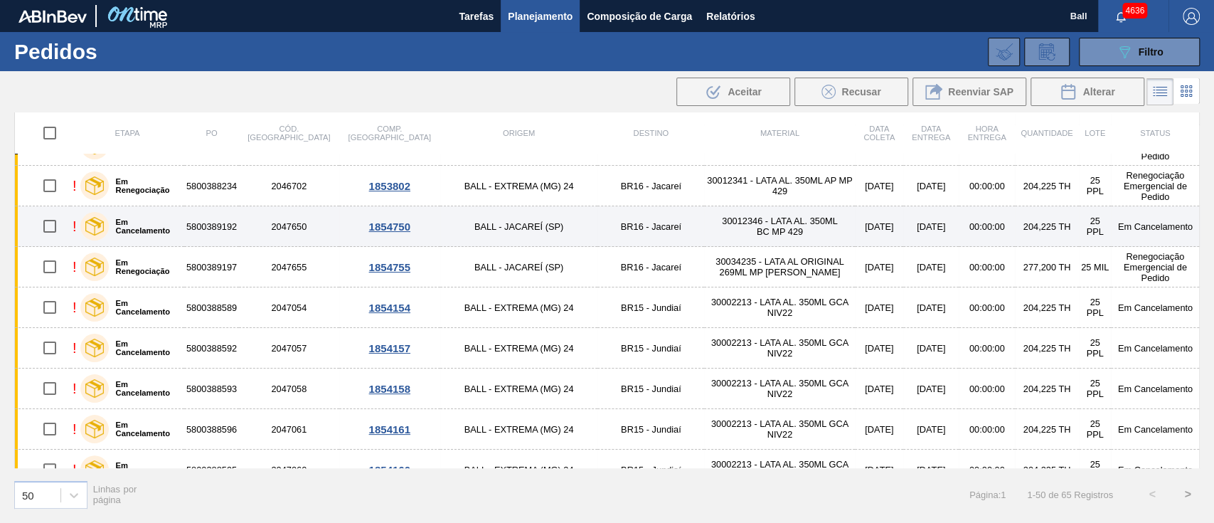
scroll to position [3, 0]
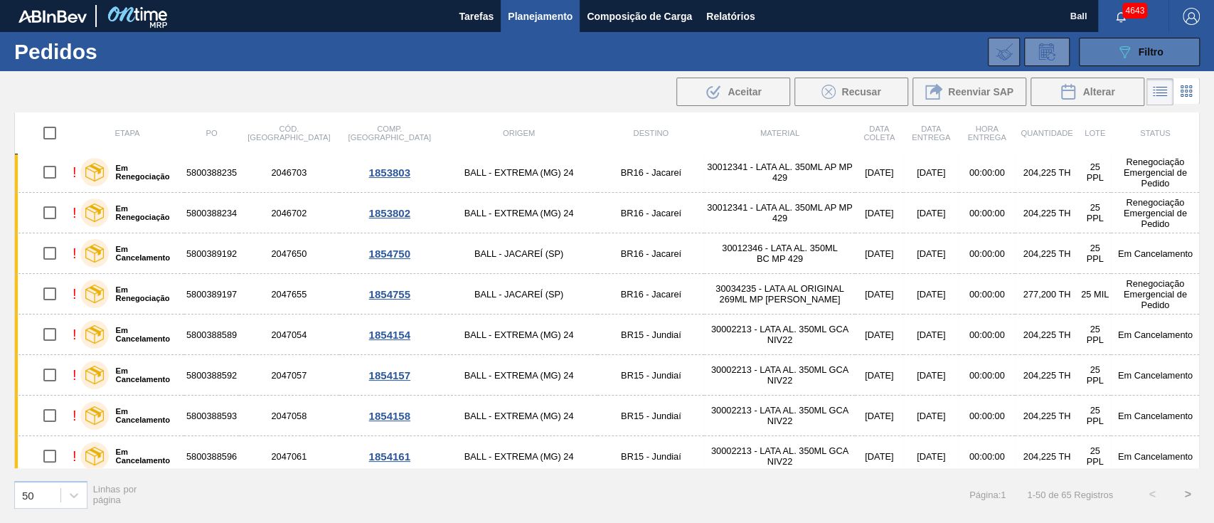
click at [1155, 58] on div "089F7B8B-B2A5-4AFE-B5C0-19BA573D28AC Filtro" at bounding box center [1140, 51] width 48 height 17
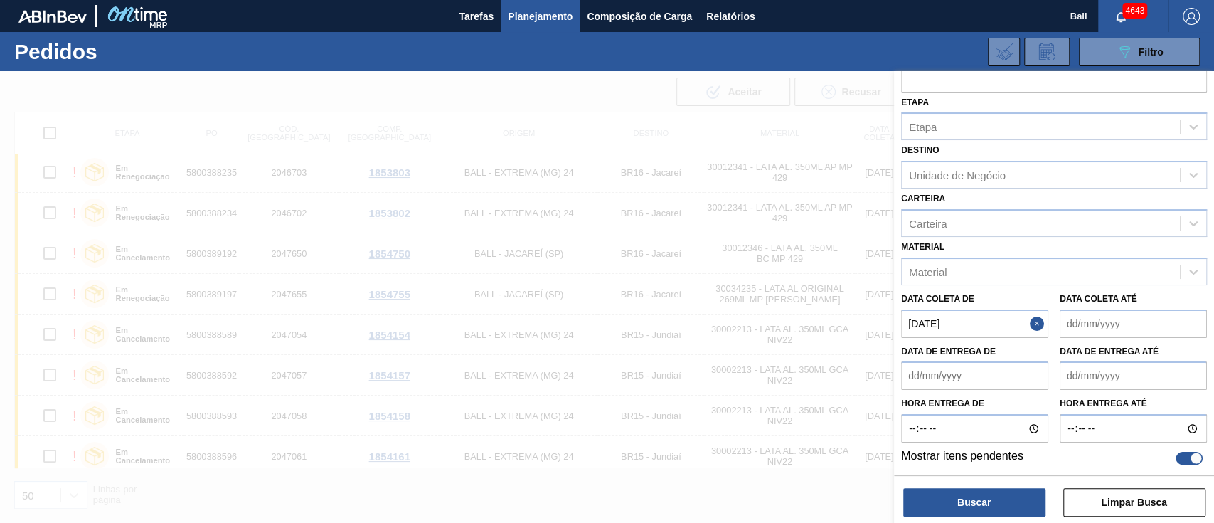
click at [991, 328] on de "09/10/2025" at bounding box center [974, 323] width 147 height 28
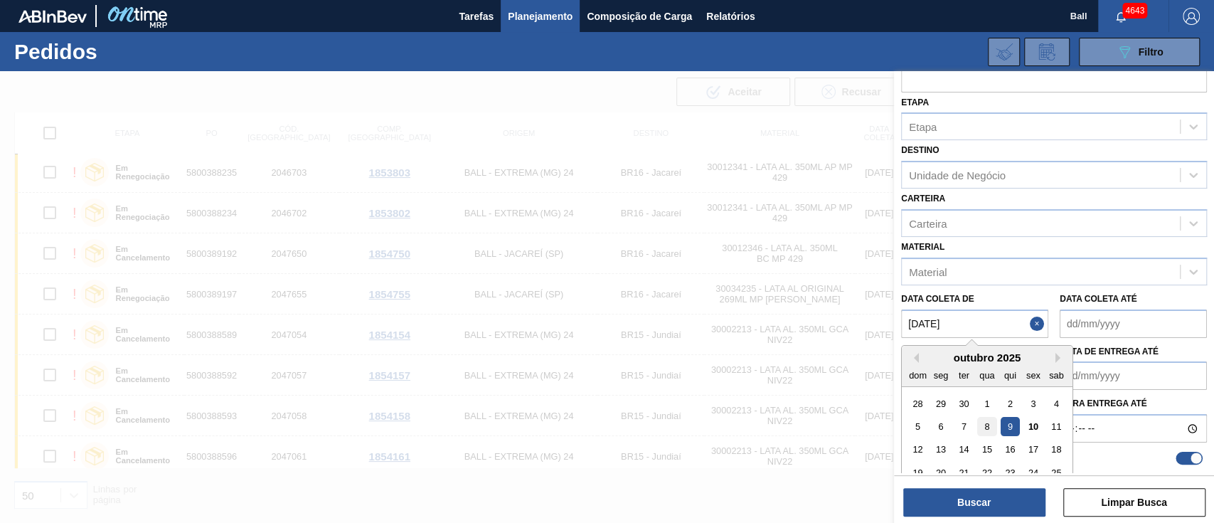
click at [984, 417] on div "8" at bounding box center [986, 426] width 19 height 19
type de "08/10/2025"
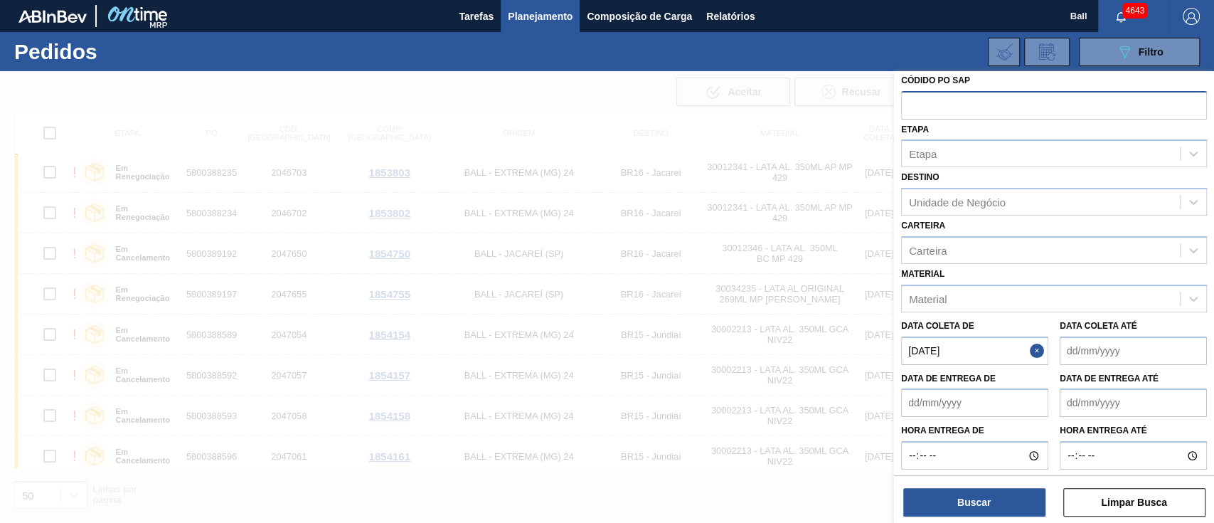
scroll to position [84, 0]
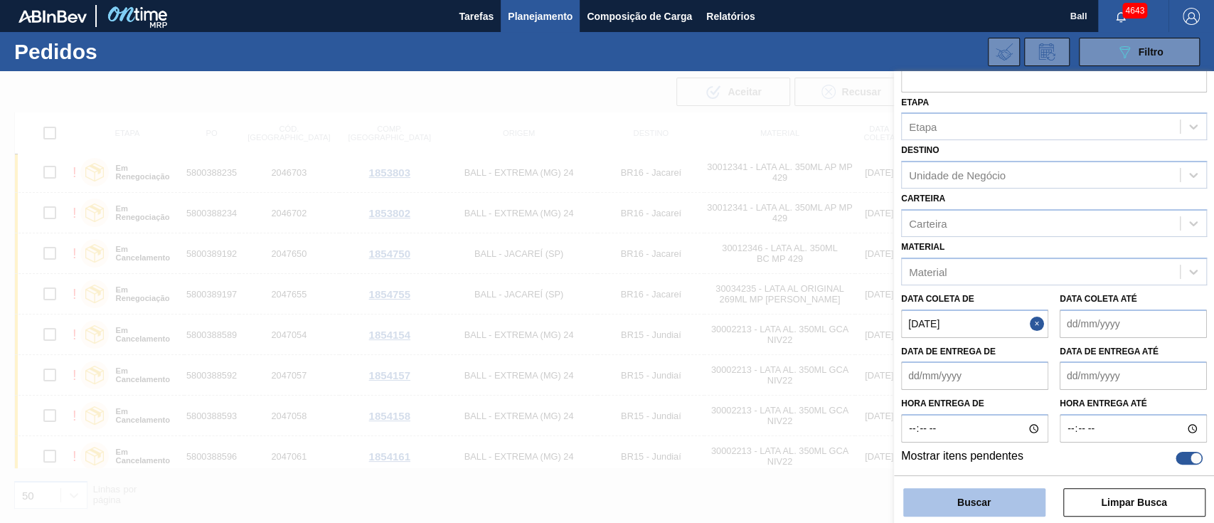
click at [1009, 494] on button "Buscar" at bounding box center [974, 502] width 142 height 28
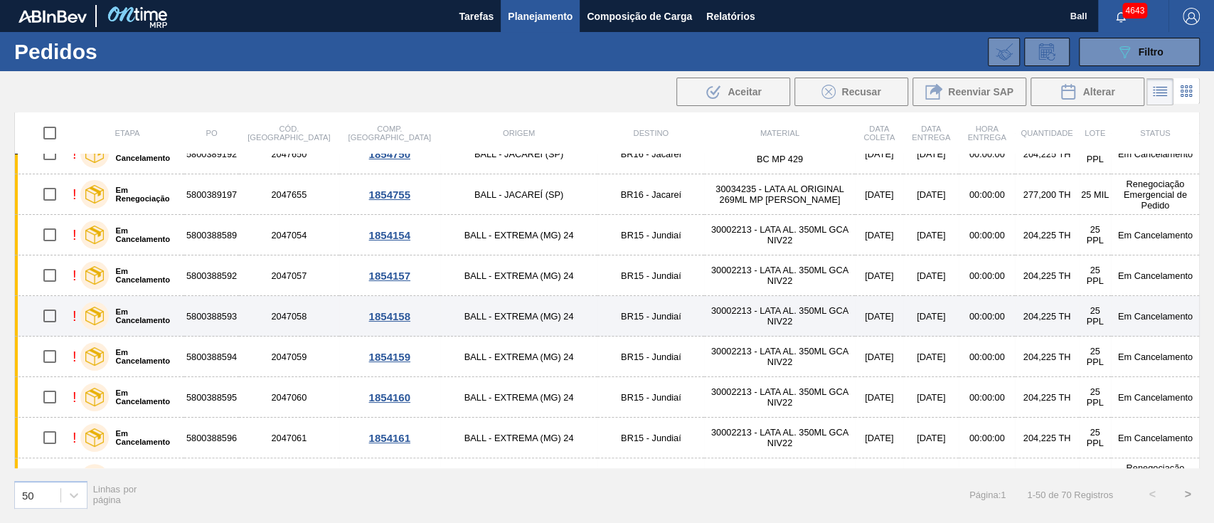
scroll to position [0, 0]
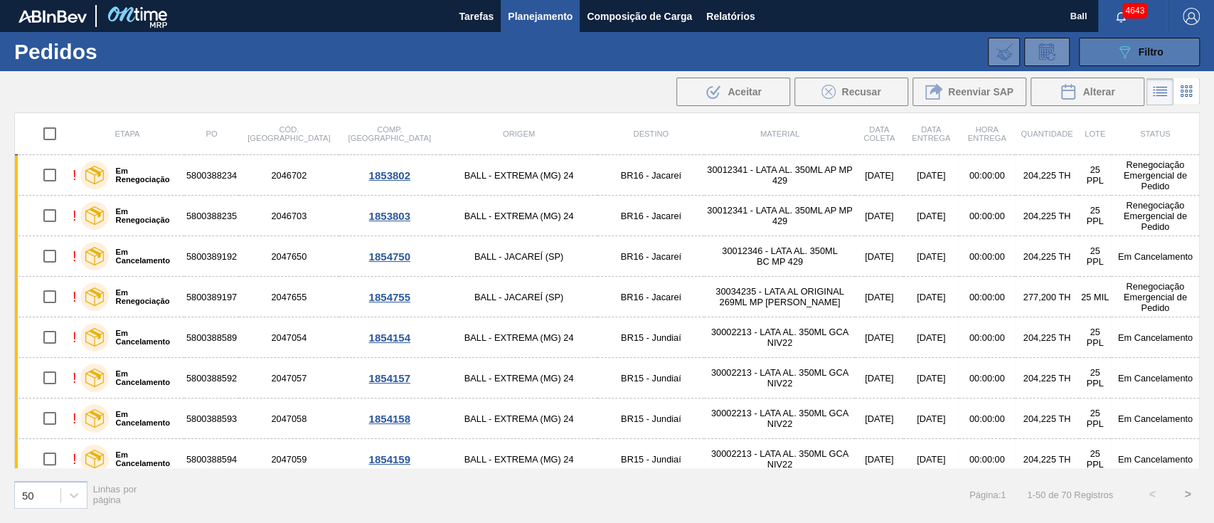
click at [1139, 50] on span "Filtro" at bounding box center [1151, 51] width 25 height 11
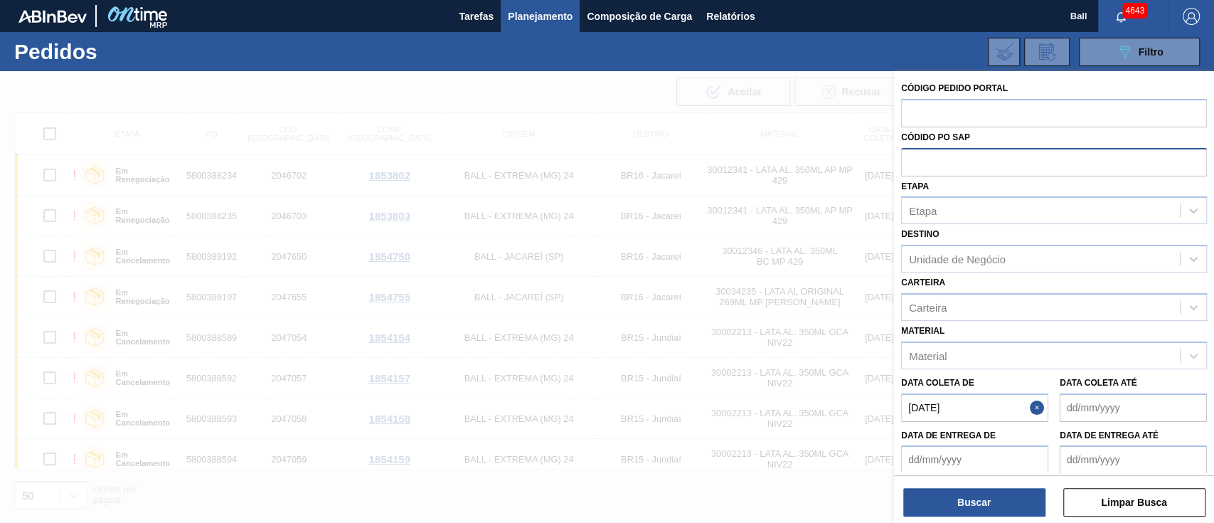
click at [953, 159] on input "text" at bounding box center [1054, 161] width 306 height 27
paste input "text"
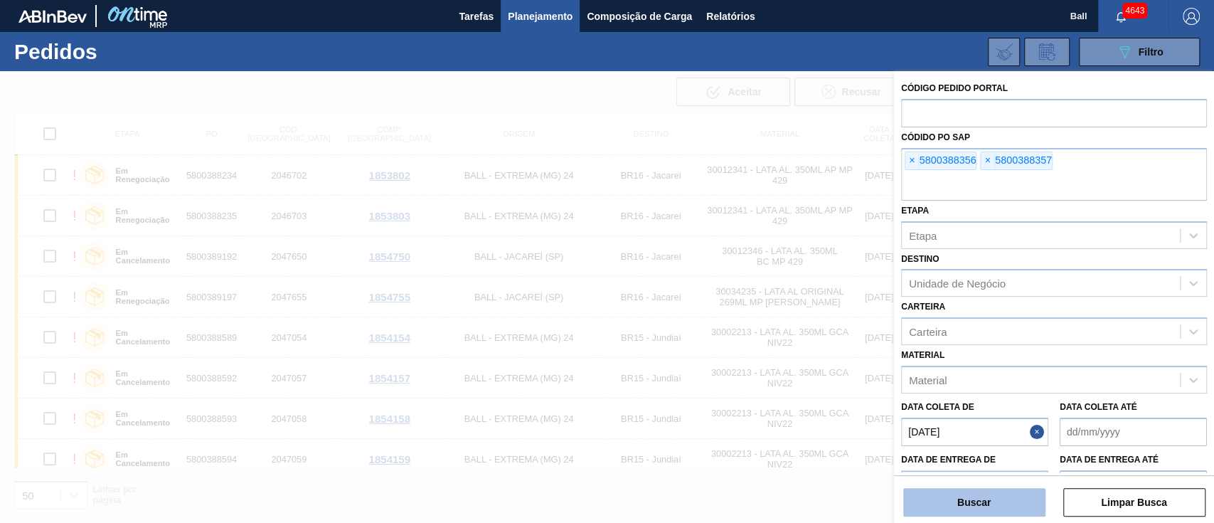
click at [998, 489] on button "Buscar" at bounding box center [974, 502] width 142 height 28
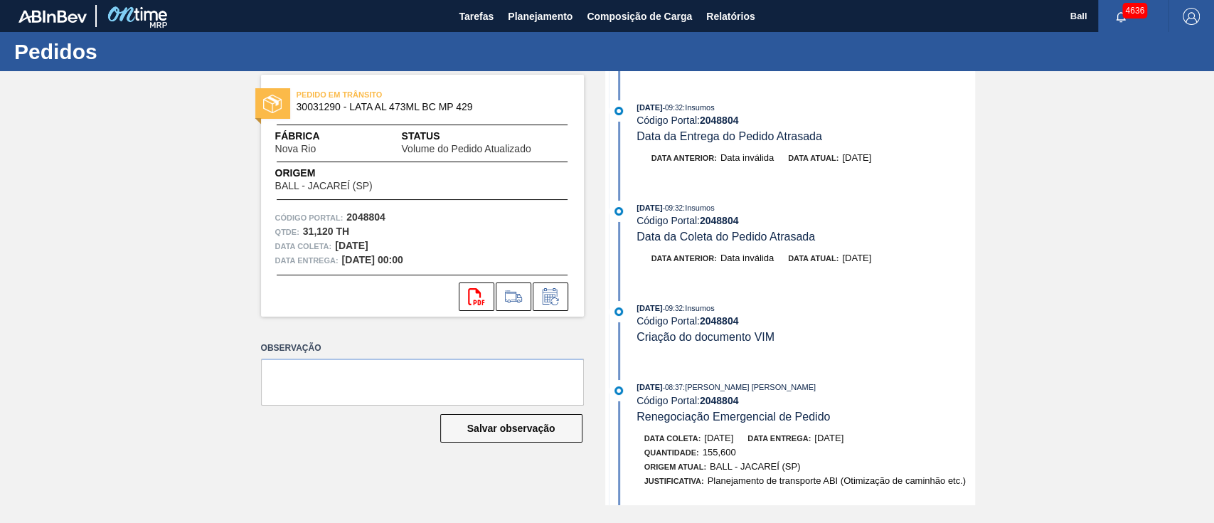
scroll to position [758, 0]
